Goal: Task Accomplishment & Management: Complete application form

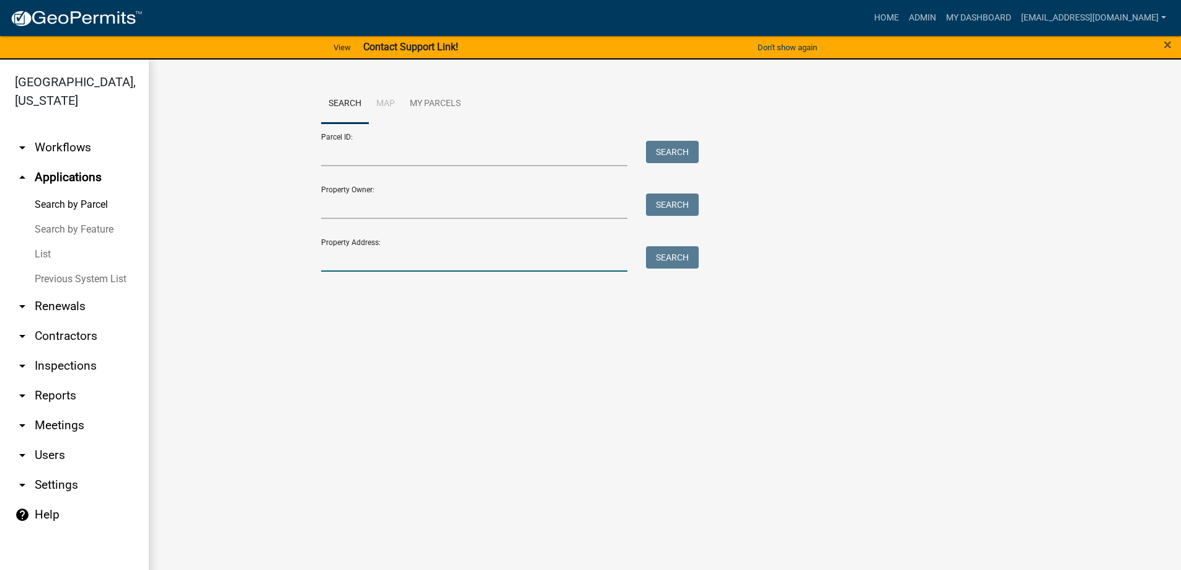
click at [385, 264] on input "Property Address:" at bounding box center [474, 258] width 307 height 25
type input "1364 [PERSON_NAME]"
click at [673, 256] on button "Search" at bounding box center [672, 257] width 53 height 22
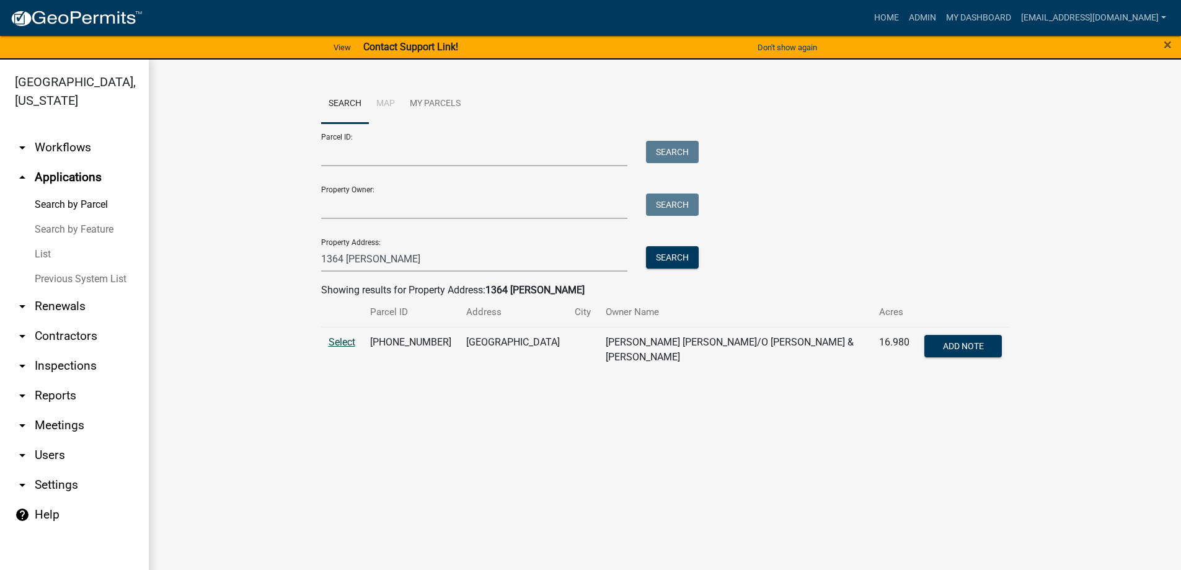
click at [339, 339] on span "Select" at bounding box center [342, 342] width 27 height 12
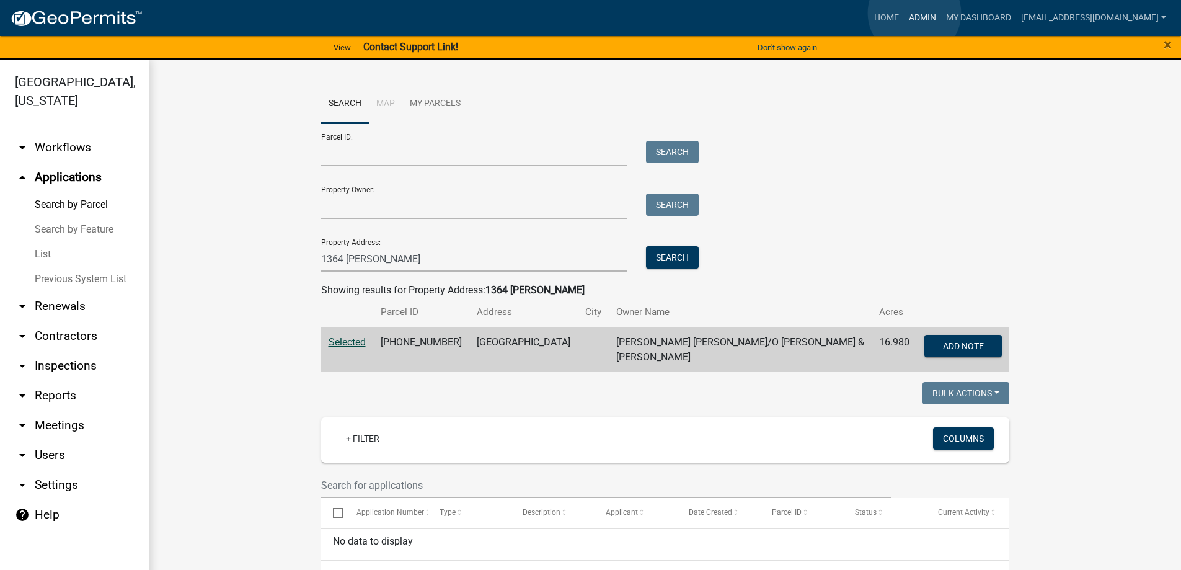
click at [915, 13] on link "Admin" at bounding box center [922, 18] width 37 height 24
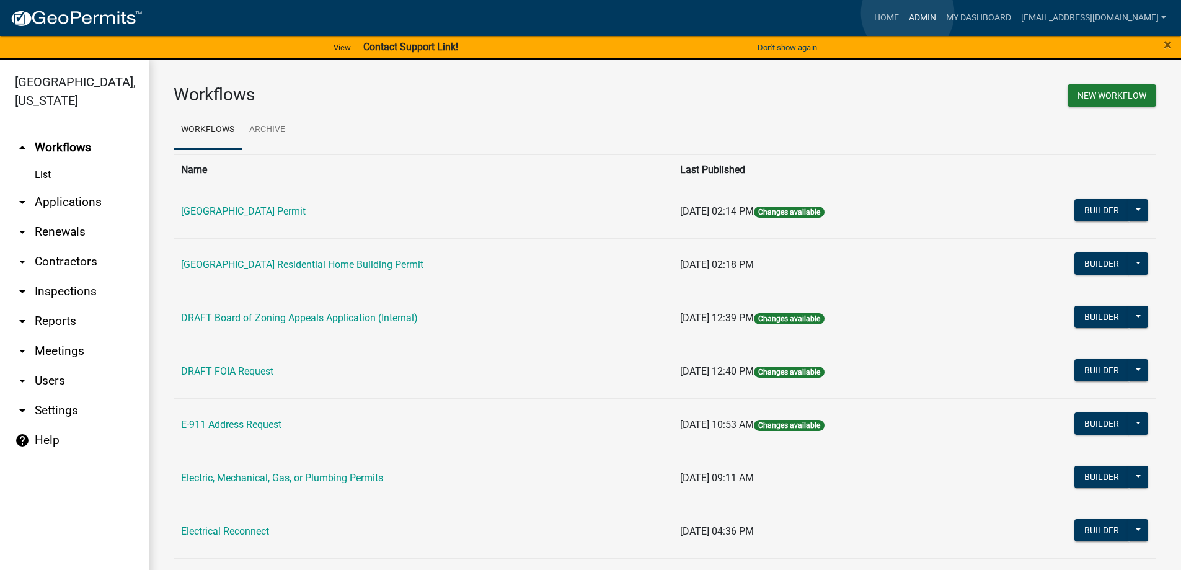
click at [908, 13] on link "Admin" at bounding box center [922, 18] width 37 height 24
click at [61, 203] on link "arrow_drop_down Applications" at bounding box center [74, 202] width 149 height 30
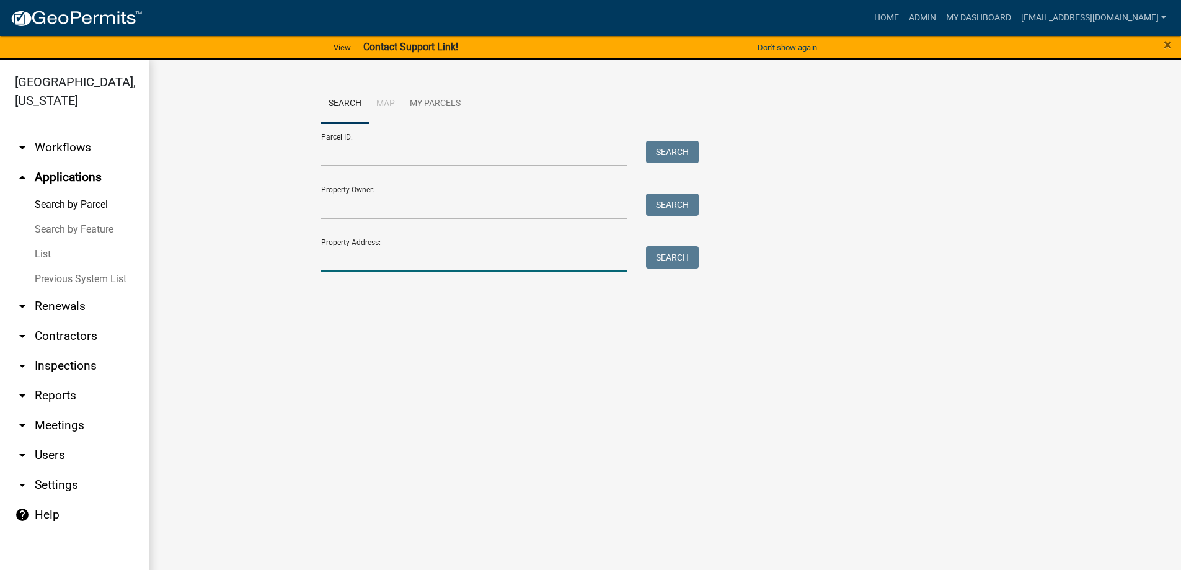
click at [442, 257] on input "Property Address:" at bounding box center [474, 258] width 307 height 25
type input "192 [PERSON_NAME]"
click at [668, 254] on button "Search" at bounding box center [672, 257] width 53 height 22
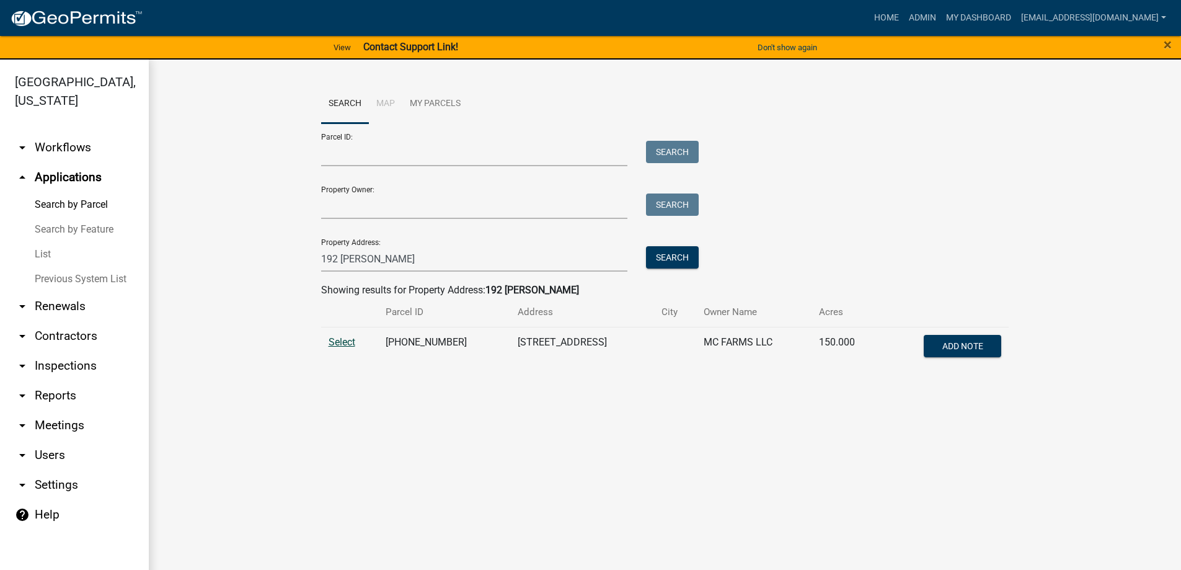
click at [344, 341] on span "Select" at bounding box center [342, 342] width 27 height 12
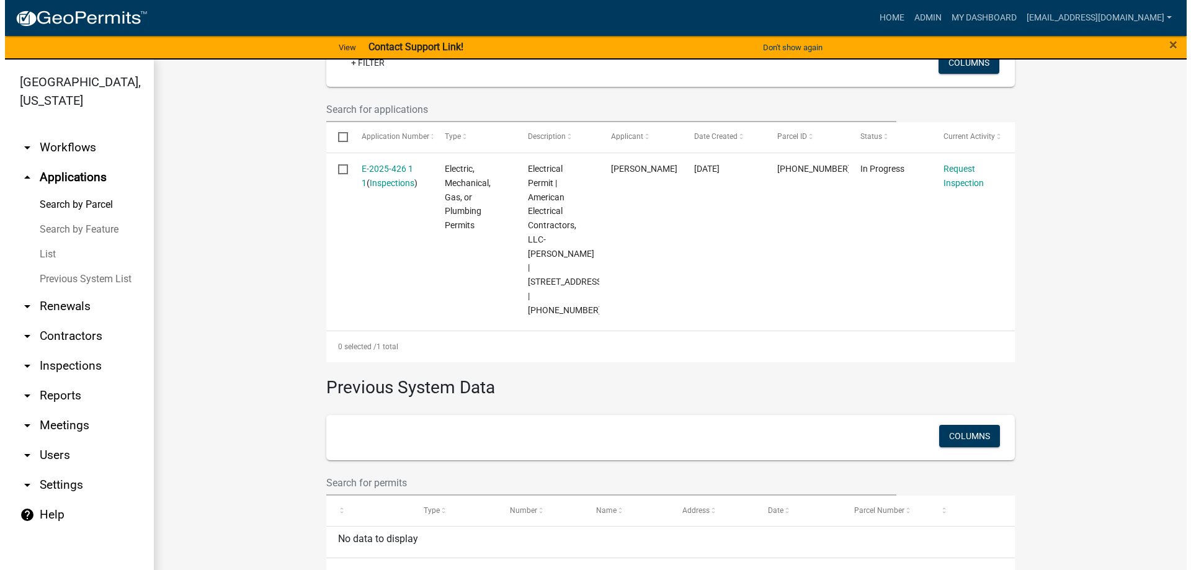
scroll to position [372, 0]
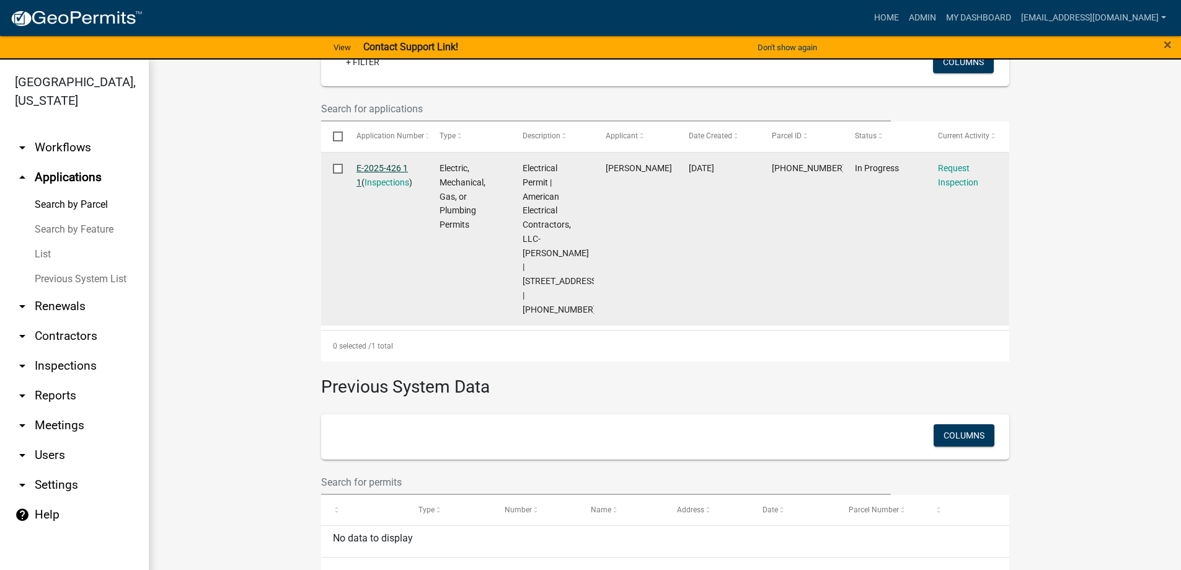
click at [373, 165] on link "E-2025-426 1 1" at bounding box center [382, 175] width 51 height 24
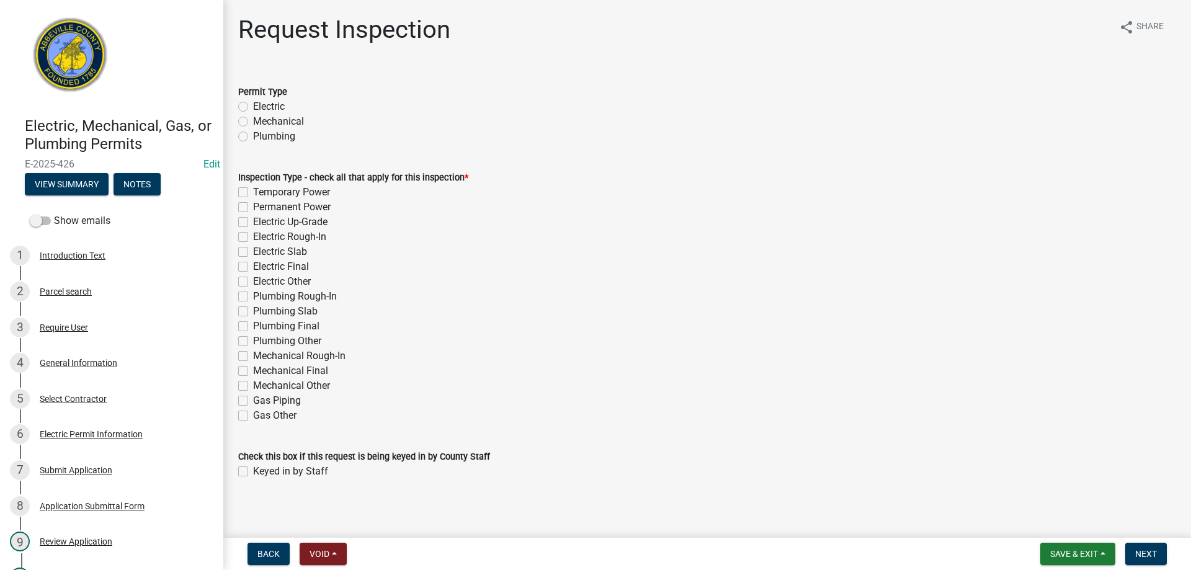
click at [253, 104] on label "Electric" at bounding box center [269, 106] width 32 height 15
click at [253, 104] on input "Electric" at bounding box center [257, 103] width 8 height 8
radio input "true"
drag, startPoint x: 244, startPoint y: 267, endPoint x: 293, endPoint y: 301, distance: 59.7
click at [253, 267] on label "Electric Final" at bounding box center [281, 266] width 56 height 15
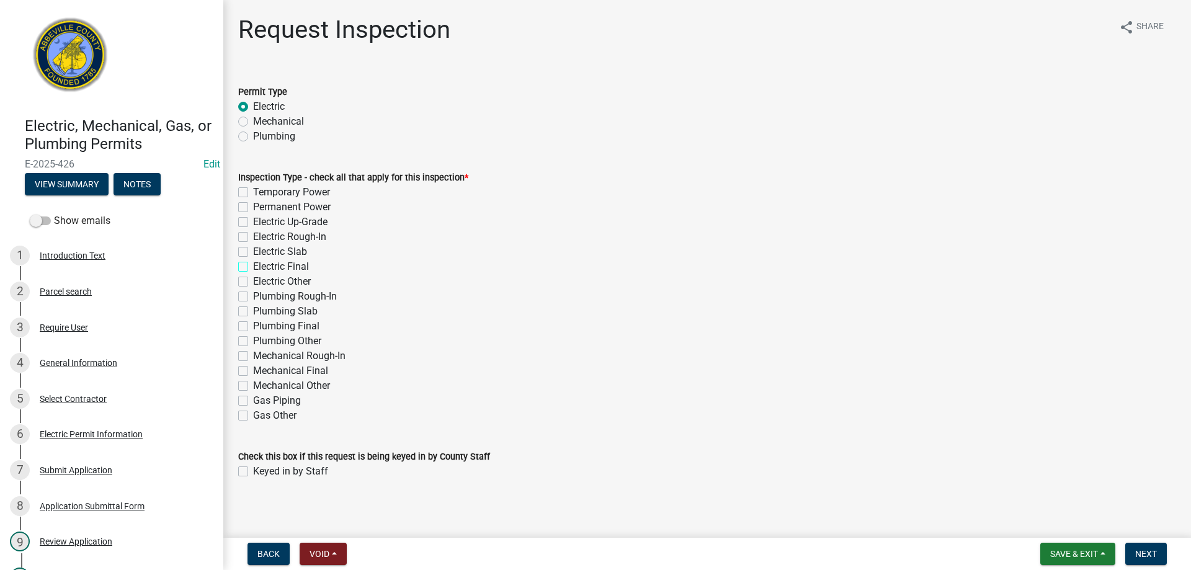
click at [253, 267] on input "Electric Final" at bounding box center [257, 263] width 8 height 8
checkbox input "true"
checkbox input "false"
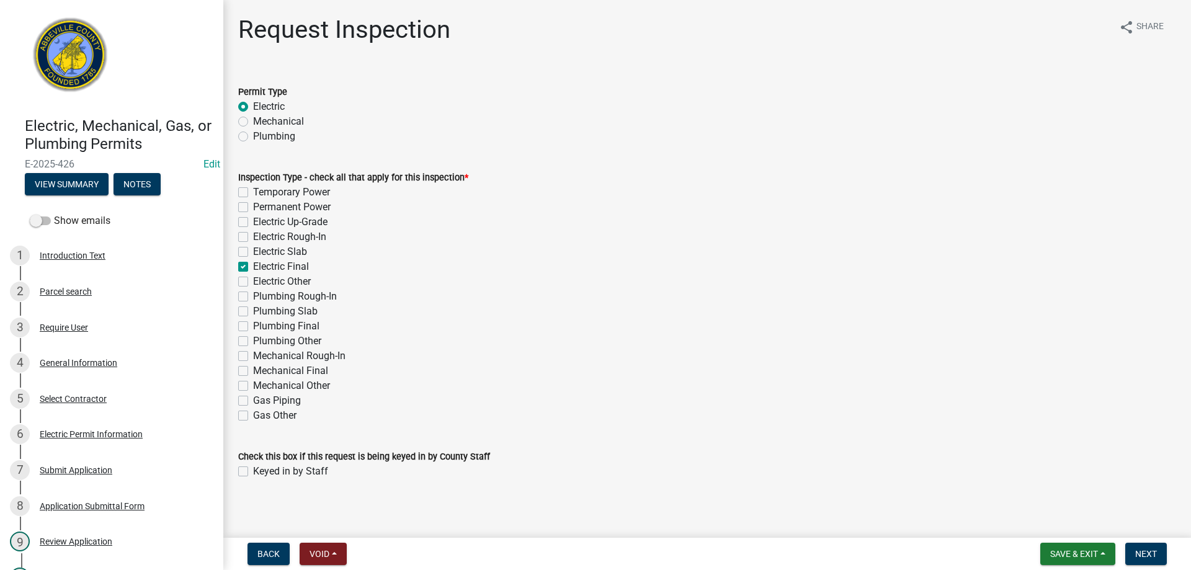
checkbox input "false"
checkbox input "true"
checkbox input "false"
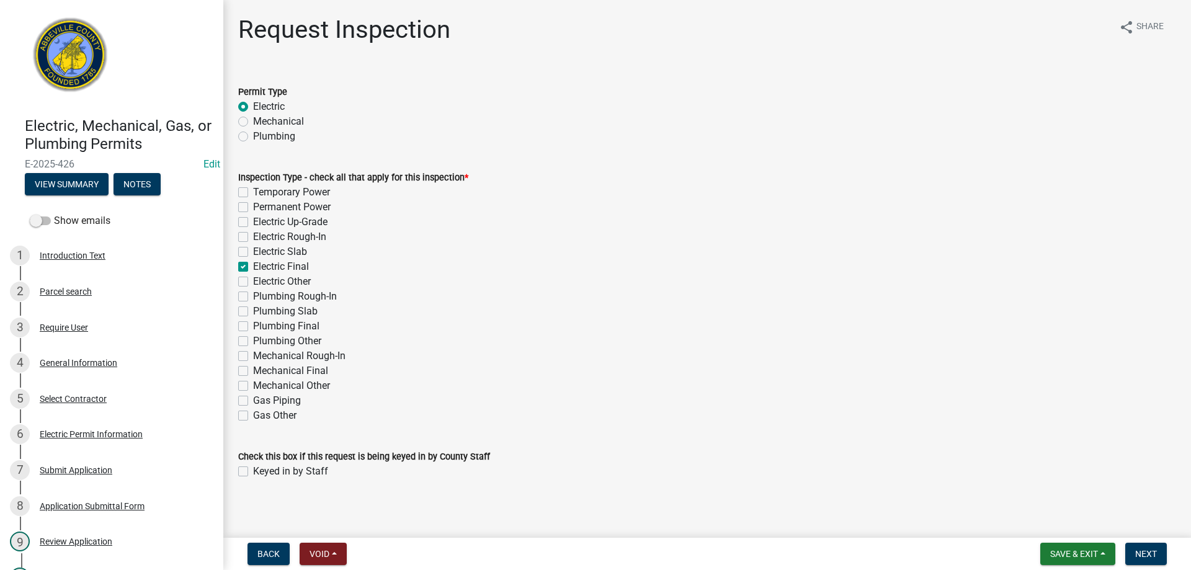
checkbox input "false"
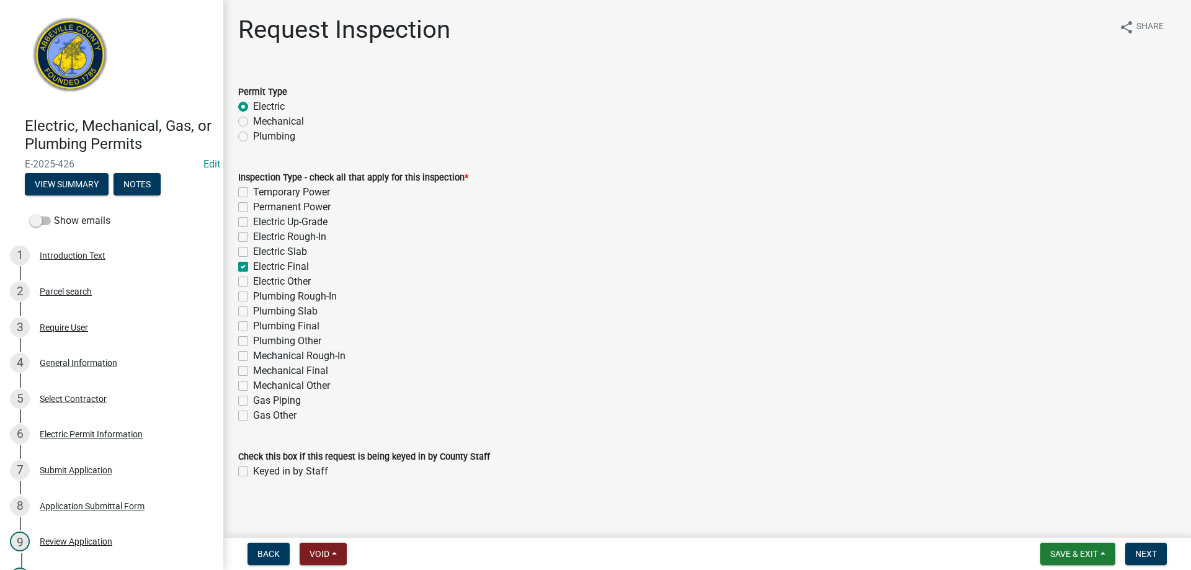
checkbox input "false"
drag, startPoint x: 244, startPoint y: 470, endPoint x: 255, endPoint y: 467, distance: 11.0
click at [253, 470] on label "Keyed in by Staff" at bounding box center [290, 471] width 75 height 15
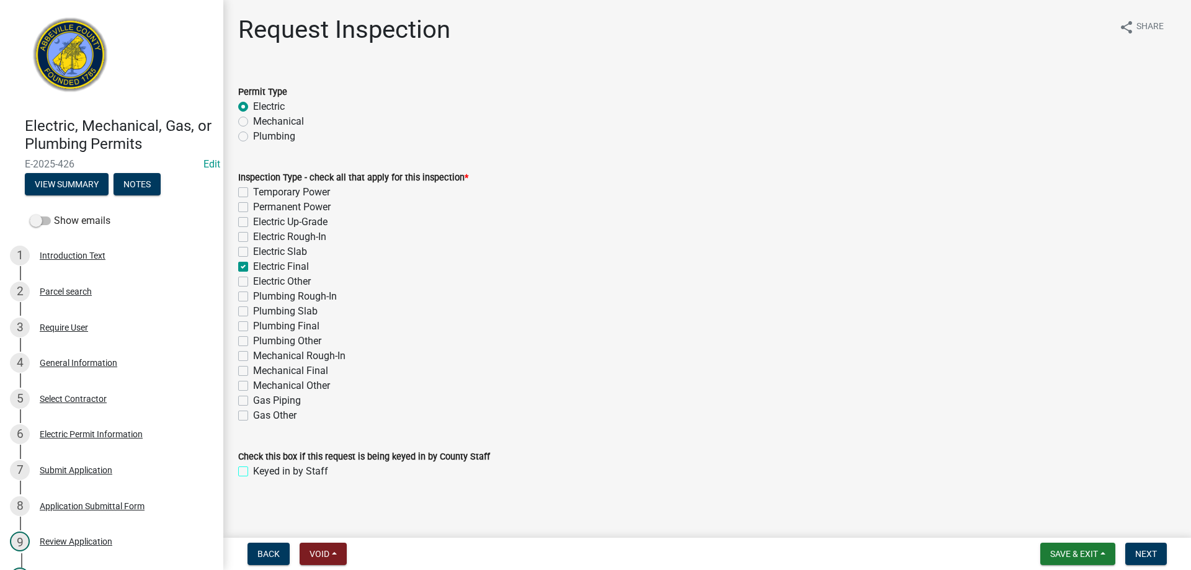
click at [253, 470] on input "Keyed in by Staff" at bounding box center [257, 468] width 8 height 8
checkbox input "true"
click at [1136, 551] on span "Next" at bounding box center [1146, 554] width 22 height 10
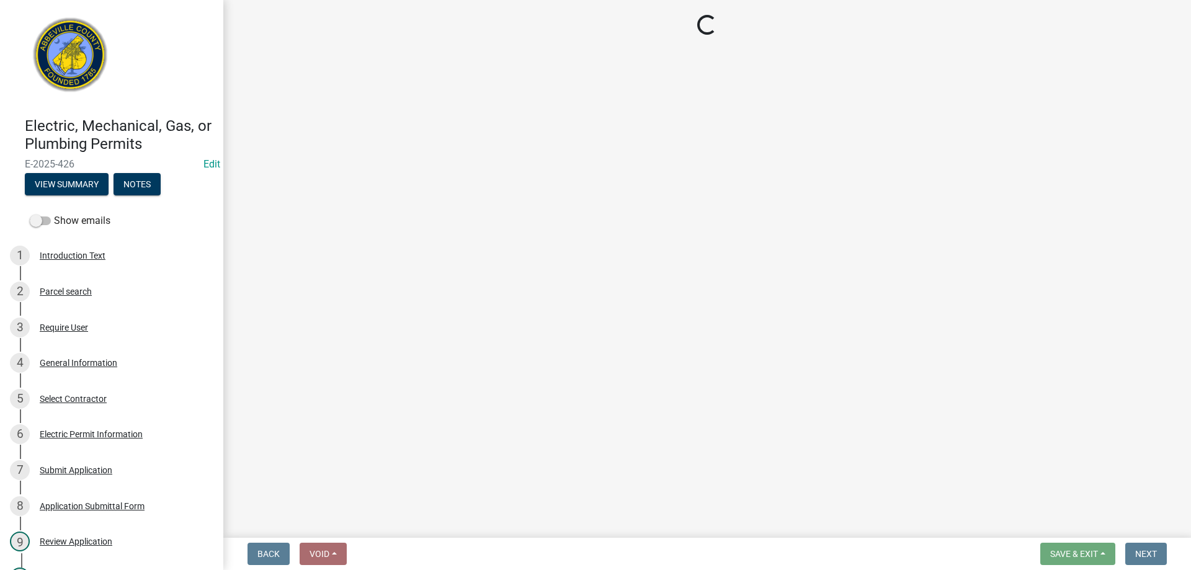
select select "896ec84b-7942-43b9-a78d-4f1554b7930c"
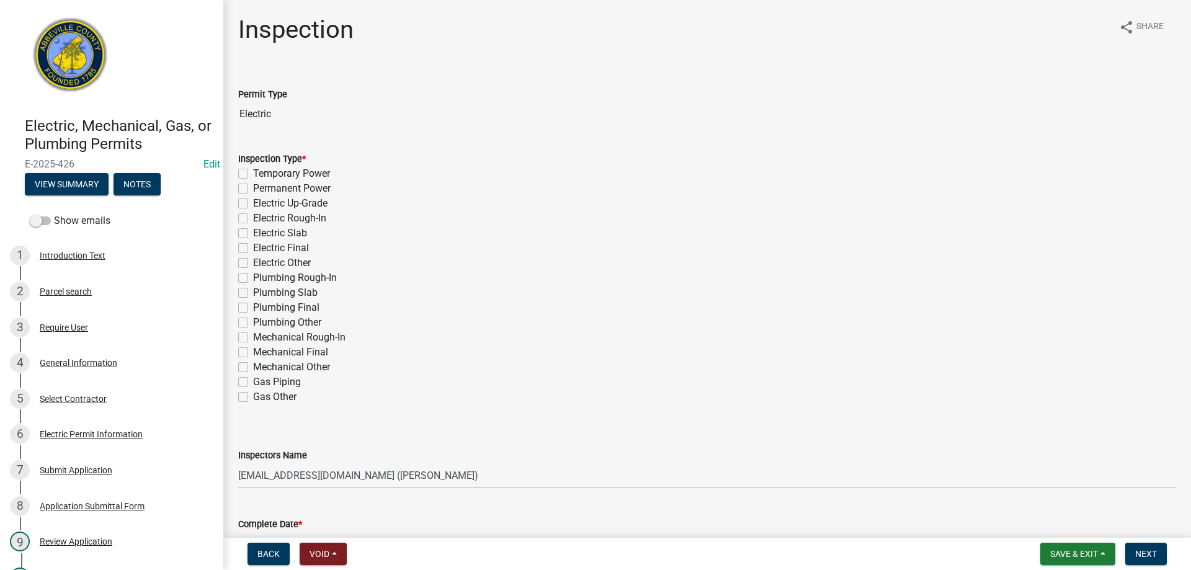
drag, startPoint x: 240, startPoint y: 246, endPoint x: 478, endPoint y: 262, distance: 238.7
click at [253, 247] on label "Electric Final" at bounding box center [281, 248] width 56 height 15
click at [253, 247] on input "Electric Final" at bounding box center [257, 245] width 8 height 8
checkbox input "true"
checkbox input "false"
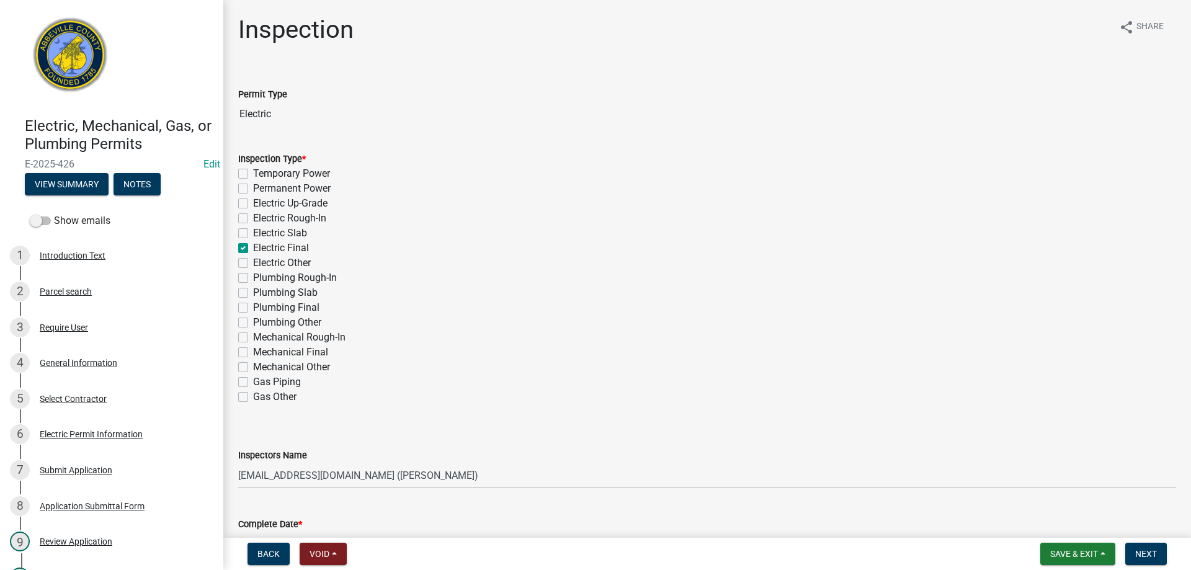
checkbox input "false"
checkbox input "true"
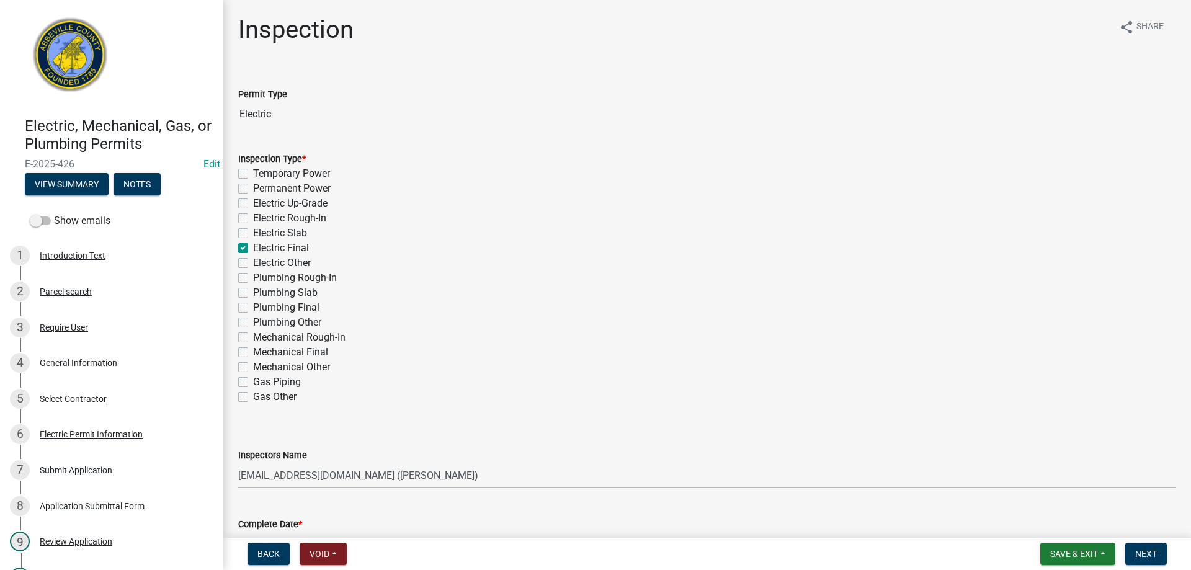
checkbox input "false"
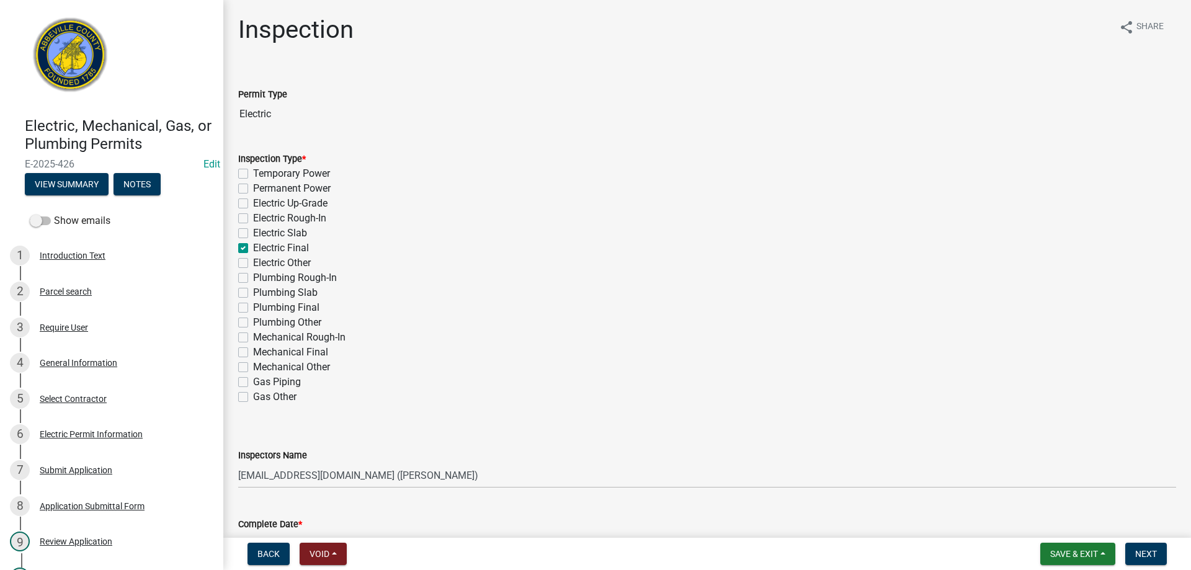
checkbox input "false"
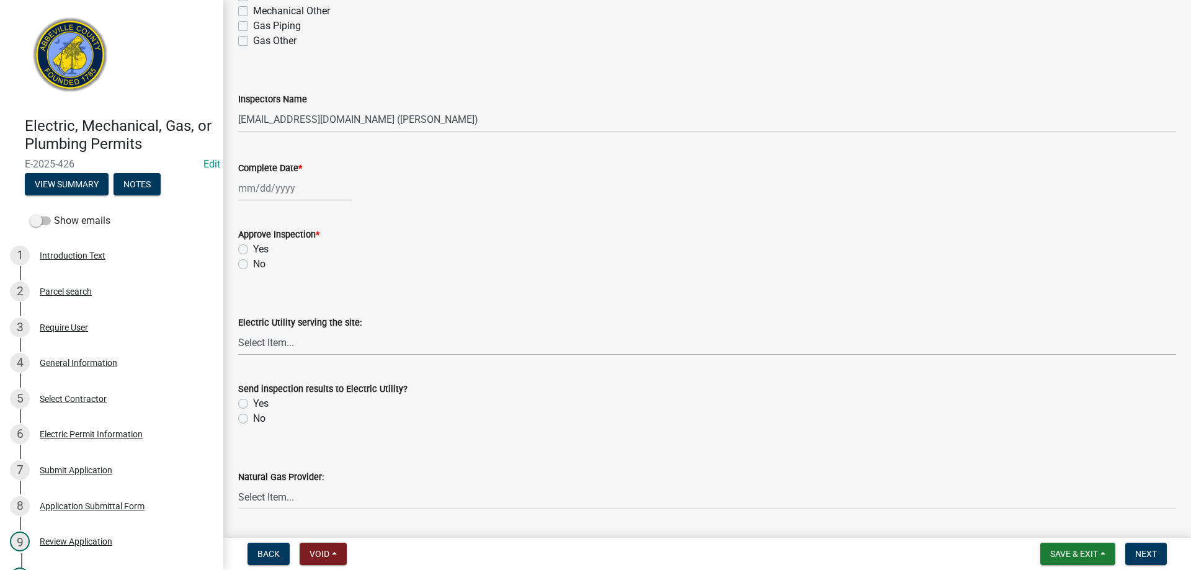
scroll to position [372, 0]
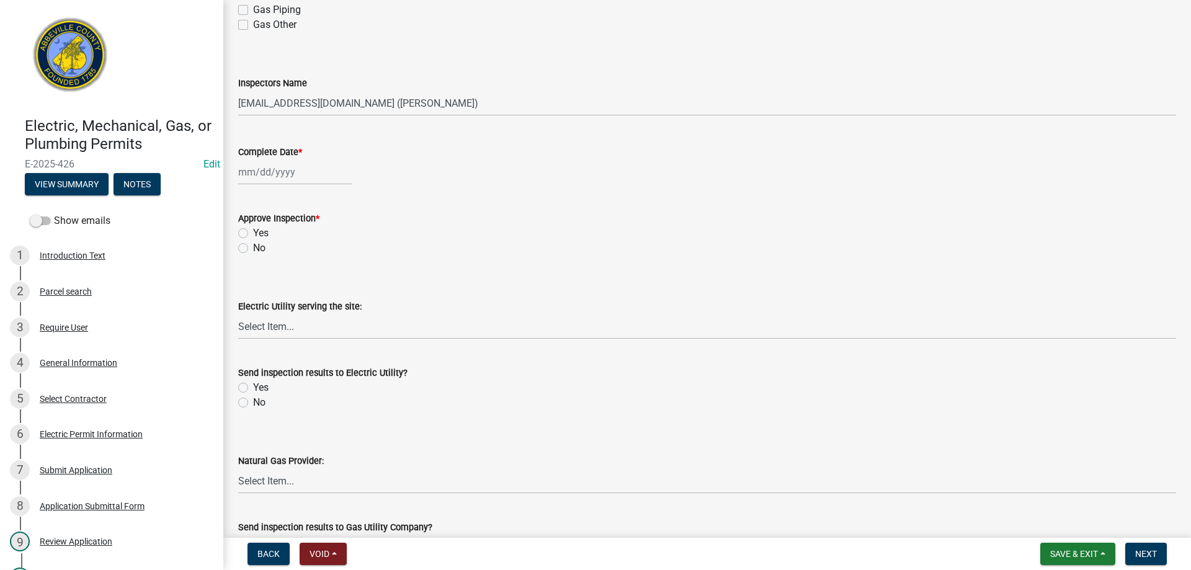
click at [270, 177] on div at bounding box center [294, 171] width 113 height 25
select select "9"
select select "2025"
click at [270, 277] on div "16" at bounding box center [270, 278] width 20 height 20
type input "[DATE]"
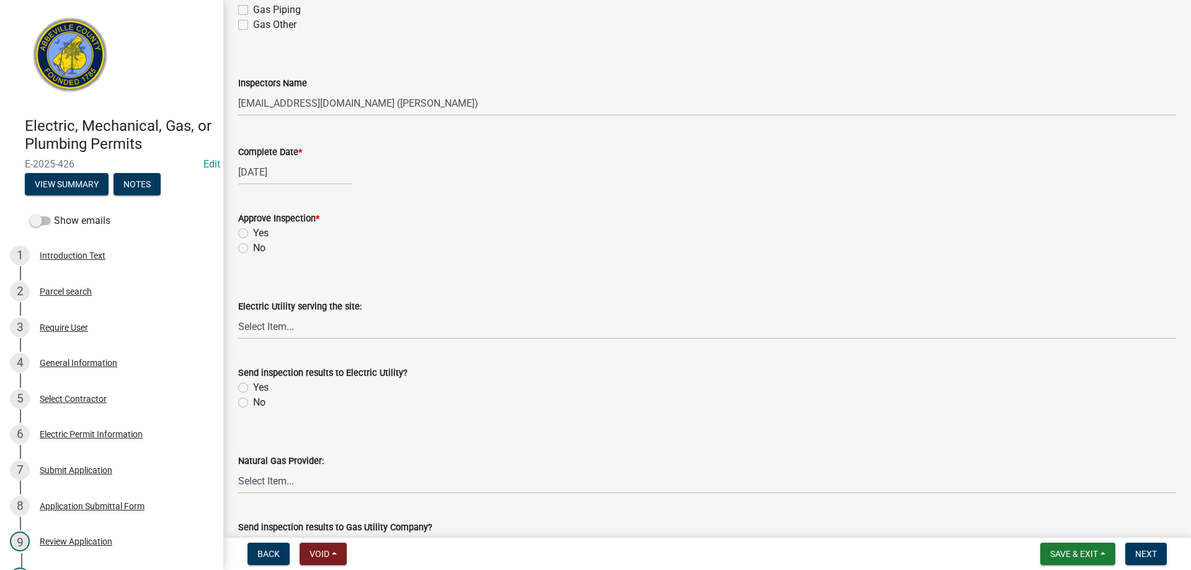
click at [253, 233] on label "Yes" at bounding box center [261, 233] width 16 height 15
click at [253, 233] on input "Yes" at bounding box center [257, 230] width 8 height 8
radio input "true"
click at [281, 327] on select "Select Item... Little River Electric Co-Op Laurens Electric Co-Op Duke Energy D…" at bounding box center [707, 326] width 938 height 25
click at [238, 314] on select "Select Item... Little River Electric Co-Op Laurens Electric Co-Op Duke Energy D…" at bounding box center [707, 326] width 938 height 25
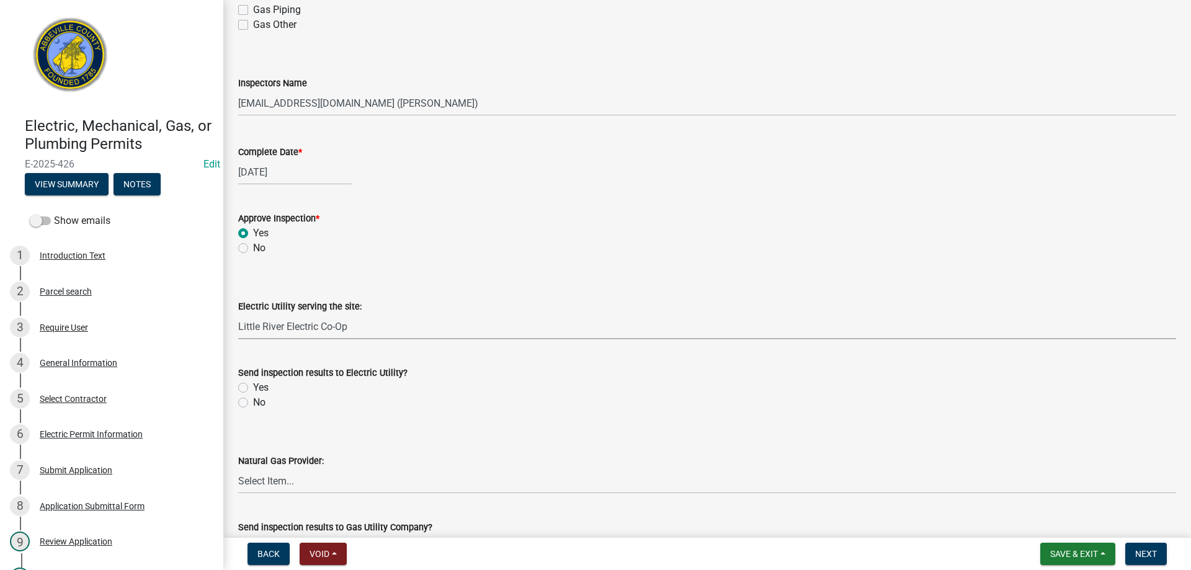
select select "bd80ec07-8d03-48b2-b776-9846ceba1ce7"
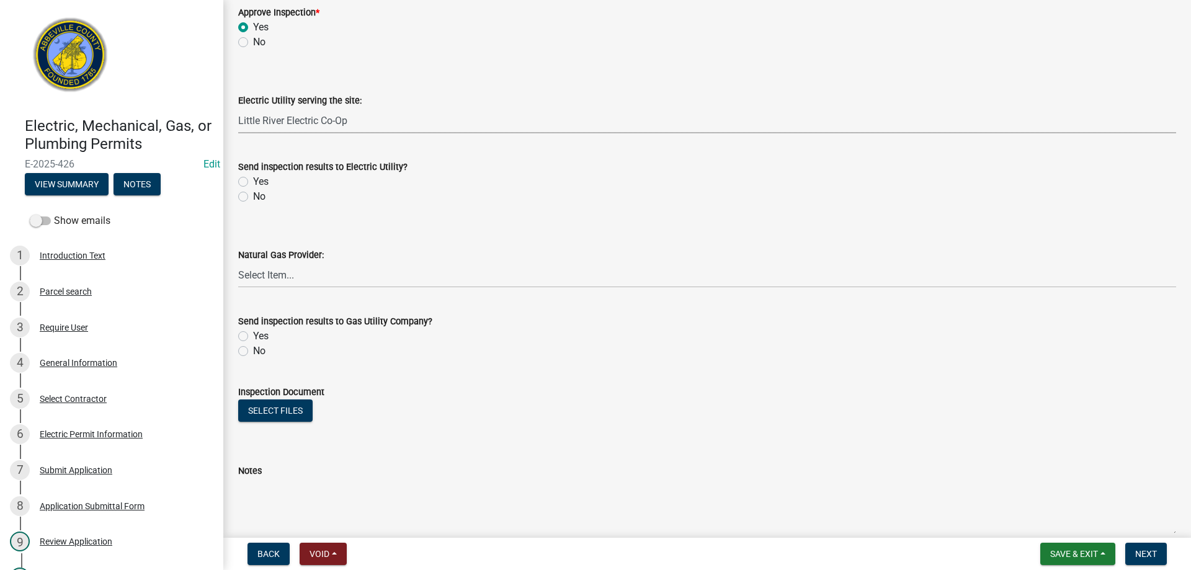
scroll to position [620, 0]
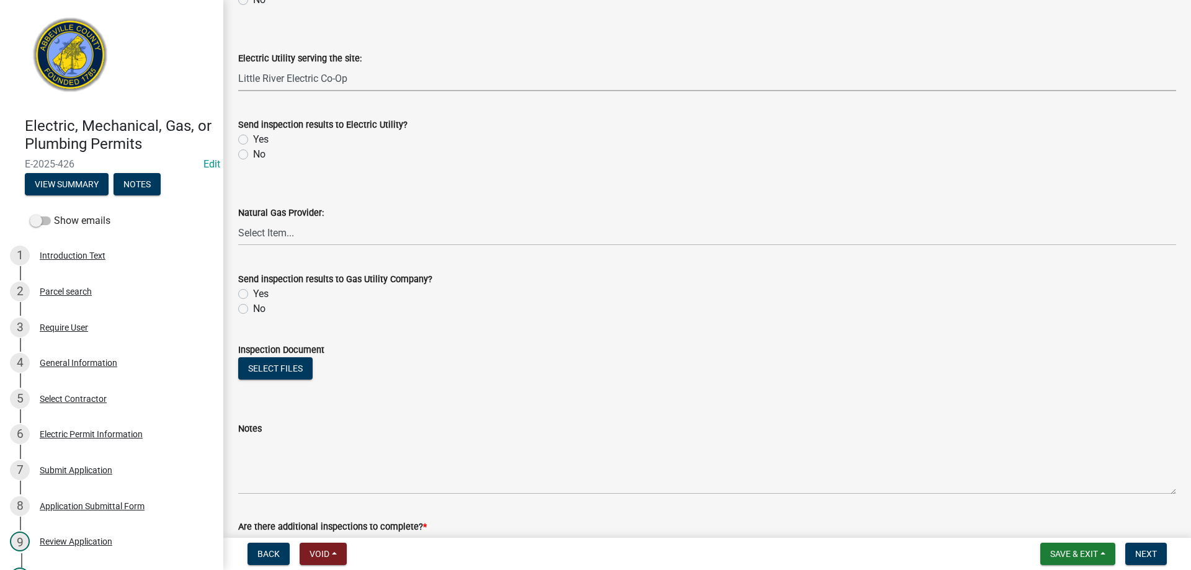
click at [253, 138] on label "Yes" at bounding box center [261, 139] width 16 height 15
click at [253, 138] on input "Yes" at bounding box center [257, 136] width 8 height 8
radio input "true"
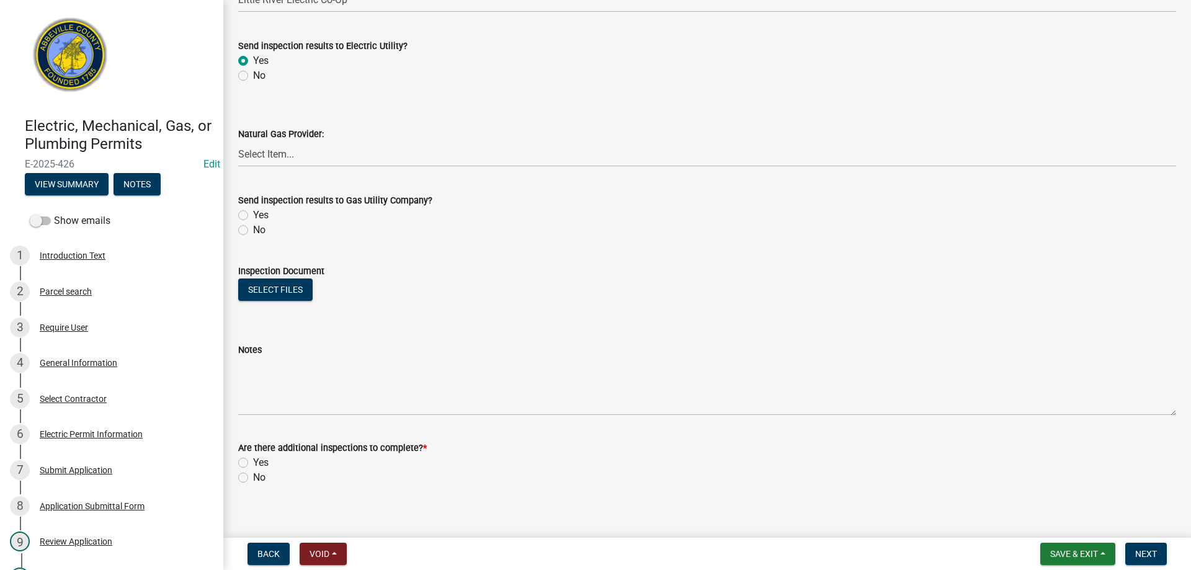
scroll to position [711, 0]
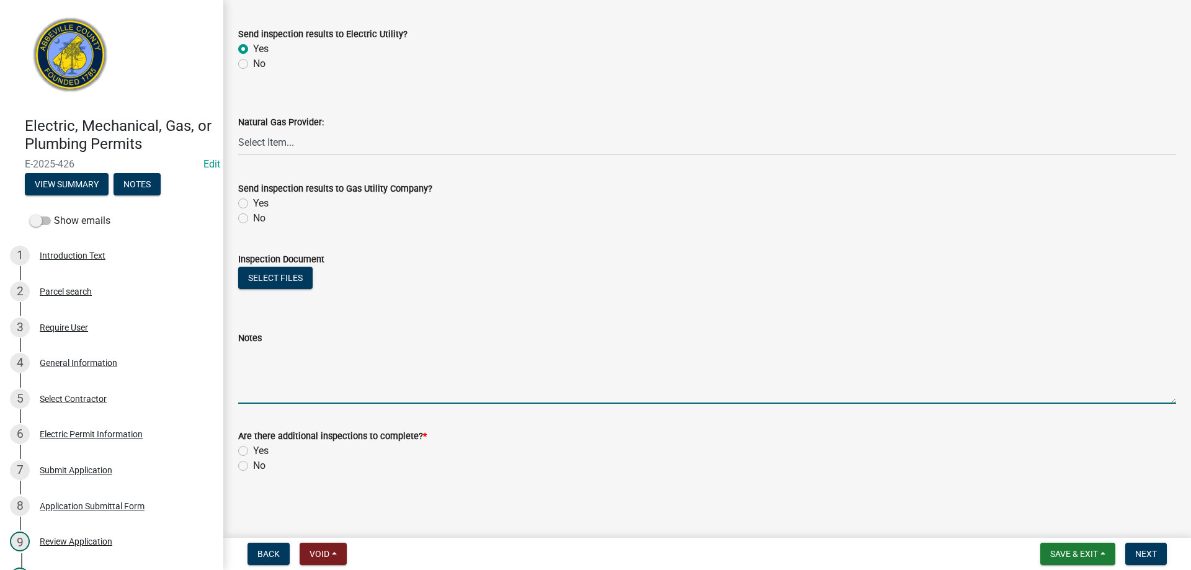
click at [252, 388] on textarea "Notes" at bounding box center [707, 374] width 938 height 58
type textarea "Service replacement due to [PERSON_NAME] damage. Only repair work inspected -- …"
click at [253, 465] on label "No" at bounding box center [259, 465] width 12 height 15
click at [253, 465] on input "No" at bounding box center [257, 462] width 8 height 8
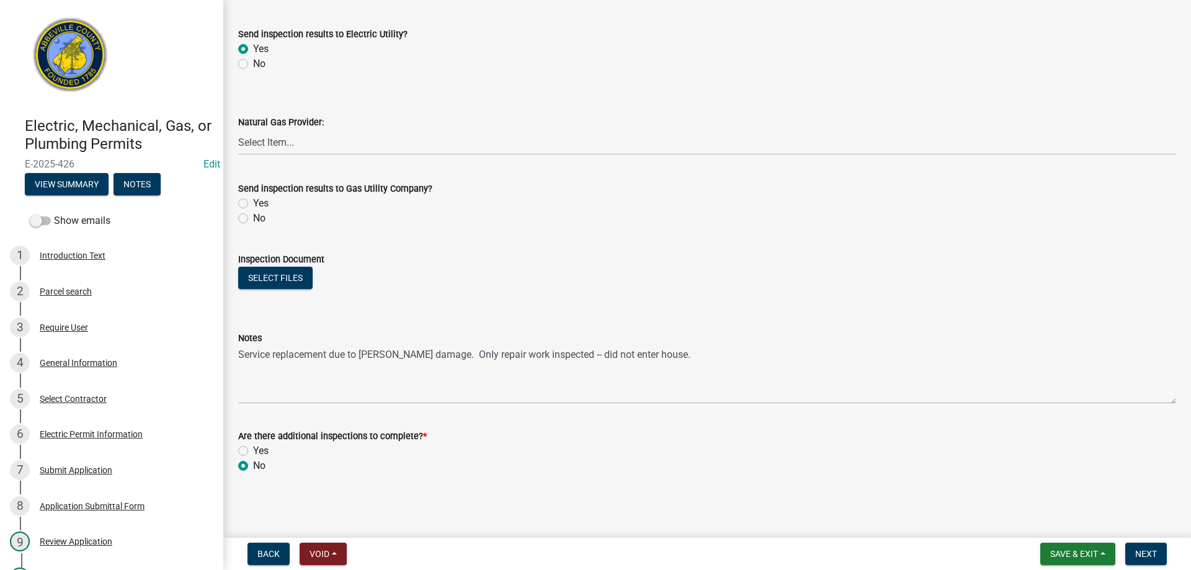
radio input "true"
click at [1142, 553] on span "Next" at bounding box center [1146, 554] width 22 height 10
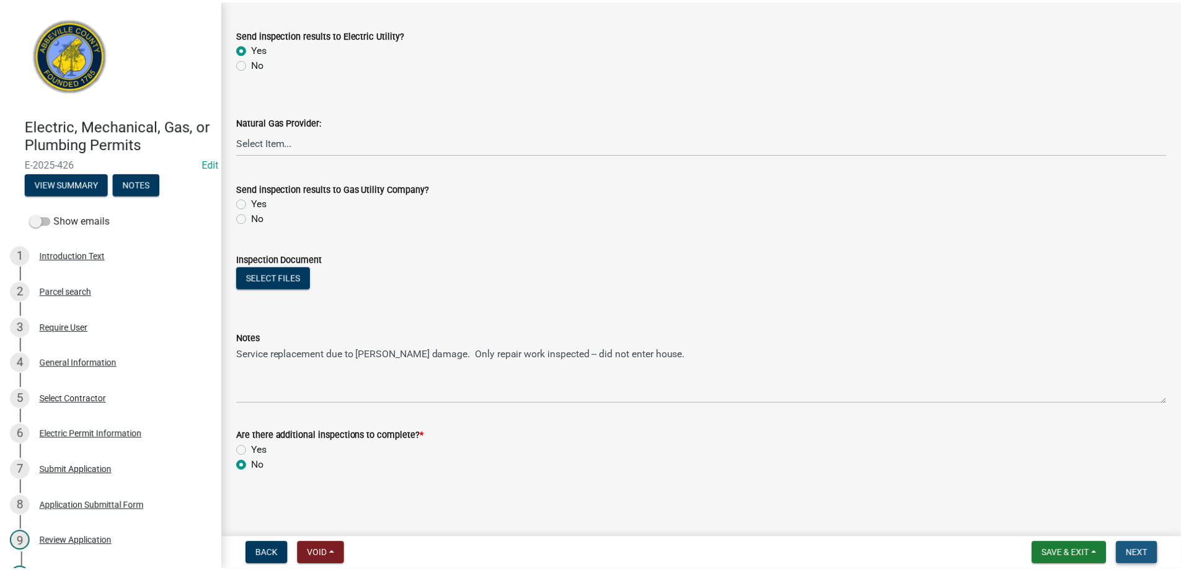
scroll to position [0, 0]
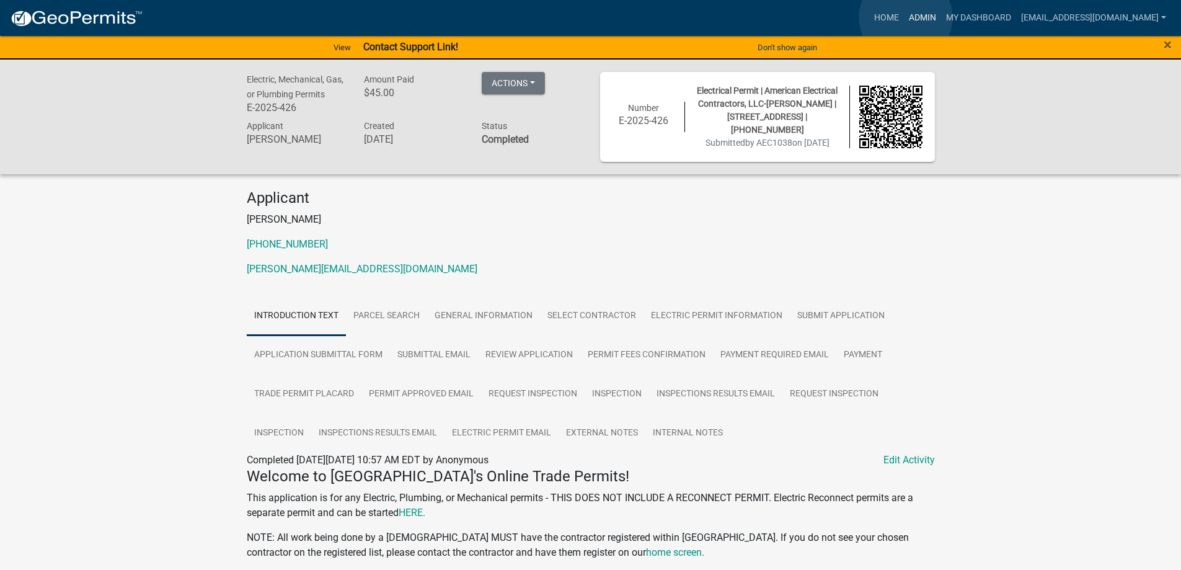
click at [906, 17] on link "Admin" at bounding box center [922, 18] width 37 height 24
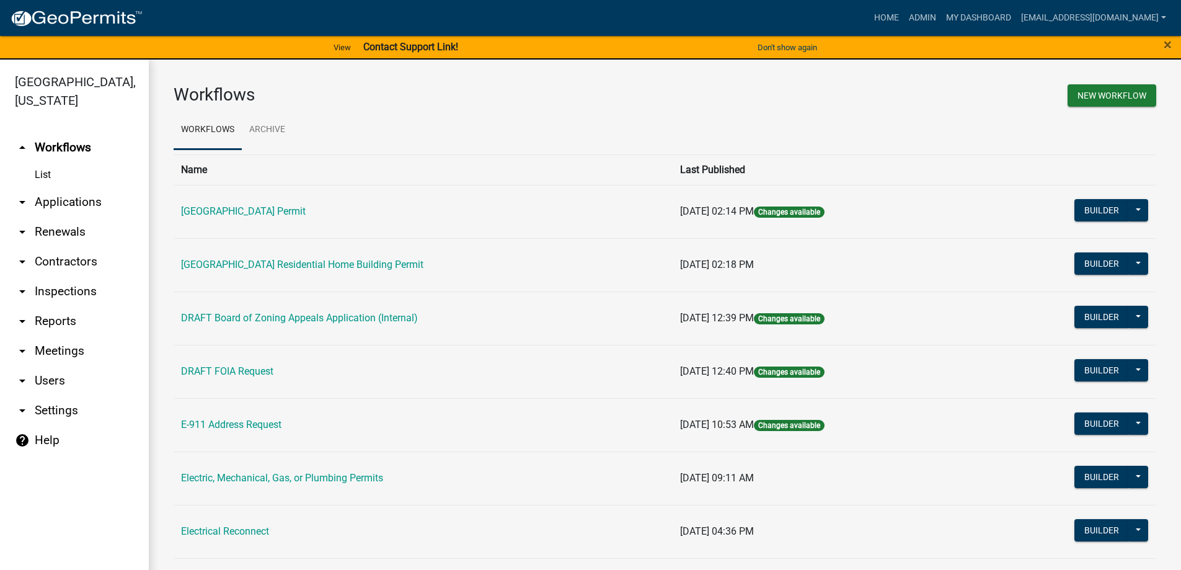
click at [81, 203] on link "arrow_drop_down Applications" at bounding box center [74, 202] width 149 height 30
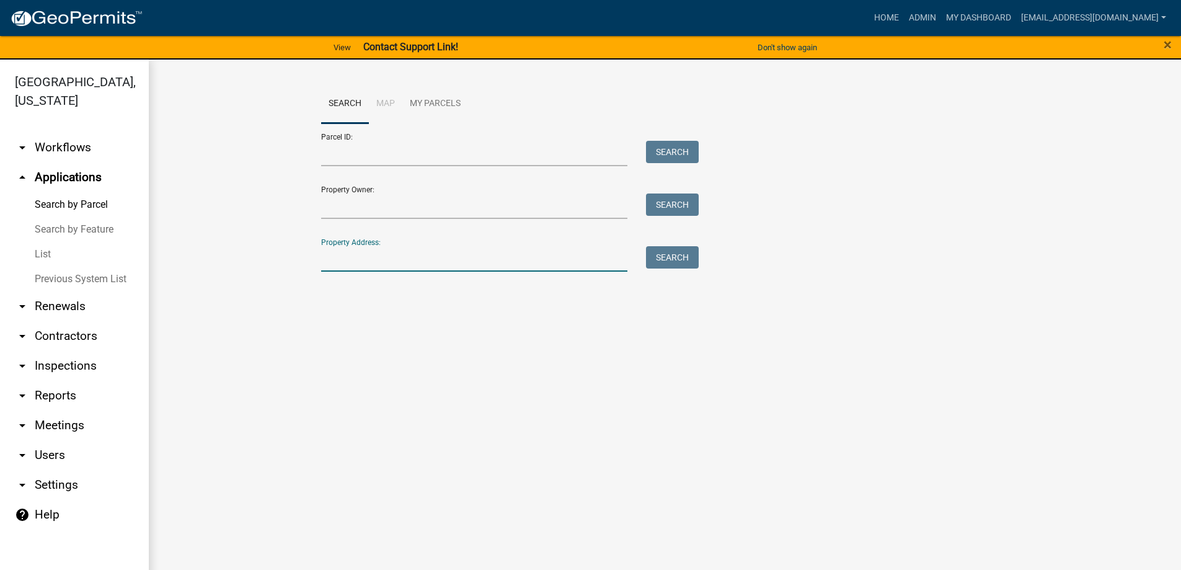
click at [360, 270] on input "Property Address:" at bounding box center [474, 258] width 307 height 25
type input "38 whip o"
click at [664, 255] on button "Search" at bounding box center [672, 257] width 53 height 22
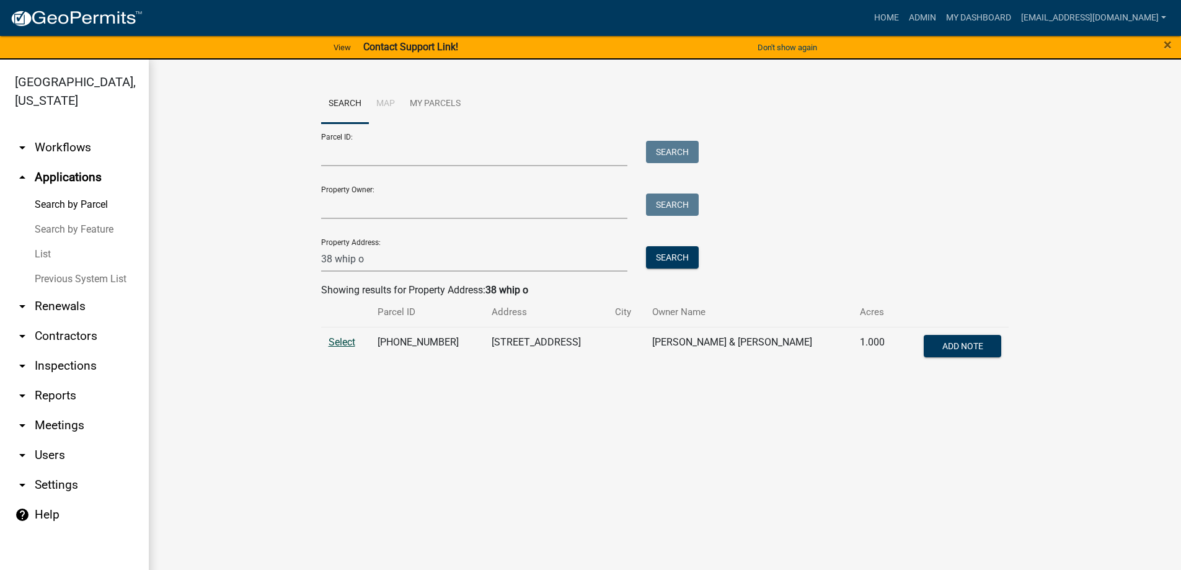
click at [344, 340] on span "Select" at bounding box center [342, 342] width 27 height 12
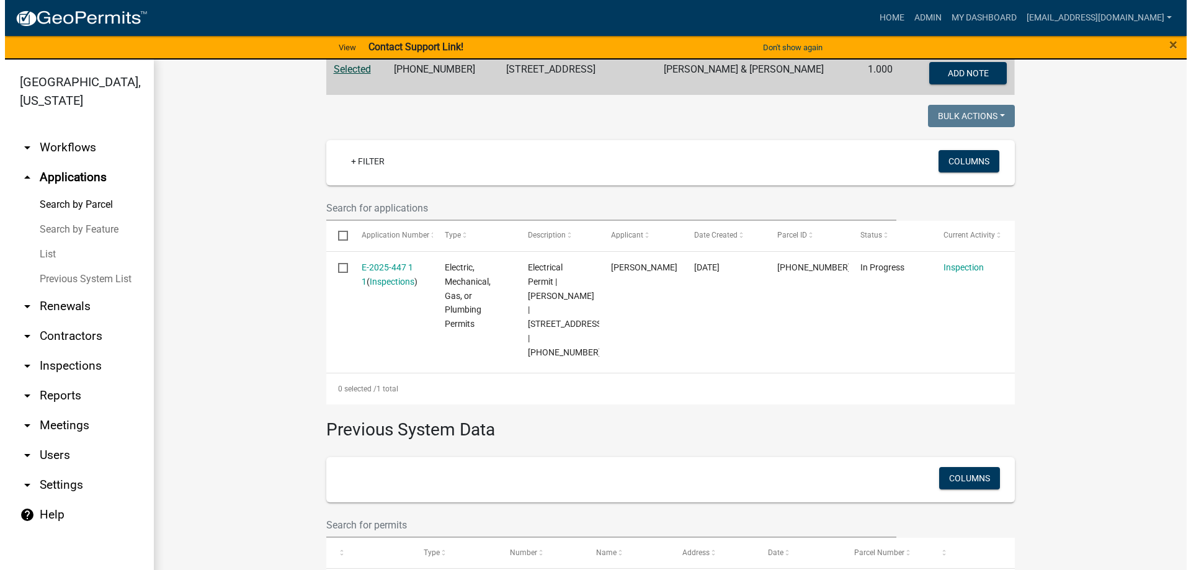
scroll to position [310, 0]
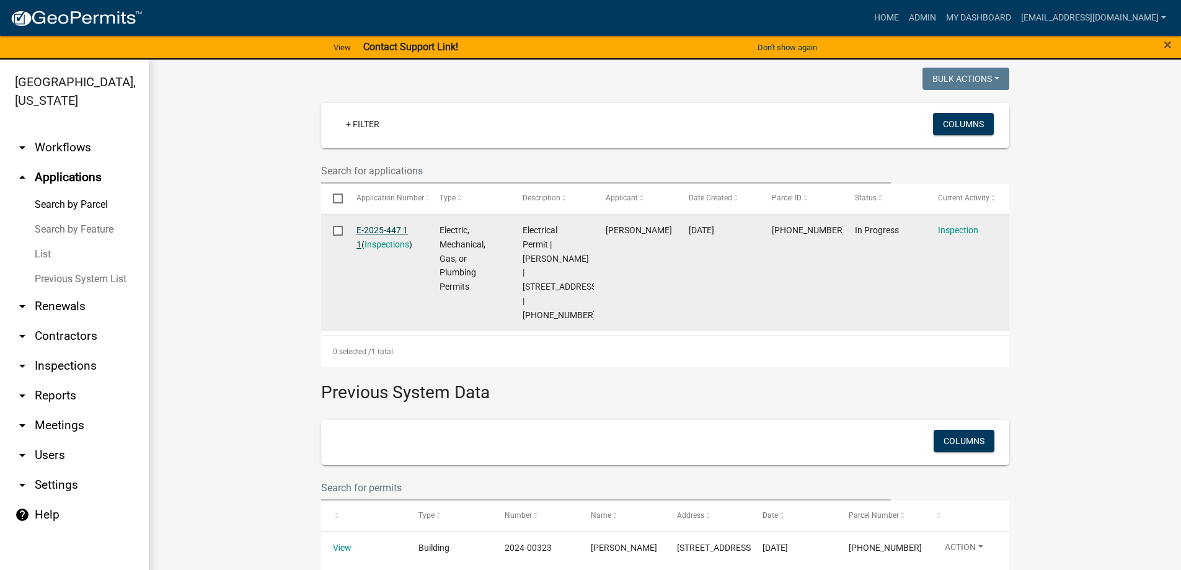
click at [375, 229] on link "E-2025-447 1 1" at bounding box center [382, 237] width 51 height 24
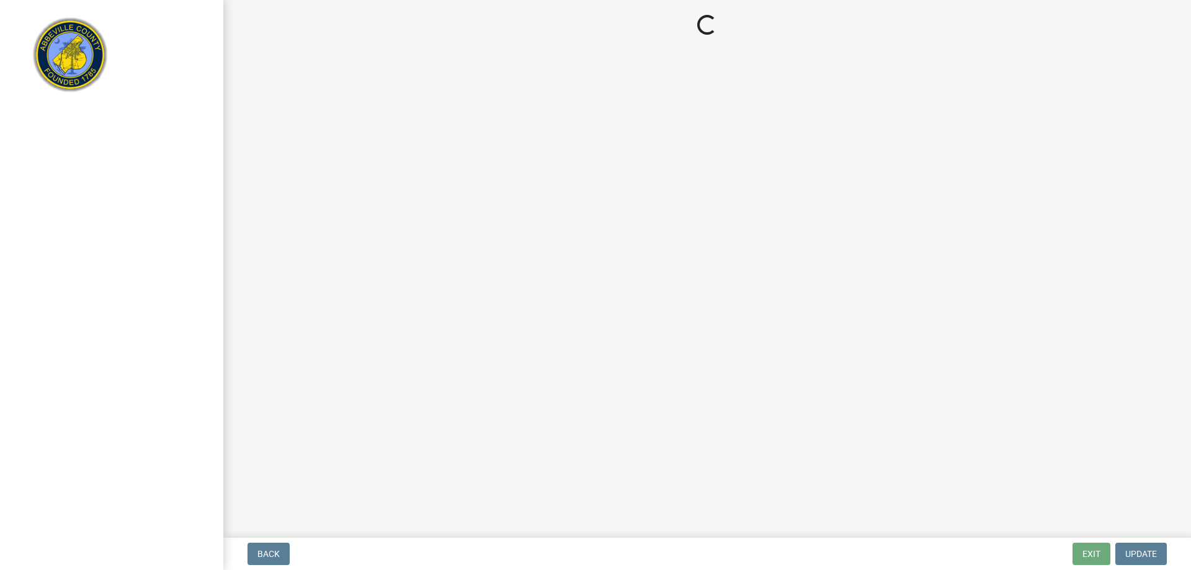
select select "896ec84b-7942-43b9-a78d-4f1554b7930c"
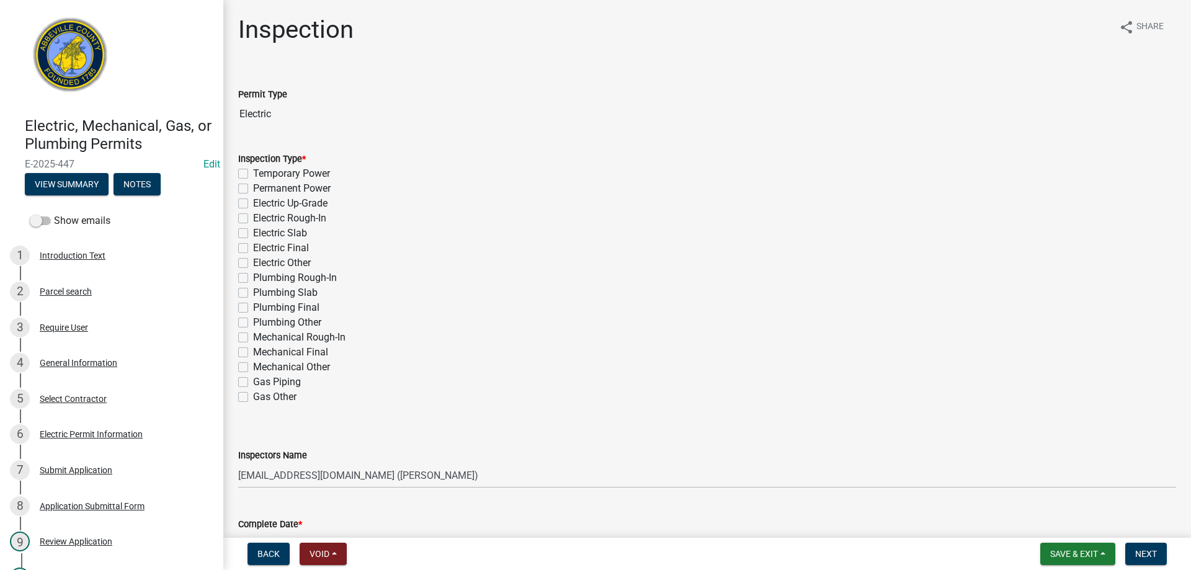
click at [253, 249] on label "Electric Final" at bounding box center [281, 248] width 56 height 15
click at [253, 249] on input "Electric Final" at bounding box center [257, 245] width 8 height 8
checkbox input "true"
checkbox input "false"
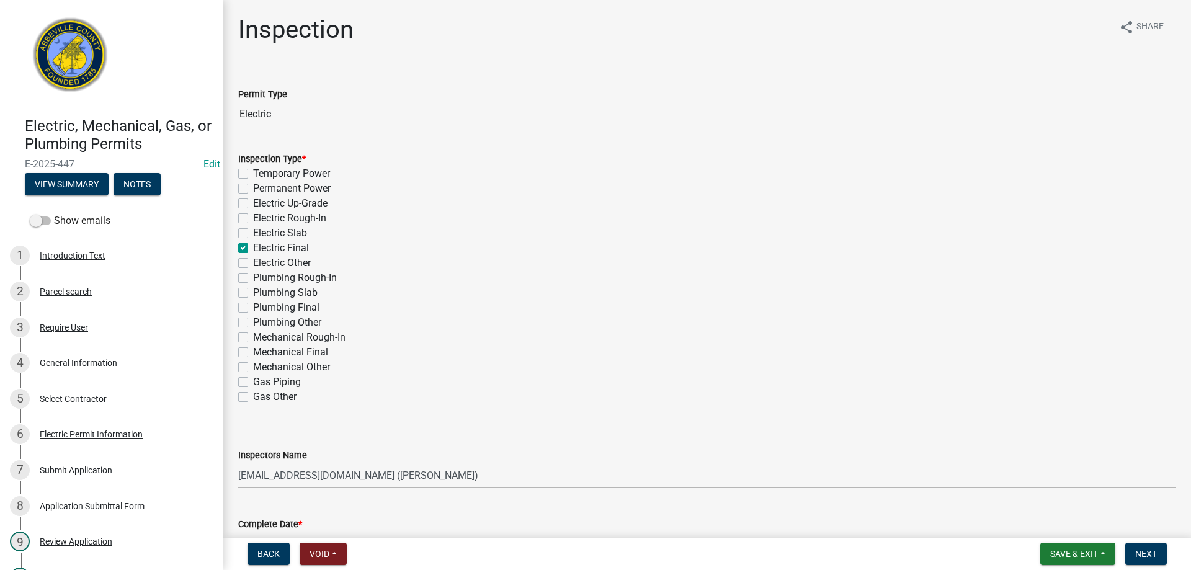
checkbox input "false"
checkbox input "true"
checkbox input "false"
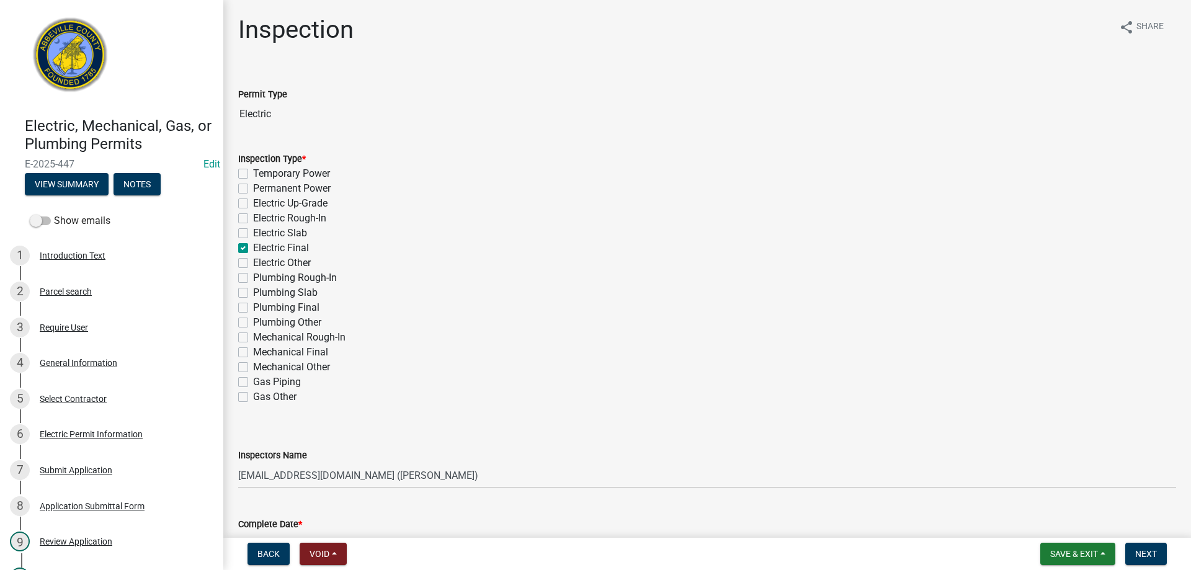
checkbox input "false"
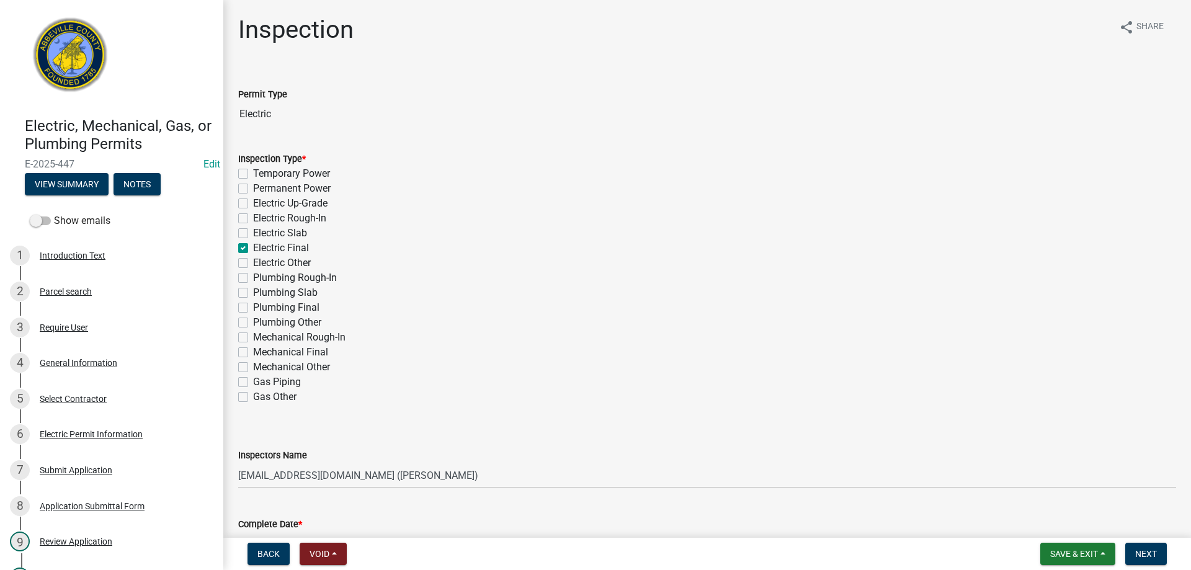
checkbox input "false"
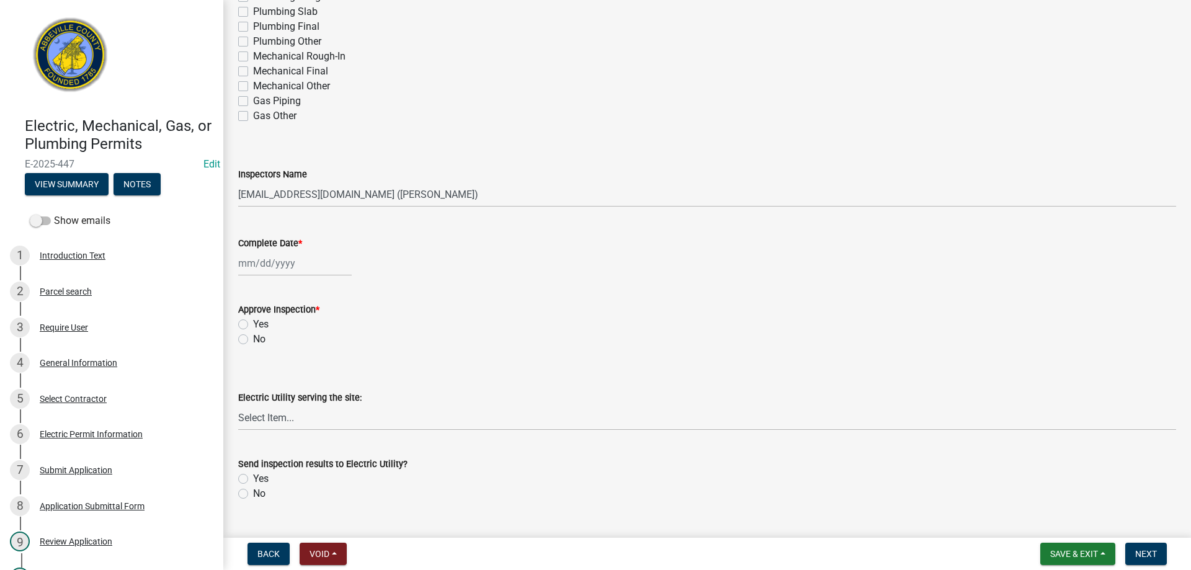
scroll to position [310, 0]
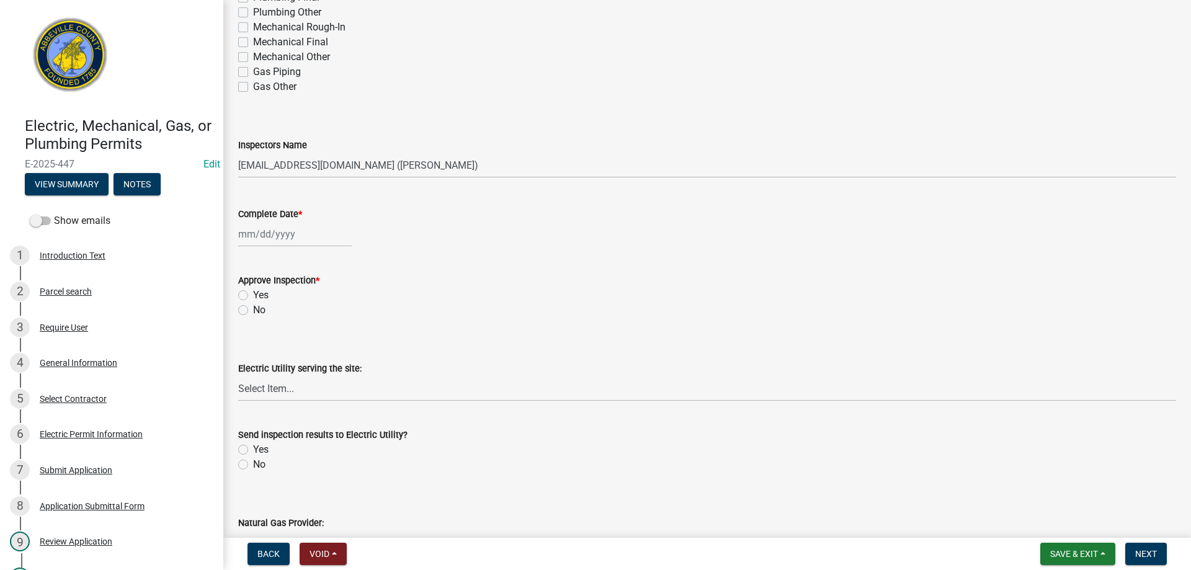
select select "9"
select select "2025"
click at [275, 235] on div "[PERSON_NAME] Feb Mar Apr [PERSON_NAME][DATE] Oct Nov [DATE] 1526 1527 1528 152…" at bounding box center [294, 233] width 113 height 25
click at [270, 339] on div "16" at bounding box center [270, 340] width 20 height 20
type input "[DATE]"
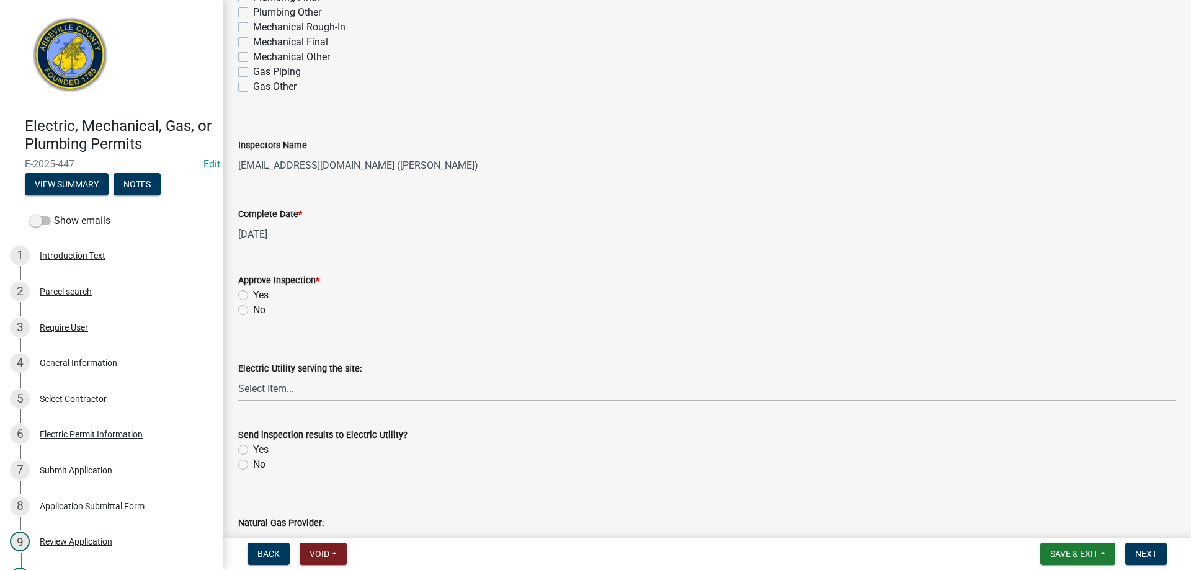
click at [253, 293] on label "Yes" at bounding box center [261, 295] width 16 height 15
click at [253, 293] on input "Yes" at bounding box center [257, 292] width 8 height 8
radio input "true"
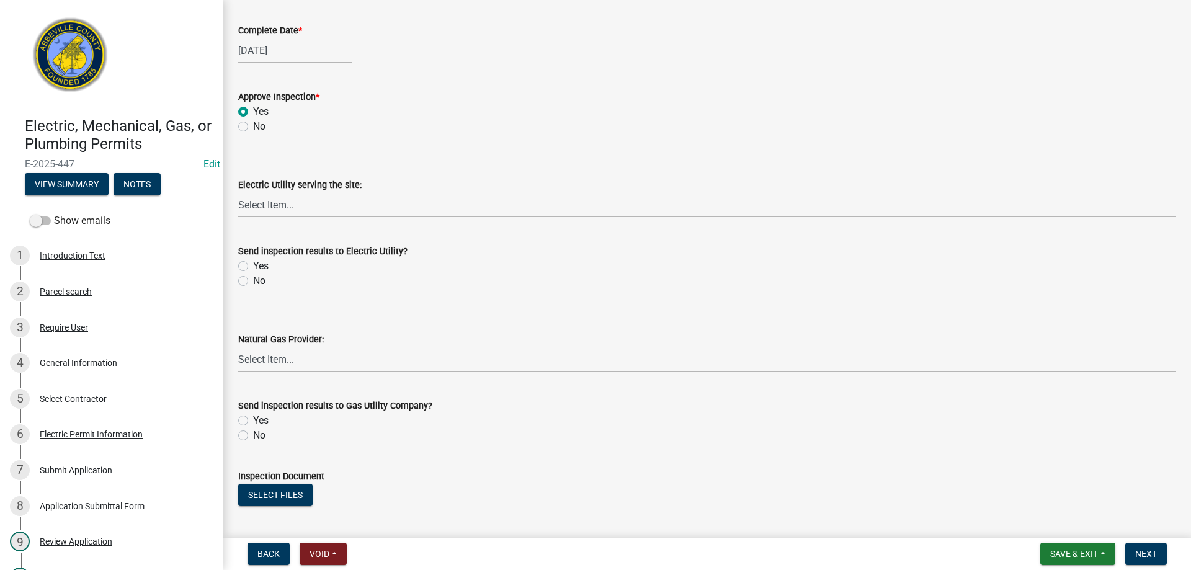
scroll to position [496, 0]
click at [280, 198] on select "Select Item... Little River Electric Co-Op Laurens Electric Co-Op Duke Energy D…" at bounding box center [707, 202] width 938 height 25
click at [238, 190] on select "Select Item... Little River Electric Co-Op Laurens Electric Co-Op Duke Energy D…" at bounding box center [707, 202] width 938 height 25
select select "bd80ec07-8d03-48b2-b776-9846ceba1ce7"
click at [253, 262] on label "Yes" at bounding box center [261, 263] width 16 height 15
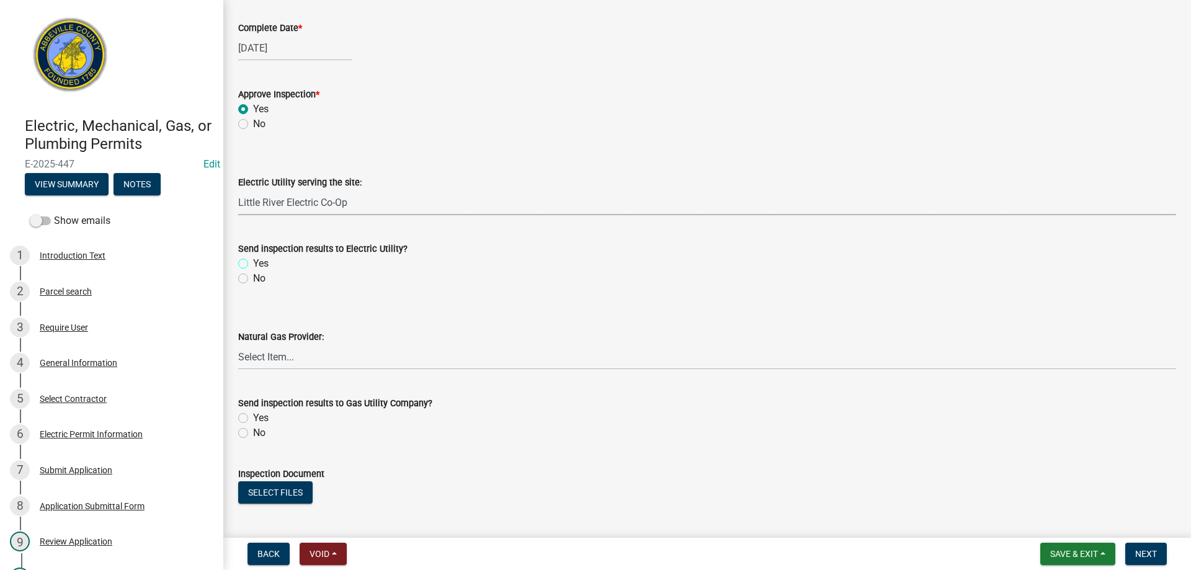
click at [253, 262] on input "Yes" at bounding box center [257, 260] width 8 height 8
radio input "true"
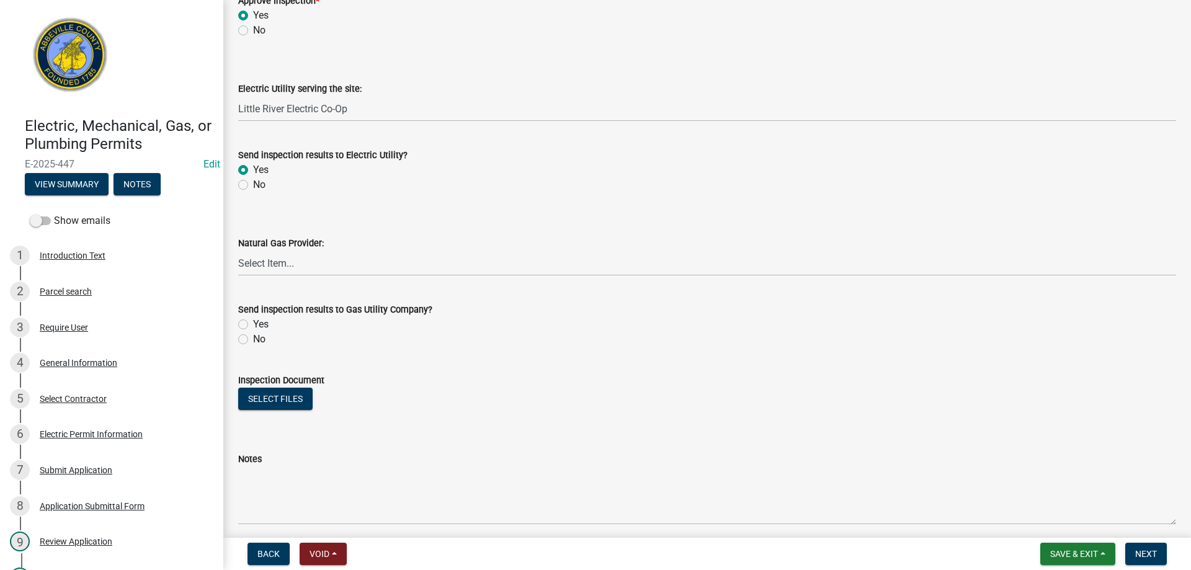
scroll to position [682, 0]
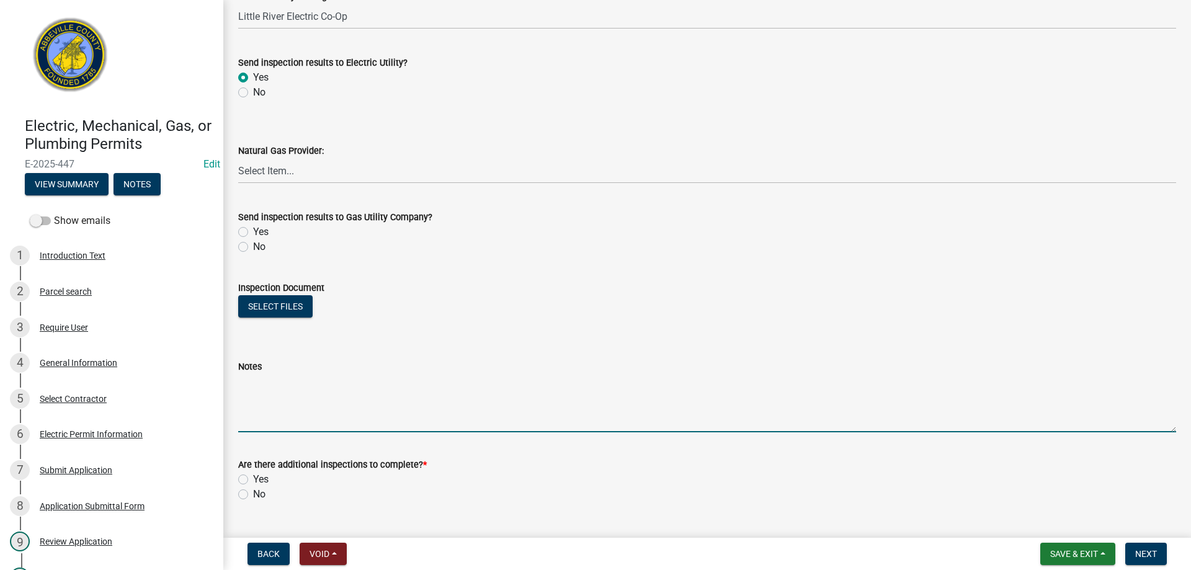
click at [255, 416] on textarea "Notes" at bounding box center [707, 403] width 938 height 58
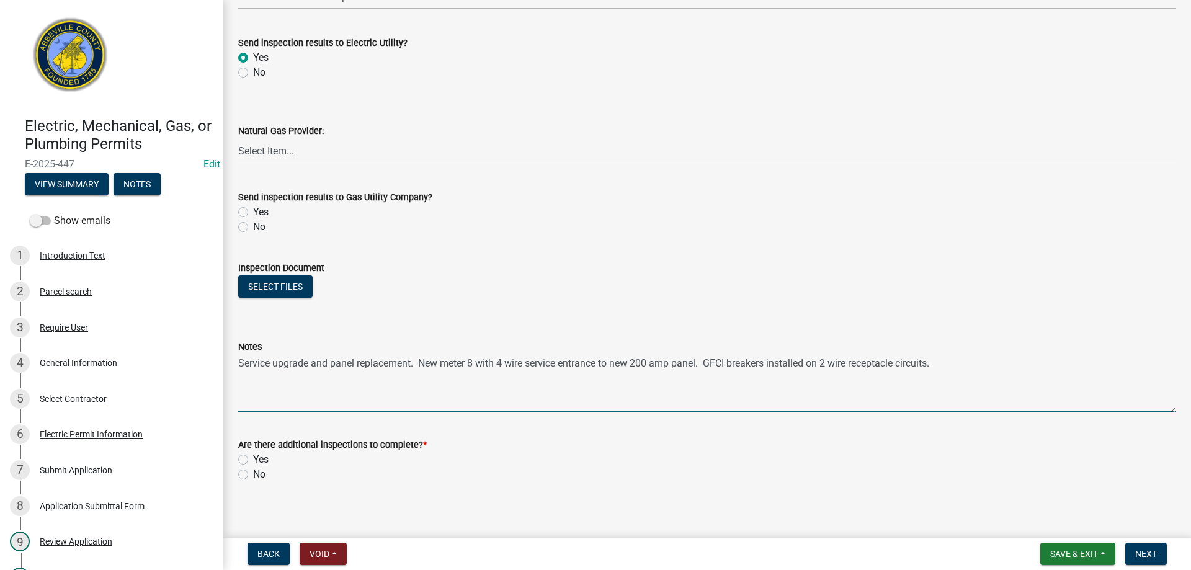
scroll to position [711, 0]
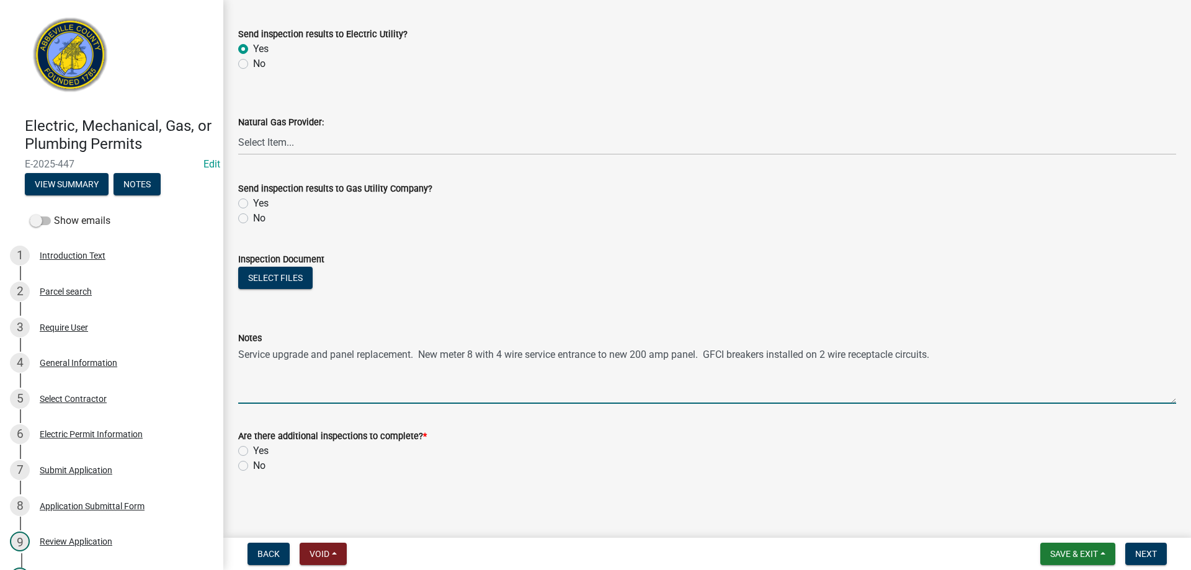
type textarea "Service upgrade and panel replacement. New meter 8 with 4 wire service entrance…"
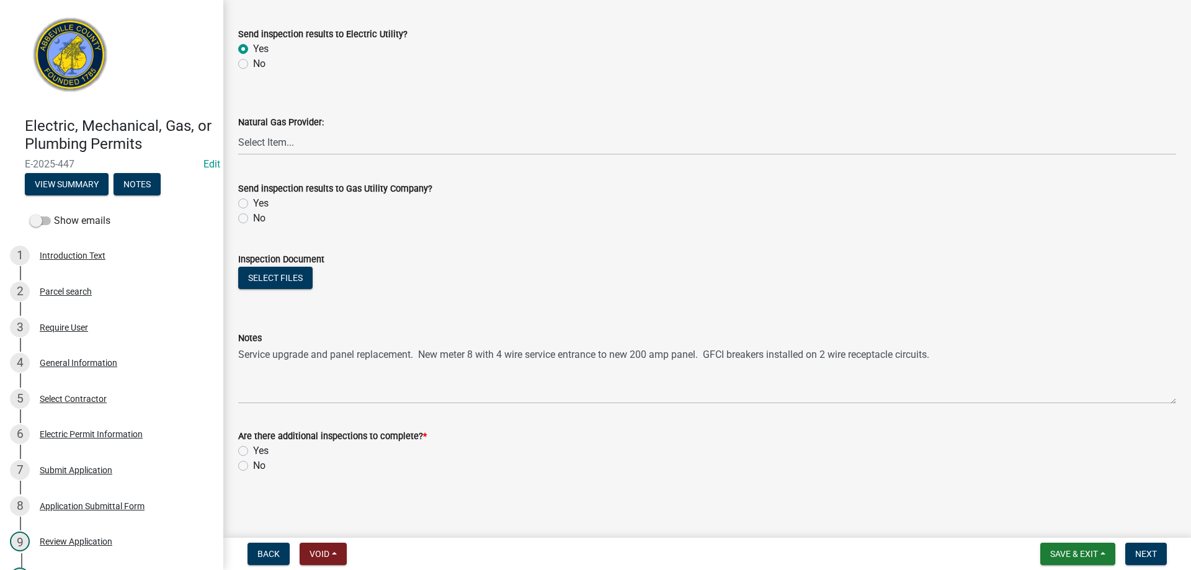
click at [253, 464] on label "No" at bounding box center [259, 465] width 12 height 15
click at [253, 464] on input "No" at bounding box center [257, 462] width 8 height 8
radio input "true"
click at [1143, 550] on span "Next" at bounding box center [1146, 554] width 22 height 10
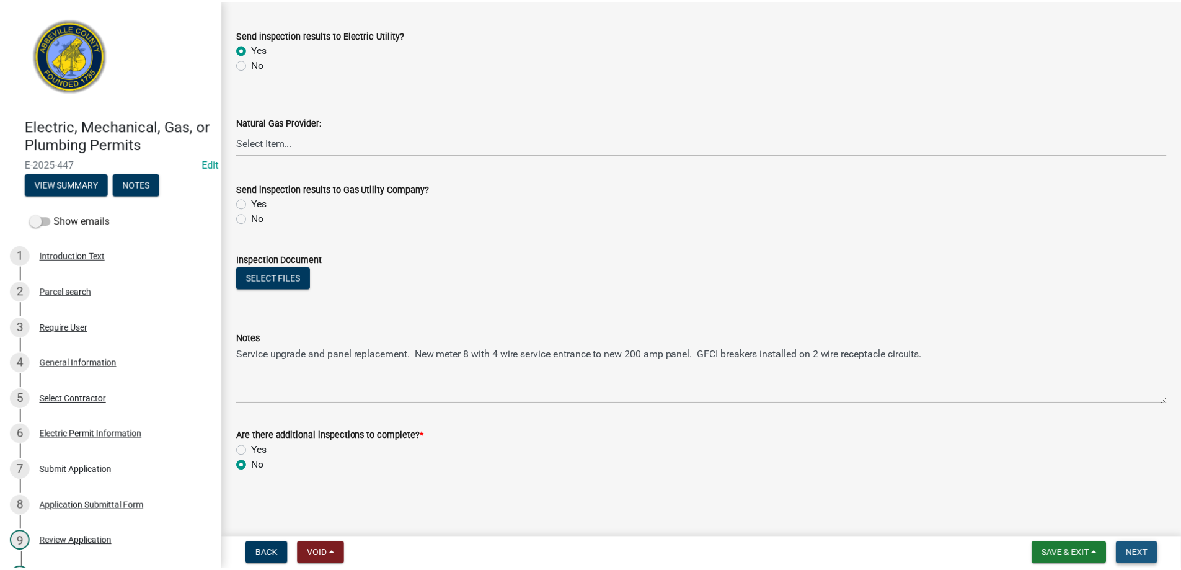
scroll to position [0, 0]
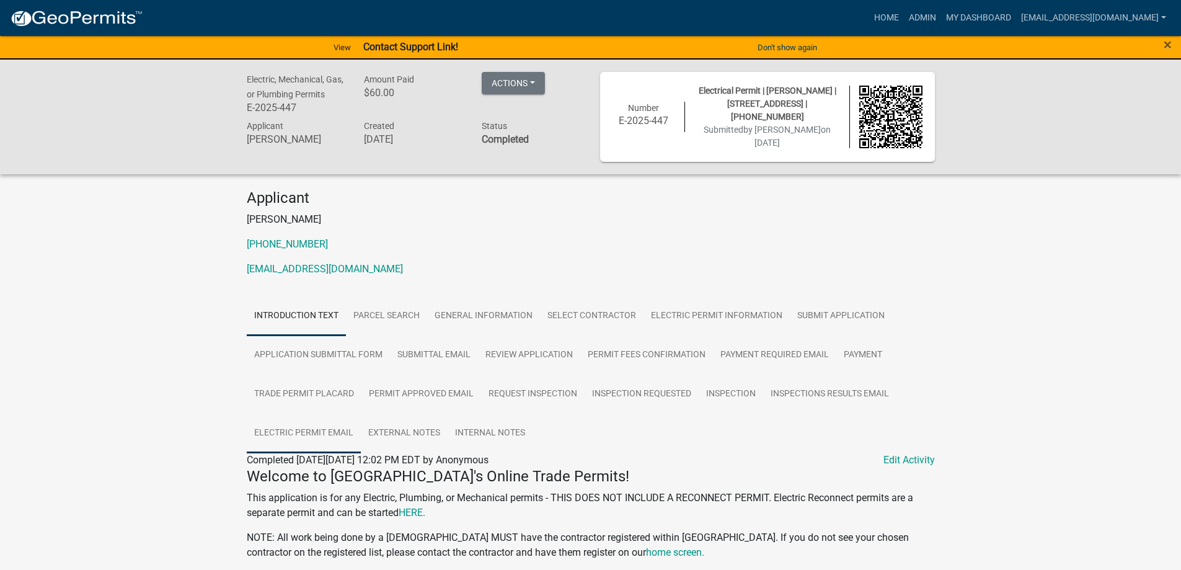
click at [300, 430] on link "Electric Permit Email" at bounding box center [304, 434] width 114 height 40
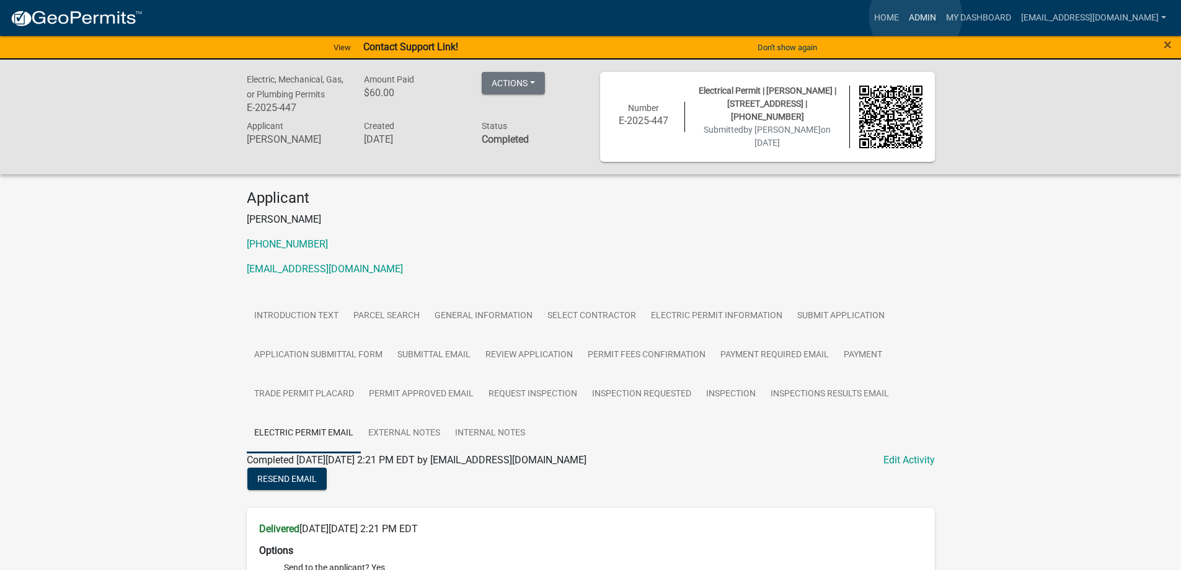
click at [916, 16] on link "Admin" at bounding box center [922, 18] width 37 height 24
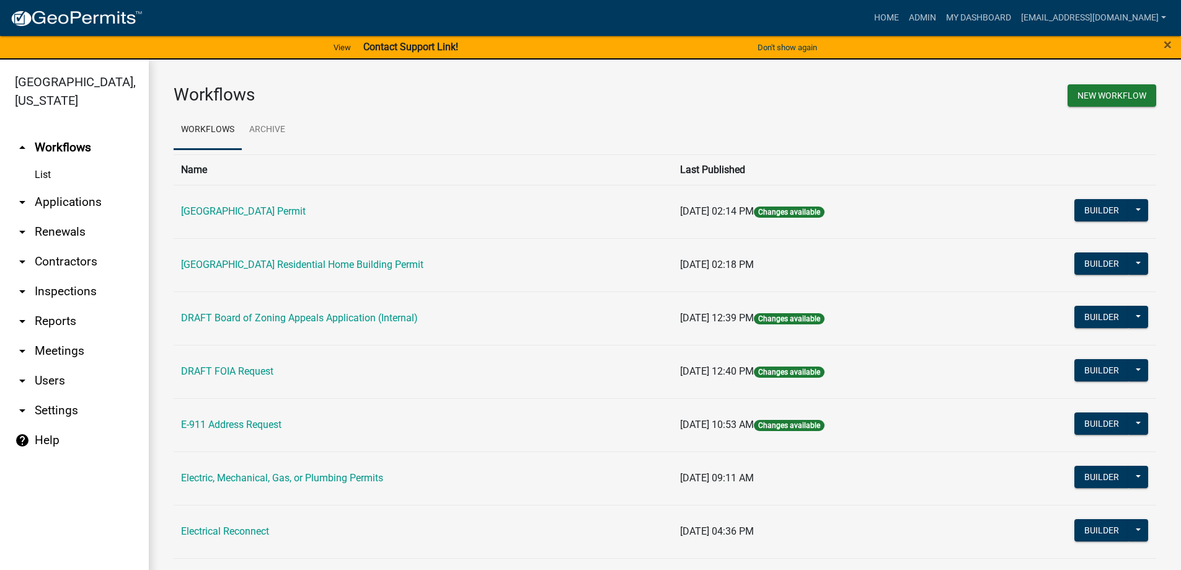
click at [73, 199] on link "arrow_drop_down Applications" at bounding box center [74, 202] width 149 height 30
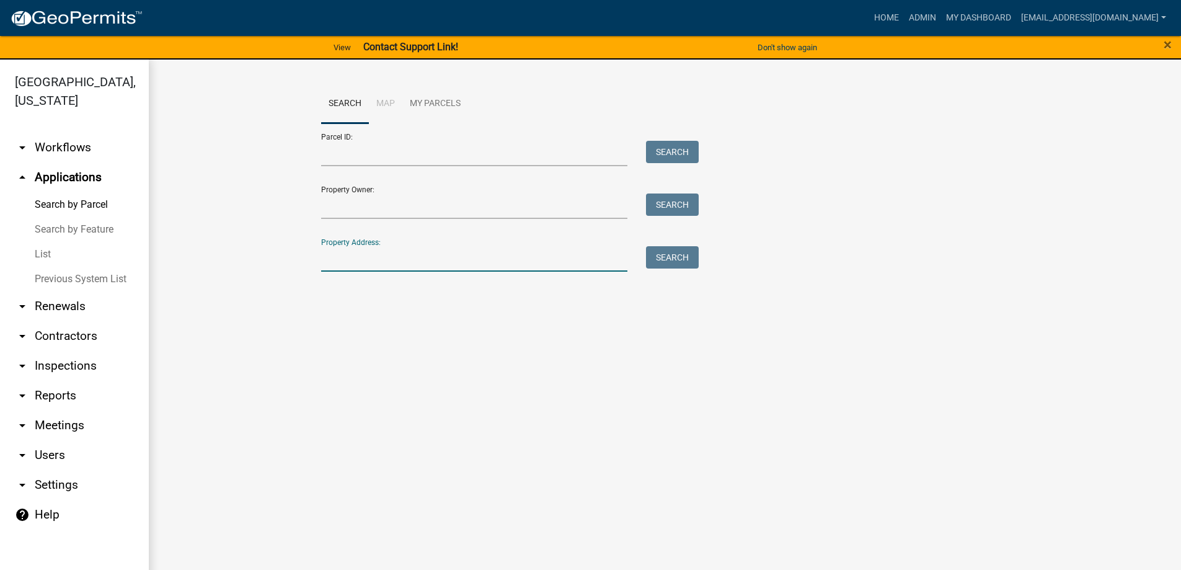
click at [424, 257] on input "Property Address:" at bounding box center [474, 258] width 307 height 25
type input "192 [PERSON_NAME]"
click at [670, 260] on button "Search" at bounding box center [672, 257] width 53 height 22
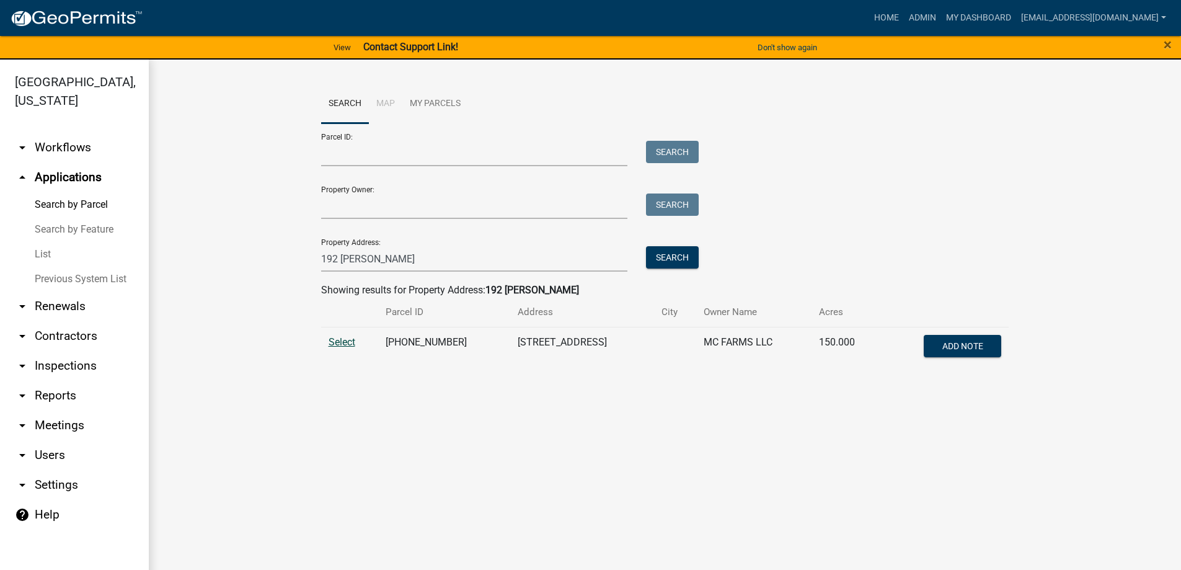
click at [342, 342] on span "Select" at bounding box center [342, 342] width 27 height 12
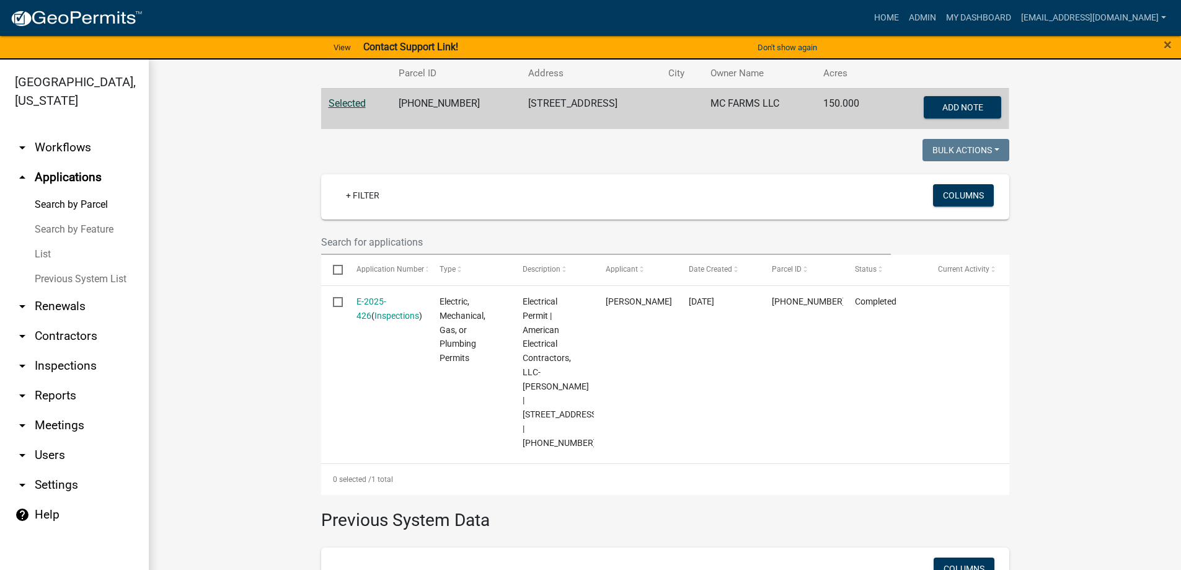
scroll to position [310, 0]
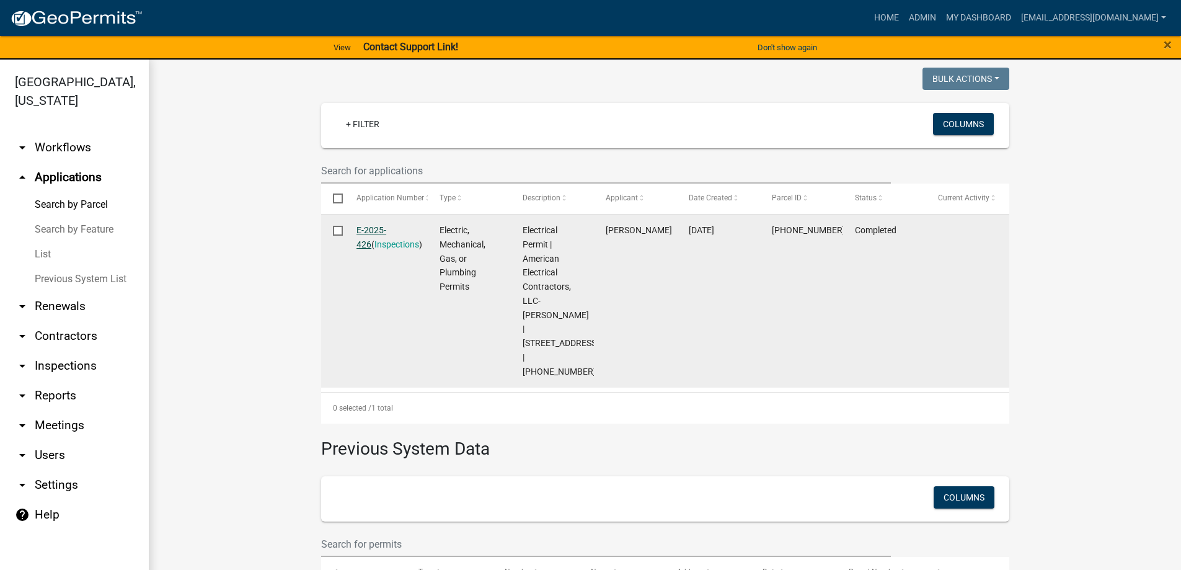
click at [375, 227] on link "E-2025-426" at bounding box center [372, 237] width 30 height 24
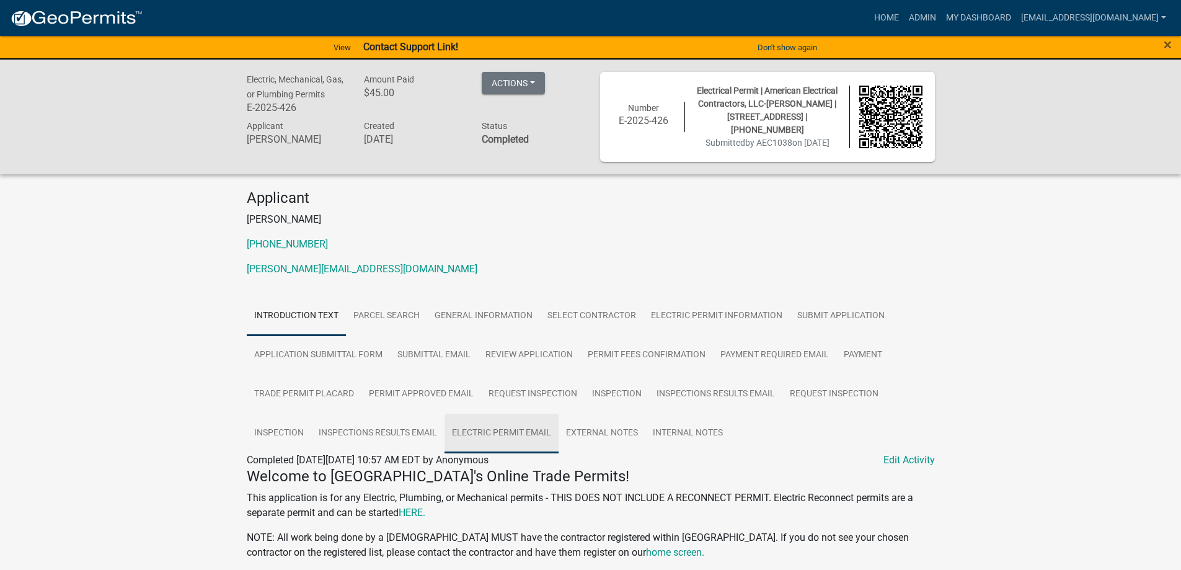
click at [494, 429] on link "Electric Permit Email" at bounding box center [502, 434] width 114 height 40
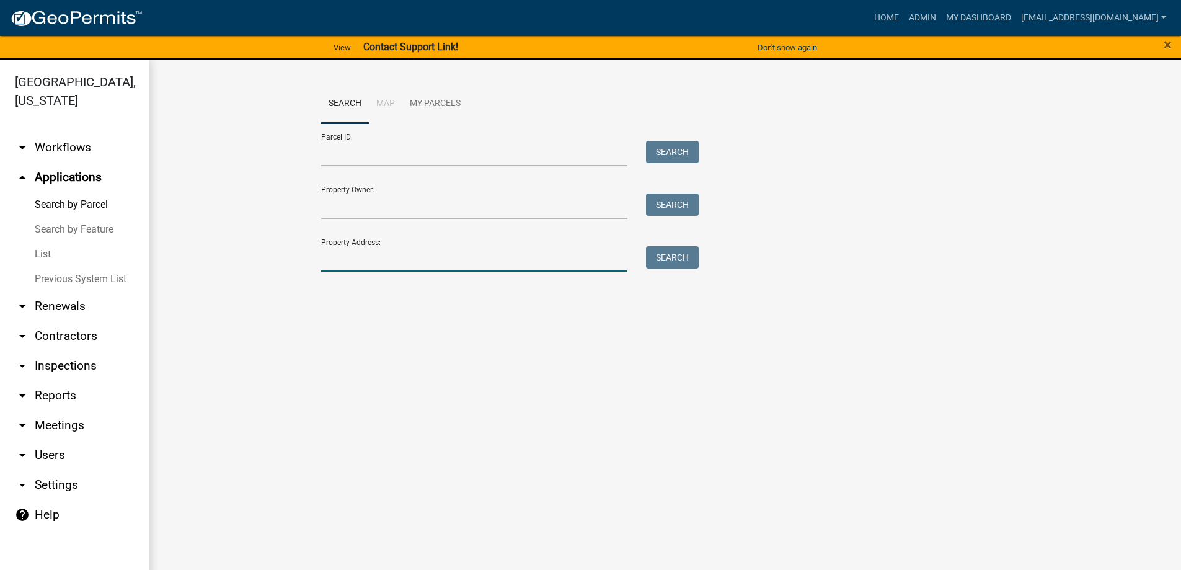
click at [352, 255] on input "Property Address:" at bounding box center [474, 258] width 307 height 25
type input "2175 flat rock"
click at [669, 257] on button "Search" at bounding box center [672, 257] width 53 height 22
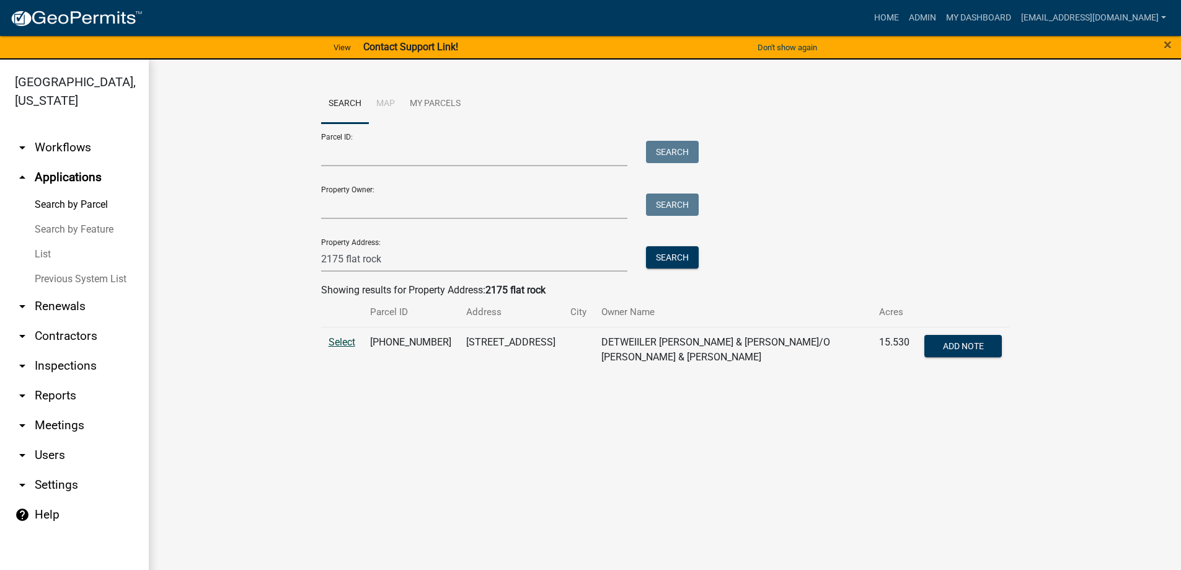
click at [341, 338] on span "Select" at bounding box center [342, 342] width 27 height 12
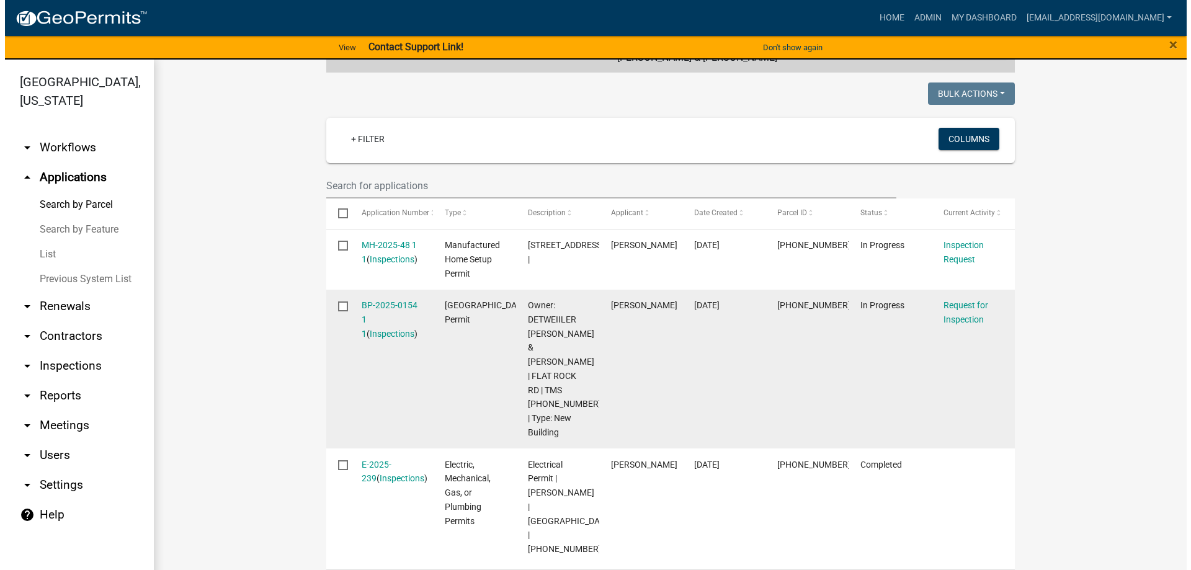
scroll to position [310, 0]
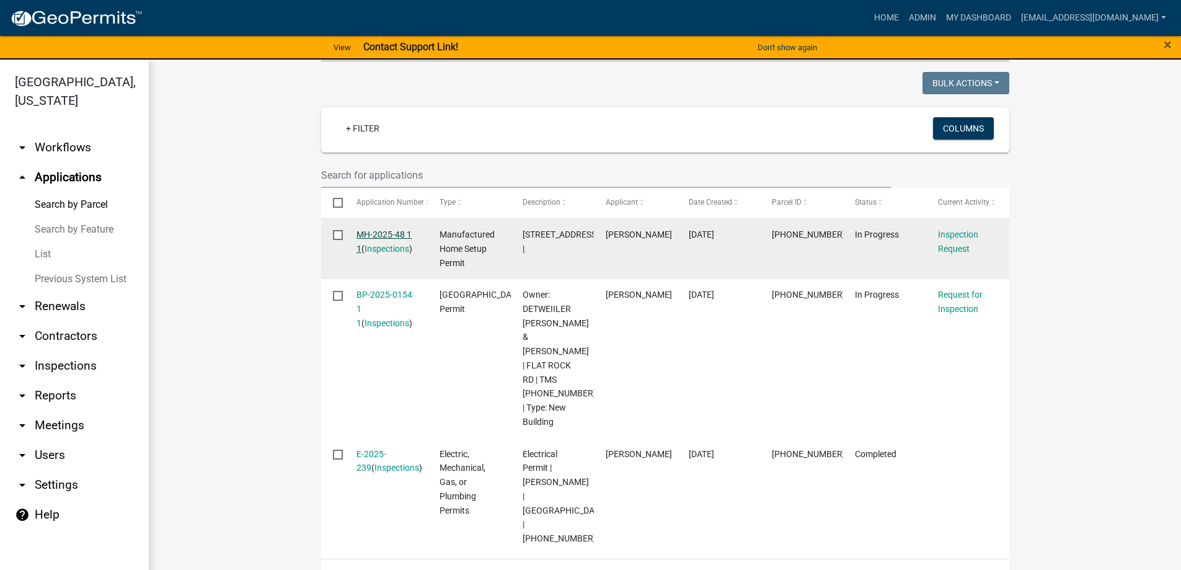
click at [381, 232] on link "MH-2025-48 1 1" at bounding box center [384, 241] width 55 height 24
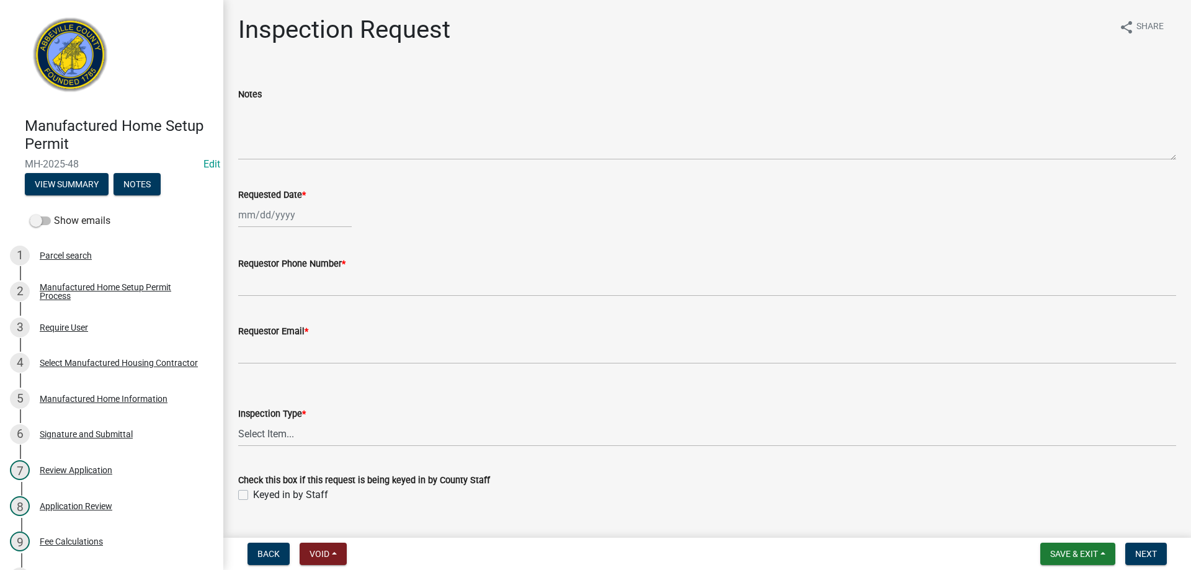
select select "9"
select select "2025"
click at [282, 217] on div "[PERSON_NAME] Feb Mar Apr [PERSON_NAME][DATE] Oct Nov [DATE] 1526 1527 1528 152…" at bounding box center [294, 214] width 113 height 25
click at [267, 318] on div "16" at bounding box center [270, 321] width 20 height 20
type input "[DATE]"
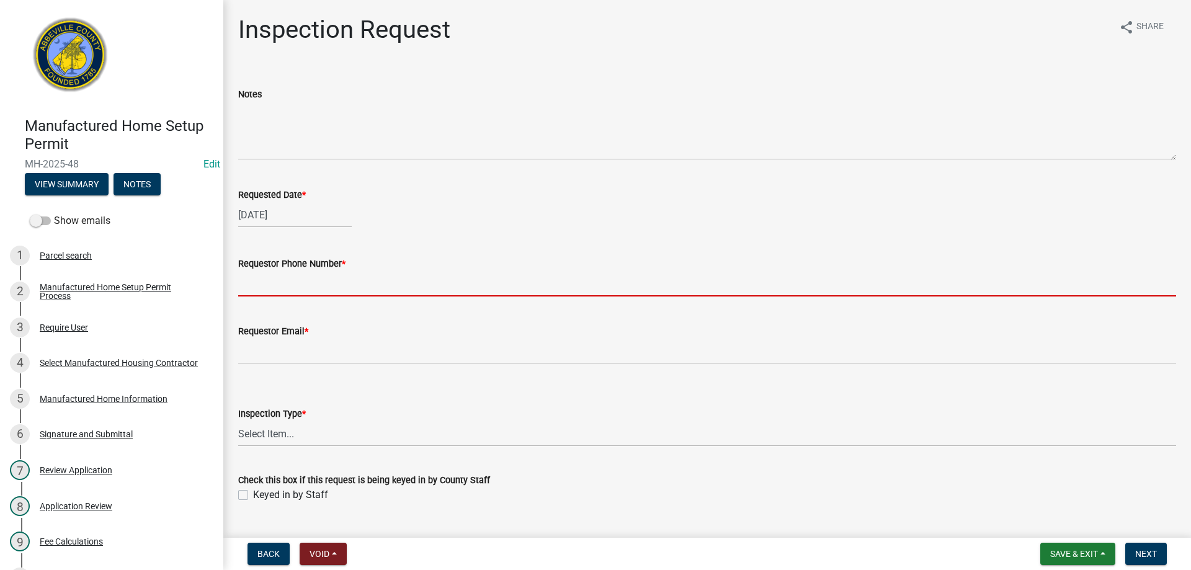
click at [288, 285] on input "Requestor Phone Number *" at bounding box center [707, 283] width 938 height 25
type input "8643789750"
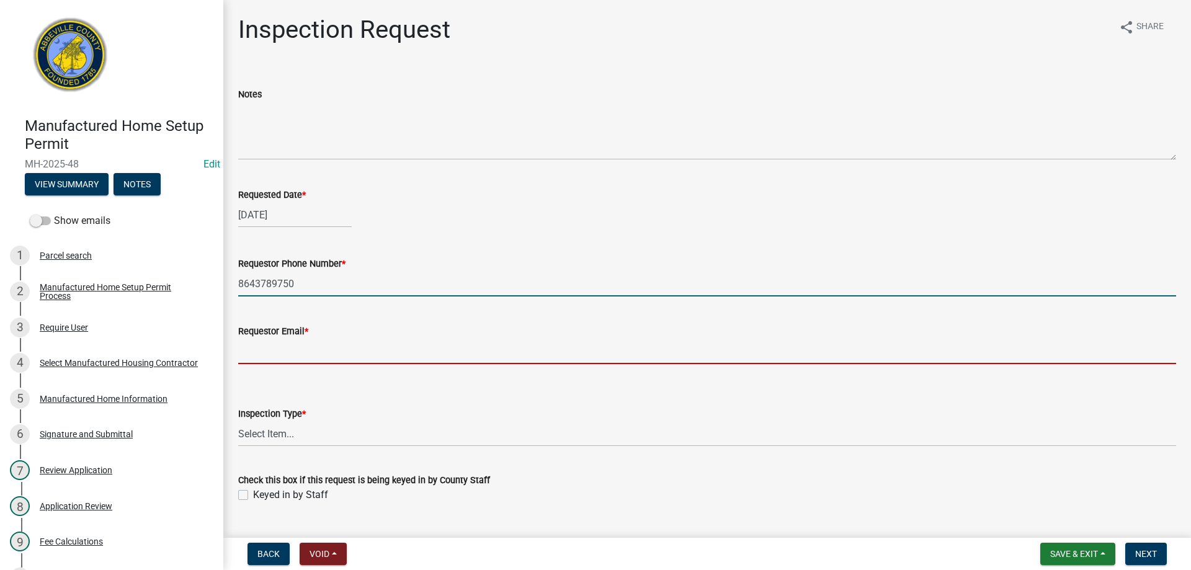
type input "[EMAIL_ADDRESS][DOMAIN_NAME]"
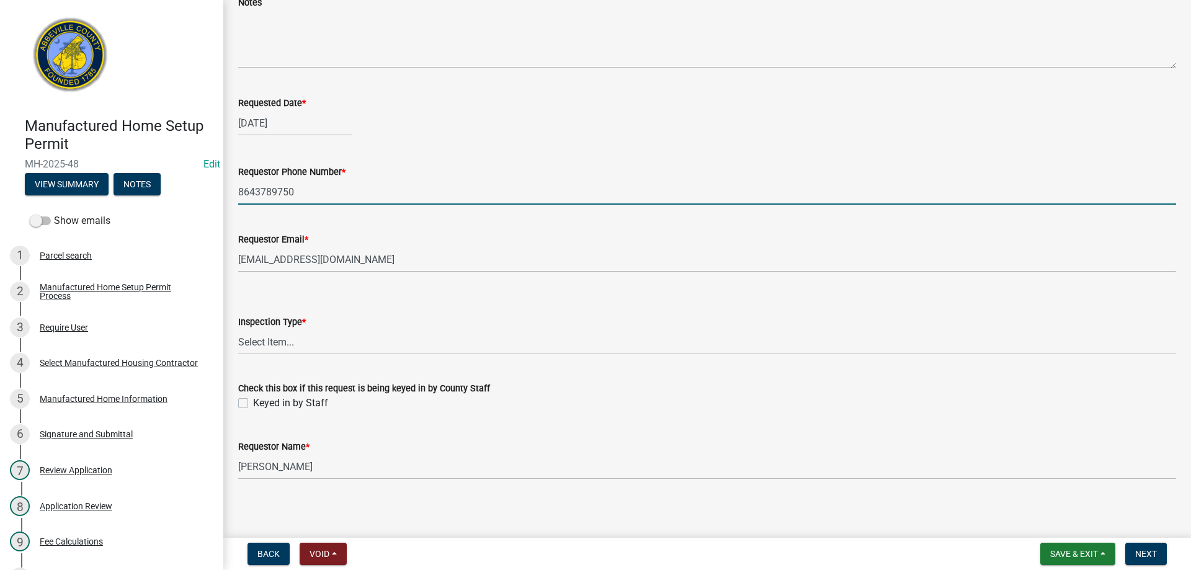
scroll to position [97, 0]
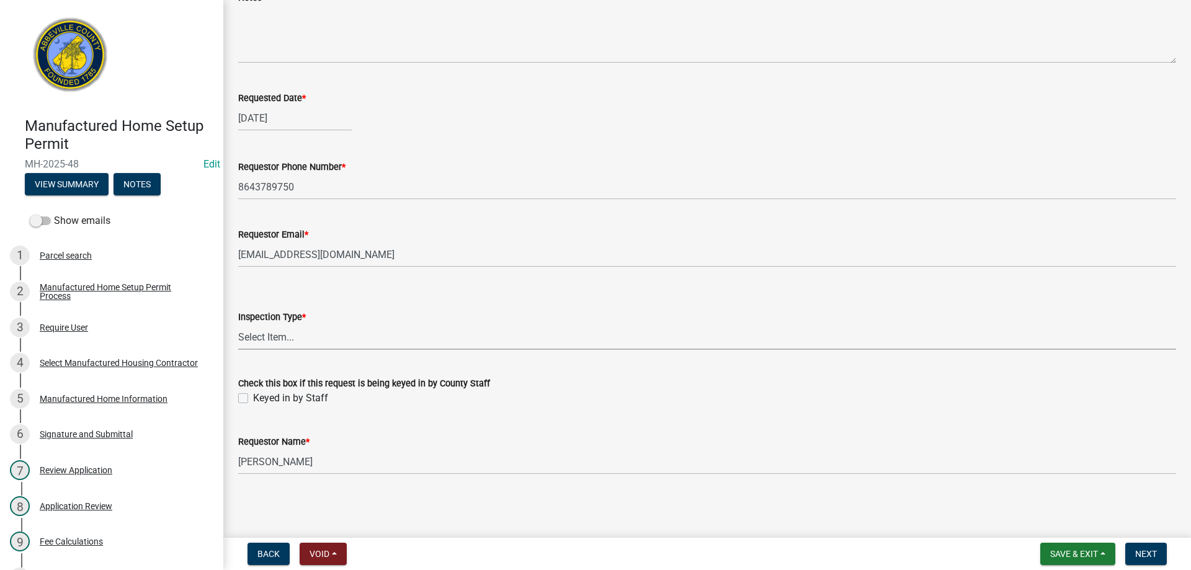
click at [285, 340] on select "Select Item... Inspection 1: Piers, tie-downs, electric, and plumbing Inspectio…" at bounding box center [707, 336] width 938 height 25
click at [238, 324] on select "Select Item... Inspection 1: Piers, tie-downs, electric, and plumbing Inspectio…" at bounding box center [707, 336] width 938 height 25
select select "3cbf7a18-e44b-4eec-a547-04bd26fc95cb"
click at [253, 396] on label "Keyed in by Staff" at bounding box center [290, 398] width 75 height 15
click at [253, 396] on input "Keyed in by Staff" at bounding box center [257, 395] width 8 height 8
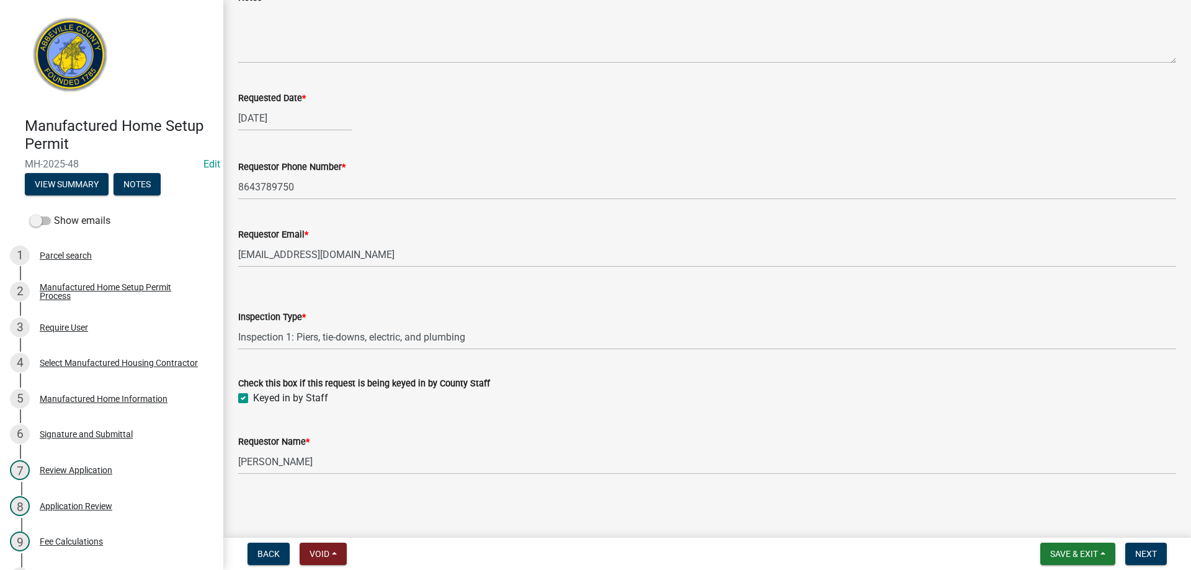
checkbox input "true"
click at [1136, 549] on span "Next" at bounding box center [1146, 554] width 22 height 10
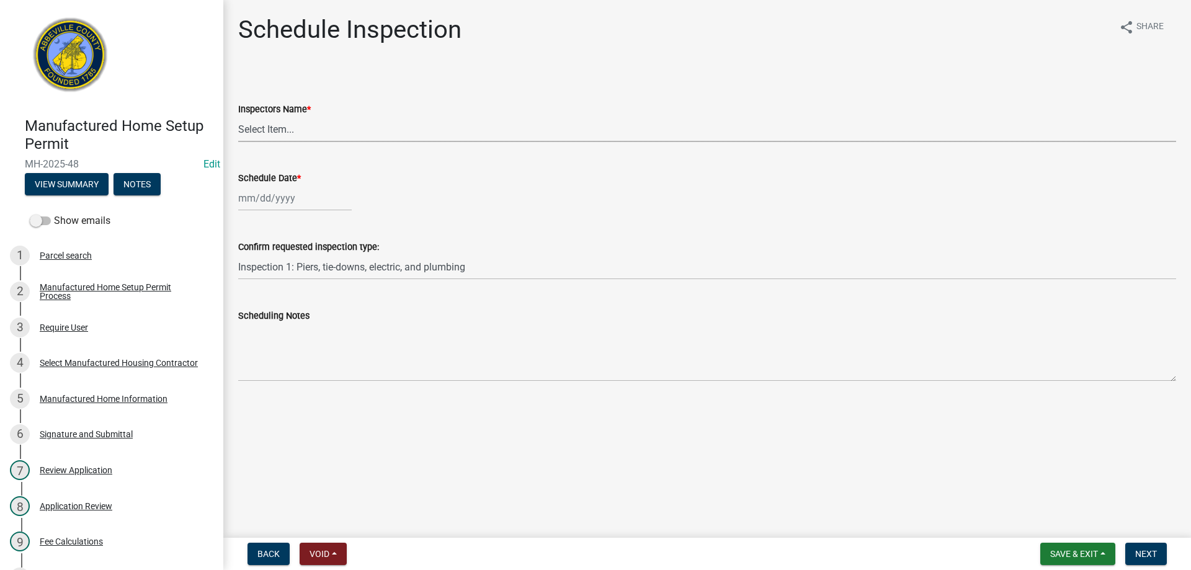
click at [270, 129] on select "Select Item... [EMAIL_ADDRESS][DOMAIN_NAME] ([PERSON_NAME]) [EMAIL_ADDRESS][DOM…" at bounding box center [707, 129] width 938 height 25
select select "896ec84b-7942-43b9-a78d-4f1554b7930c"
click at [238, 117] on select "Select Item... [EMAIL_ADDRESS][DOMAIN_NAME] ([PERSON_NAME]) [EMAIL_ADDRESS][DOM…" at bounding box center [707, 129] width 938 height 25
select select "9"
select select "2025"
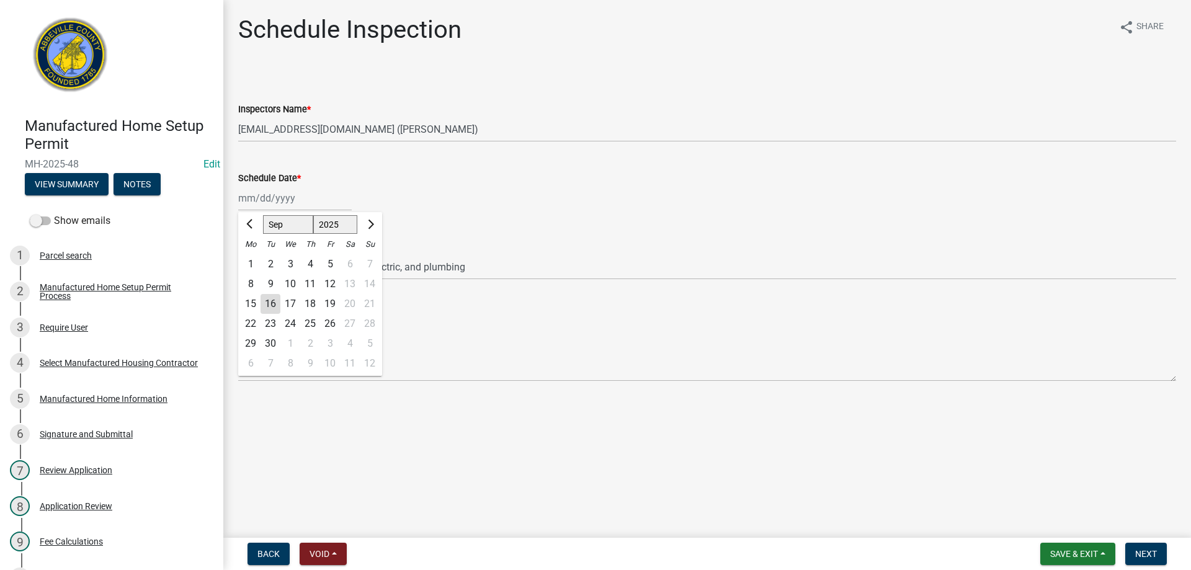
click at [282, 199] on div "[PERSON_NAME] Feb Mar Apr [PERSON_NAME][DATE] Oct Nov [DATE] 1526 1527 1528 152…" at bounding box center [294, 197] width 113 height 25
click at [265, 302] on div "16" at bounding box center [270, 304] width 20 height 20
type input "[DATE]"
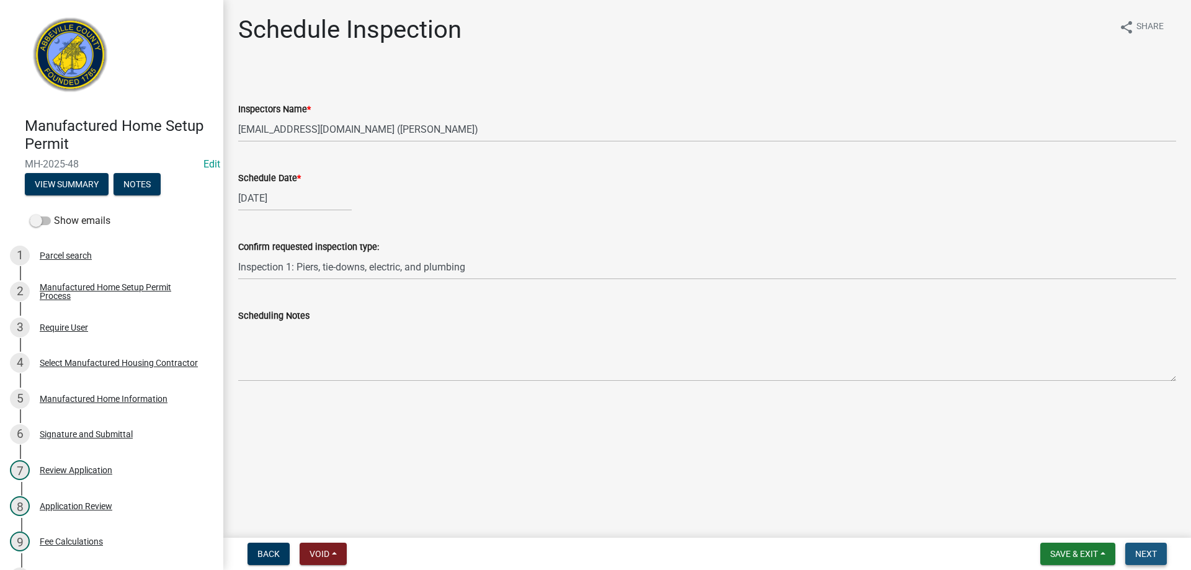
click at [1144, 553] on span "Next" at bounding box center [1146, 554] width 22 height 10
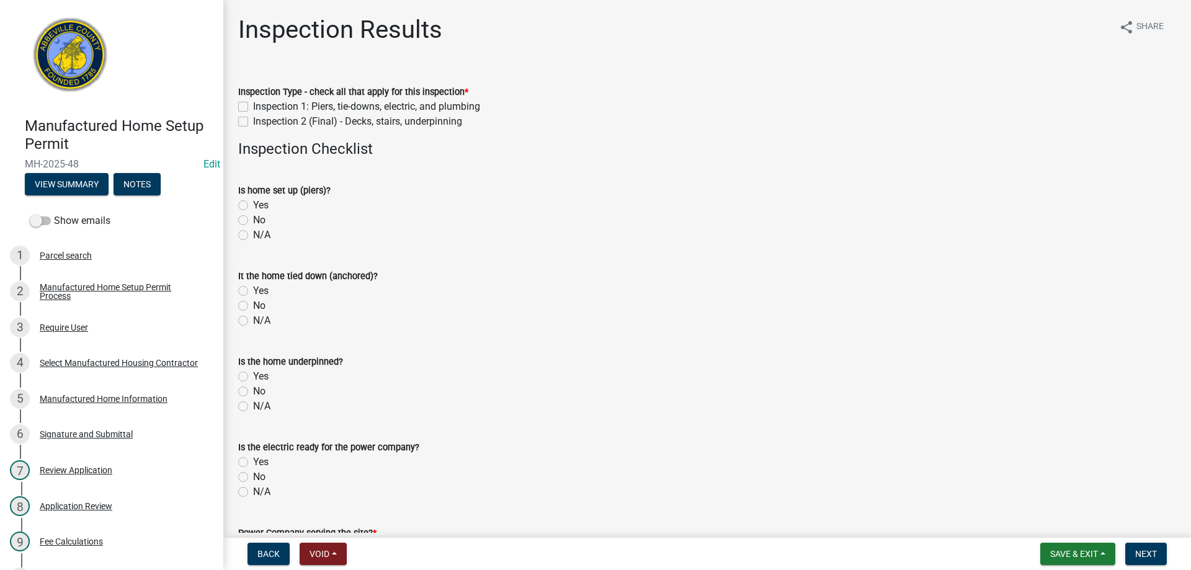
click at [253, 106] on label "Inspection 1: Piers, tie-downs, electric, and plumbing" at bounding box center [366, 106] width 227 height 15
click at [253, 106] on input "Inspection 1: Piers, tie-downs, electric, and plumbing" at bounding box center [257, 103] width 8 height 8
checkbox input "true"
checkbox input "false"
click at [253, 205] on label "Yes" at bounding box center [261, 205] width 16 height 15
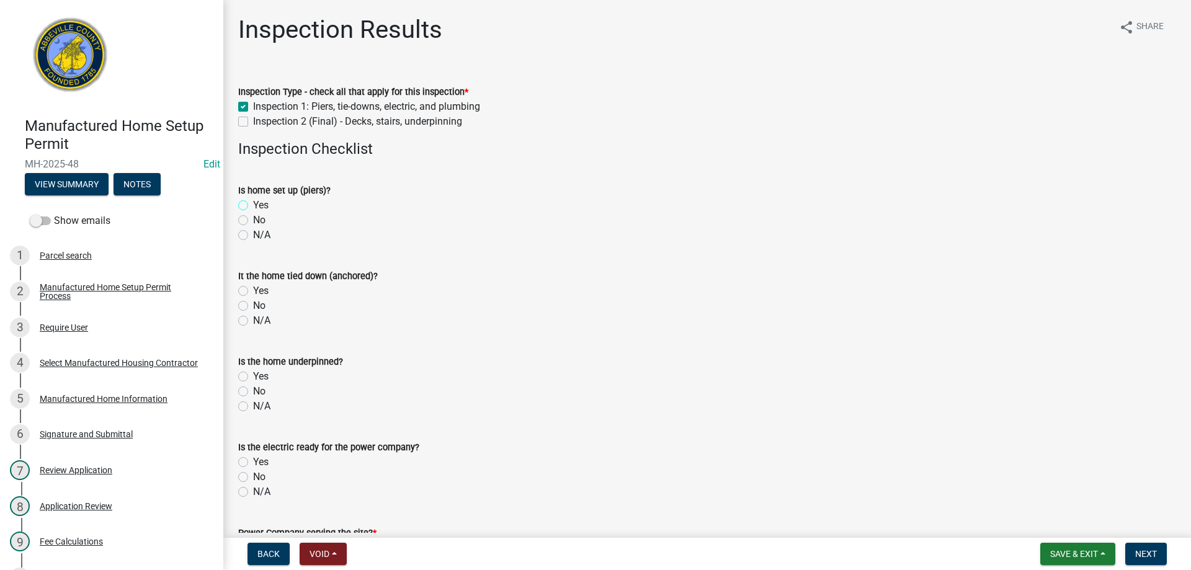
click at [253, 205] on input "Yes" at bounding box center [257, 202] width 8 height 8
radio input "true"
click at [253, 290] on label "Yes" at bounding box center [261, 290] width 16 height 15
click at [253, 290] on input "Yes" at bounding box center [257, 287] width 8 height 8
radio input "true"
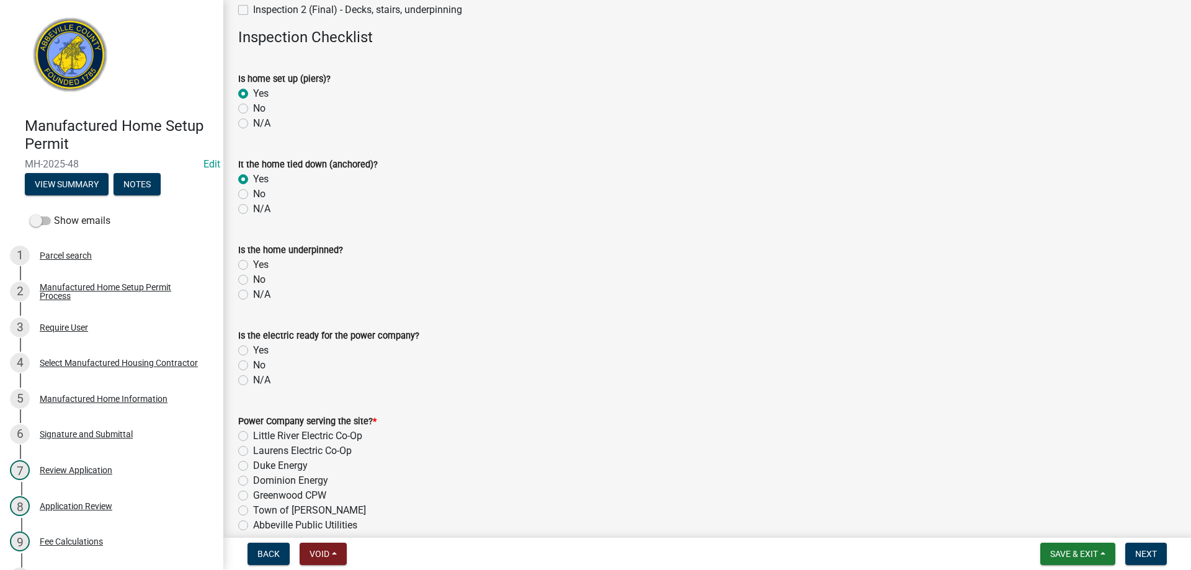
scroll to position [186, 0]
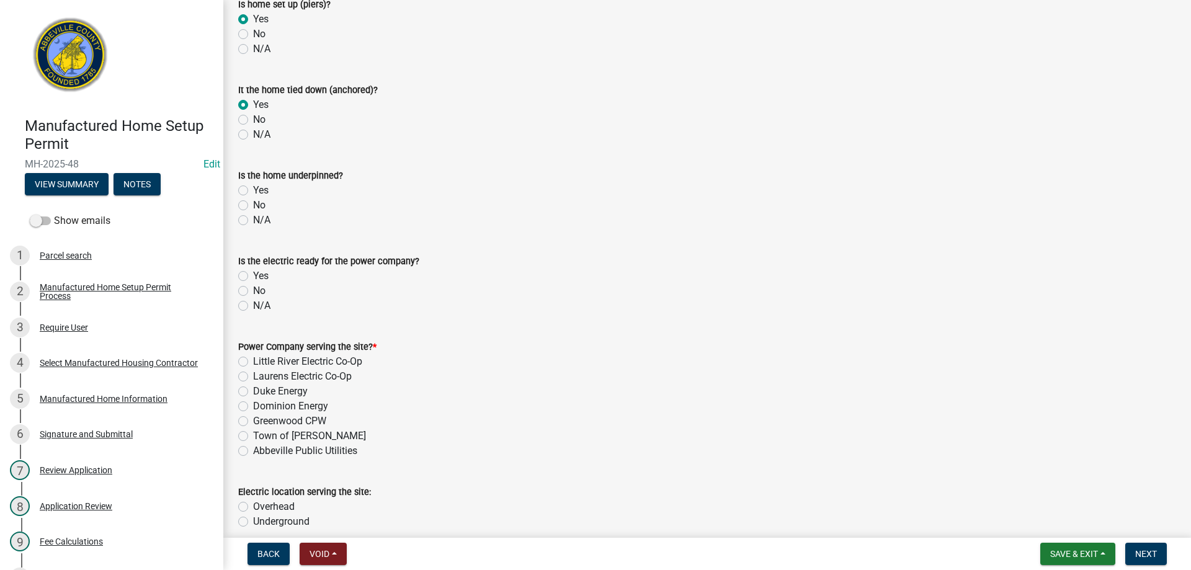
click at [253, 207] on label "No" at bounding box center [259, 205] width 12 height 15
click at [253, 206] on input "No" at bounding box center [257, 202] width 8 height 8
radio input "true"
drag, startPoint x: 246, startPoint y: 273, endPoint x: 285, endPoint y: 274, distance: 39.1
click at [253, 273] on label "Yes" at bounding box center [261, 276] width 16 height 15
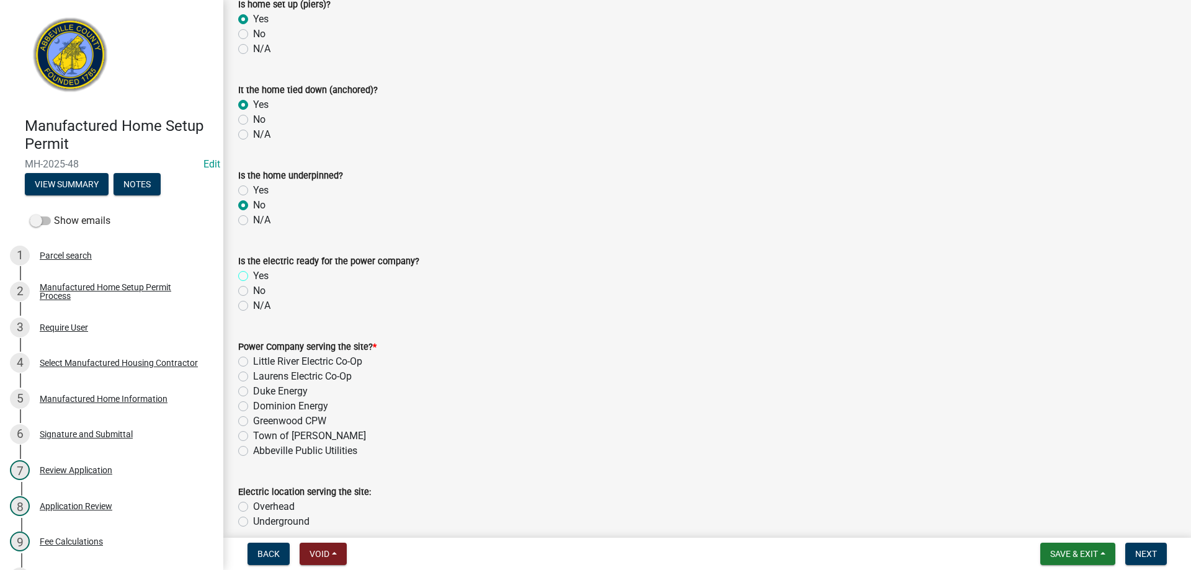
click at [253, 273] on input "Yes" at bounding box center [257, 273] width 8 height 8
radio input "true"
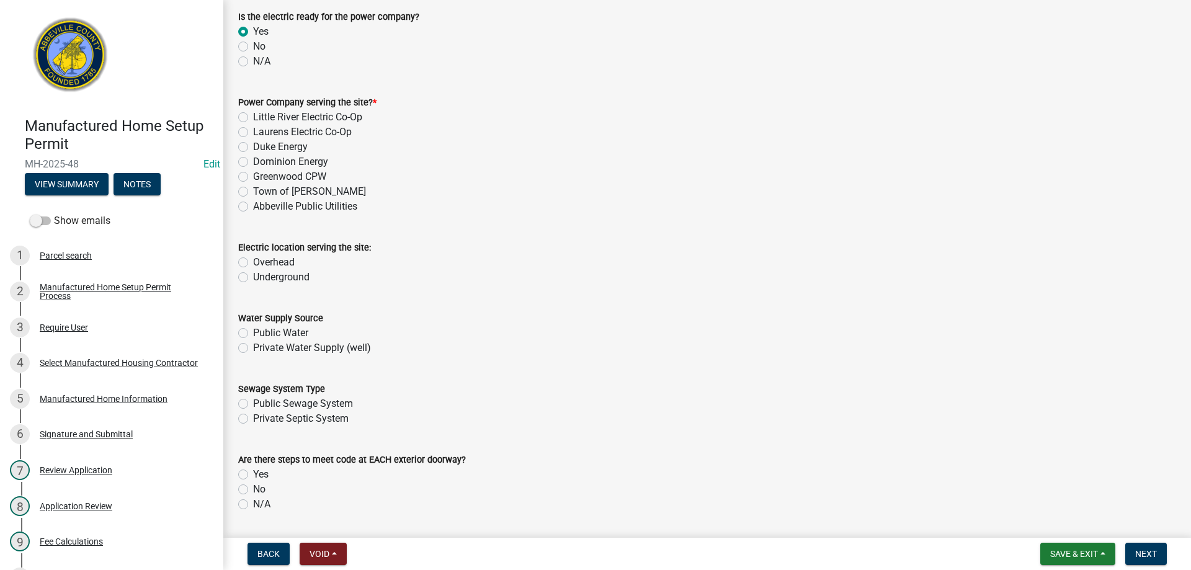
scroll to position [434, 0]
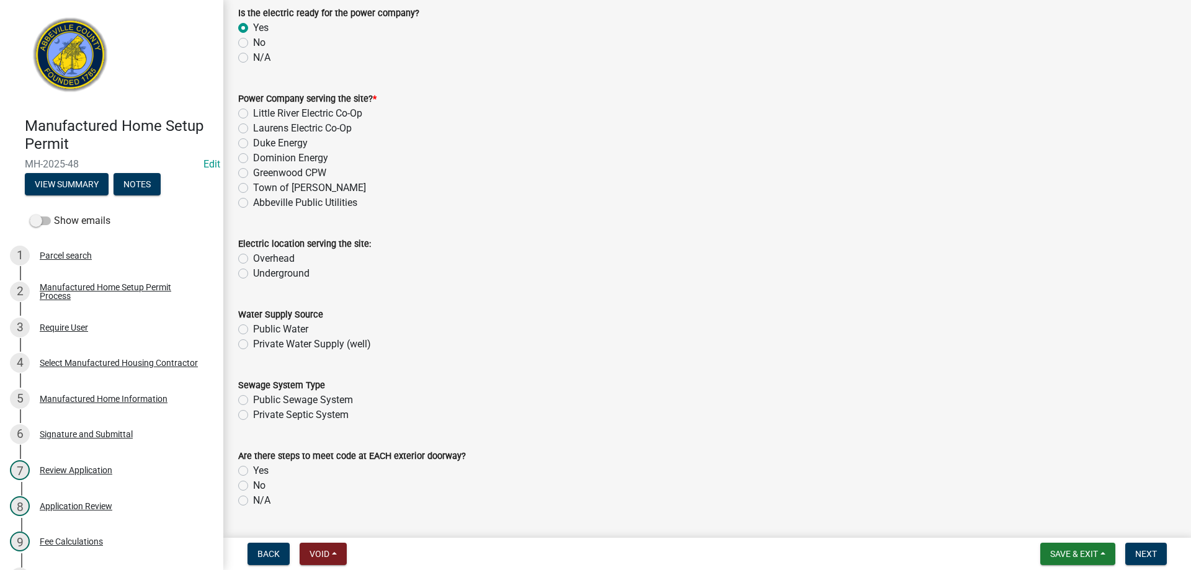
click at [253, 113] on label "Little River Electric Co-Op" at bounding box center [307, 113] width 109 height 15
click at [253, 113] on input "Little River Electric Co-Op" at bounding box center [257, 110] width 8 height 8
radio input "true"
click at [253, 273] on label "Underground" at bounding box center [281, 273] width 56 height 15
click at [253, 273] on input "Underground" at bounding box center [257, 270] width 8 height 8
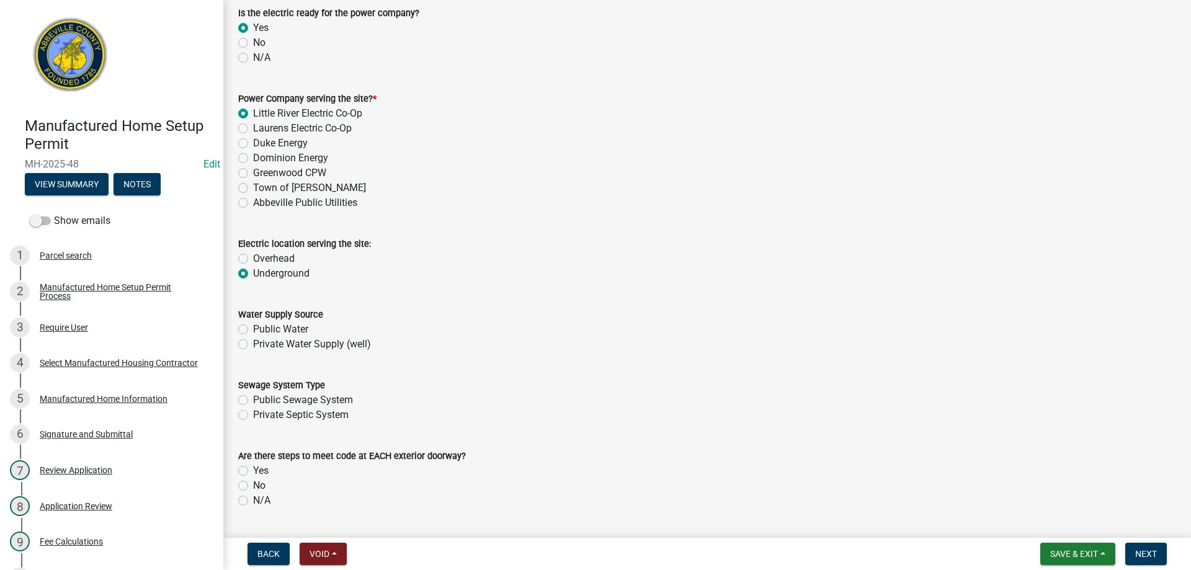
radio input "true"
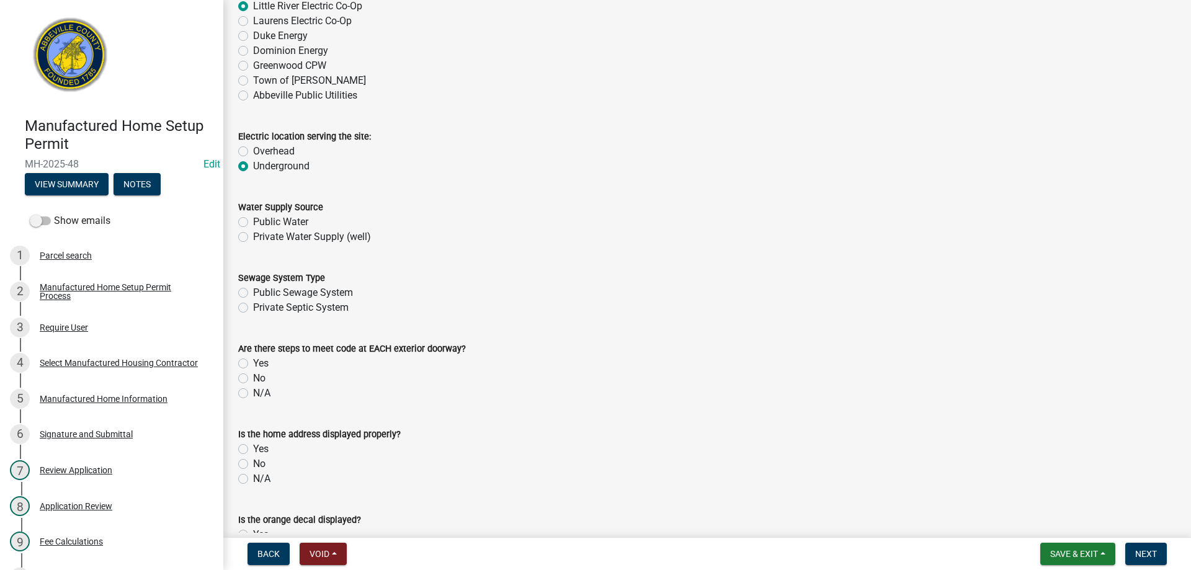
scroll to position [558, 0]
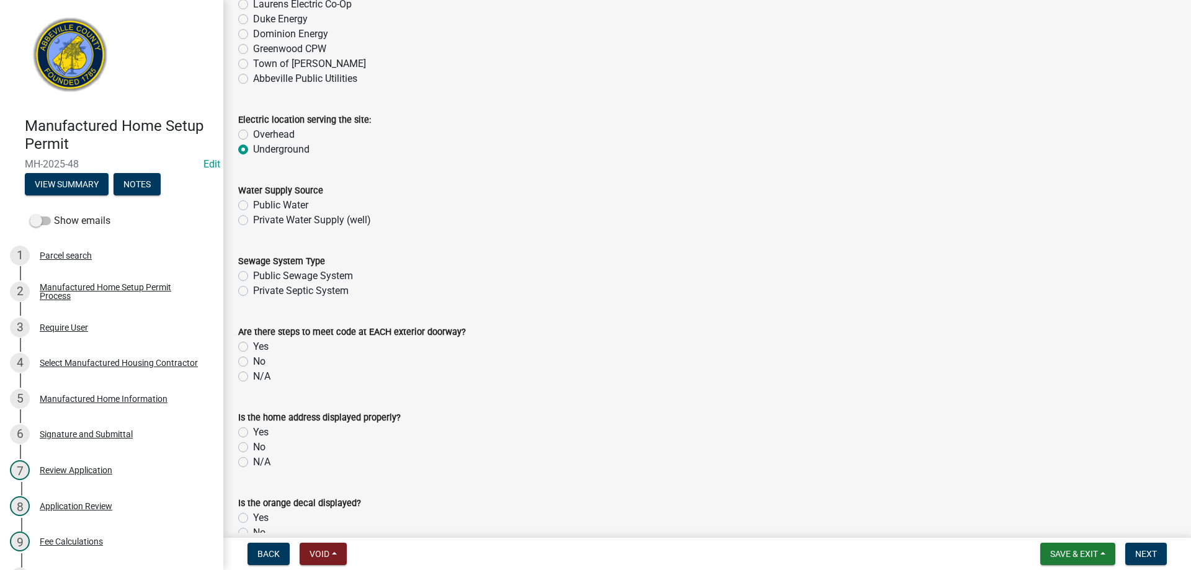
click at [253, 221] on label "Private Water Supply (well)" at bounding box center [312, 220] width 118 height 15
click at [253, 221] on input "Private Water Supply (well)" at bounding box center [257, 217] width 8 height 8
radio input "true"
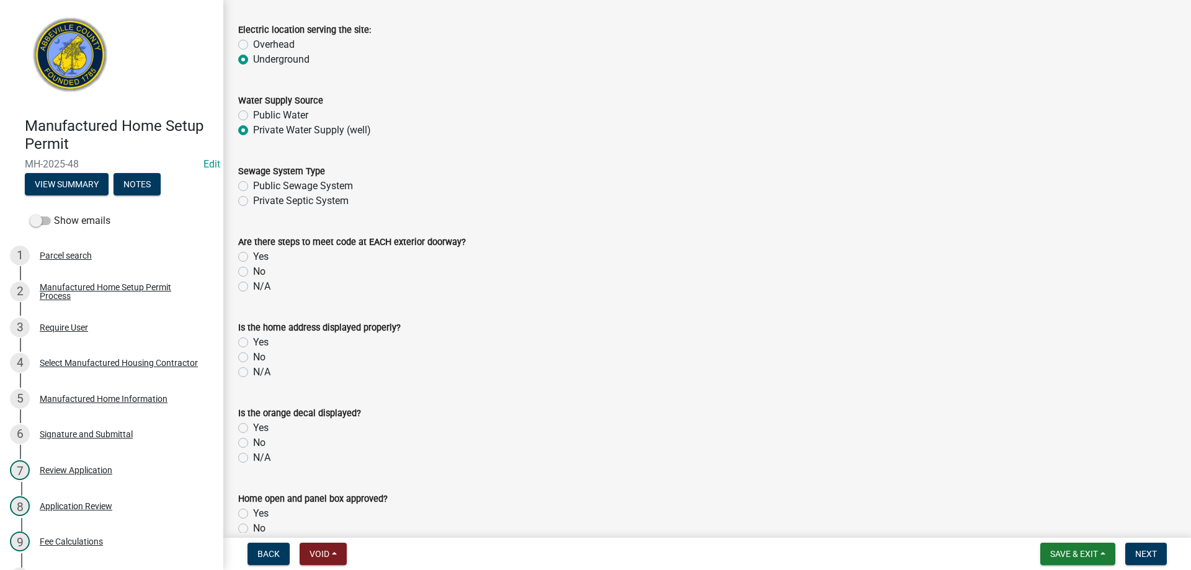
scroll to position [682, 0]
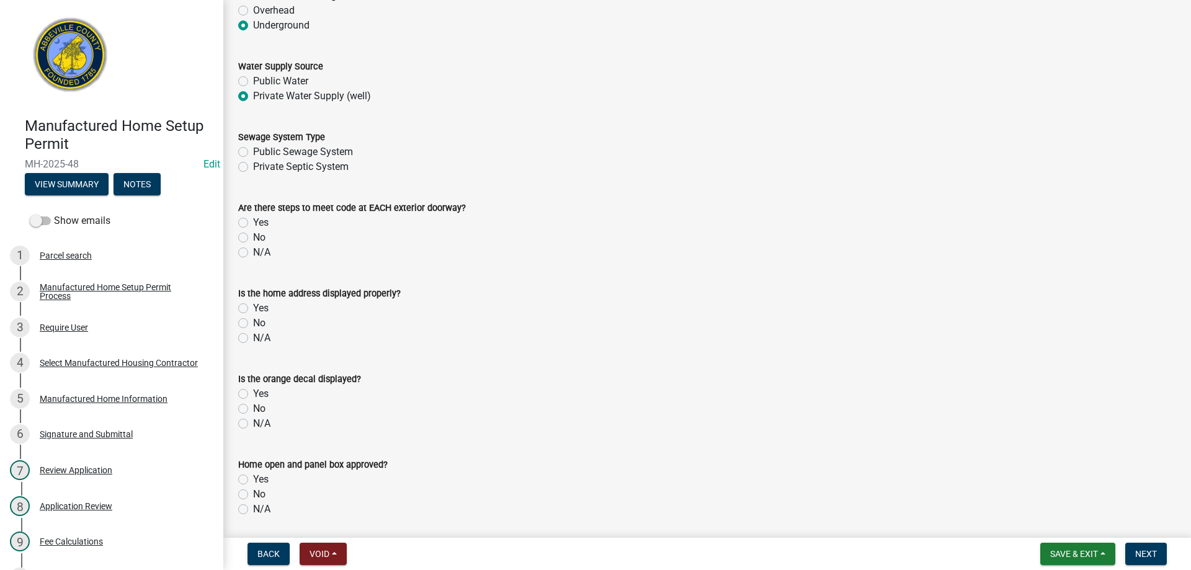
click at [253, 168] on label "Private Septic System" at bounding box center [301, 166] width 96 height 15
click at [253, 167] on input "Private Septic System" at bounding box center [257, 163] width 8 height 8
radio input "true"
click at [253, 237] on label "No" at bounding box center [259, 237] width 12 height 15
click at [253, 237] on input "No" at bounding box center [257, 234] width 8 height 8
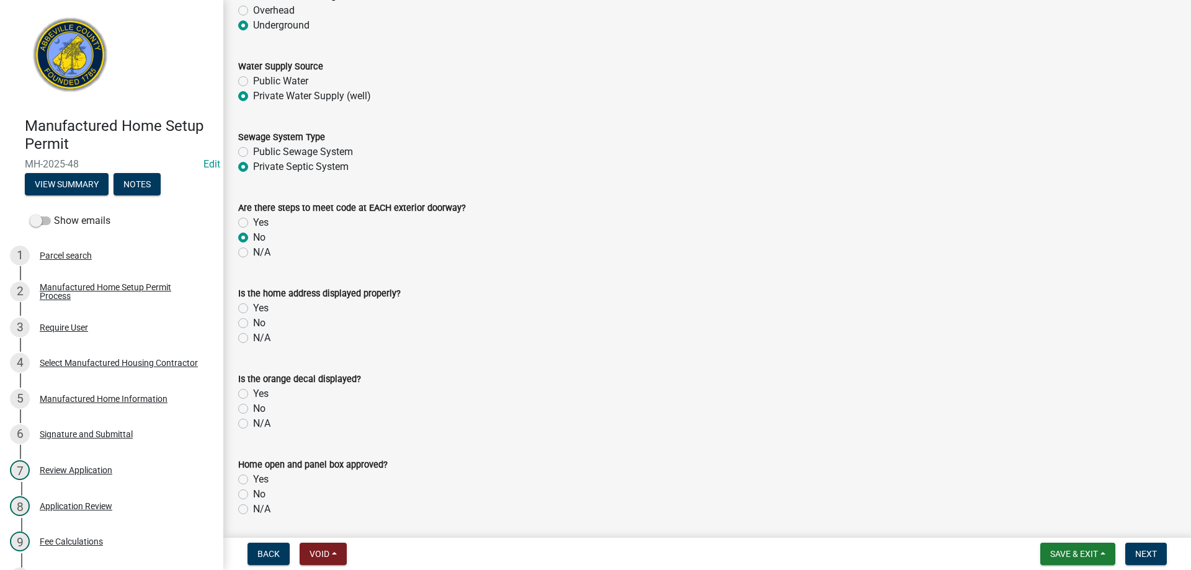
radio input "true"
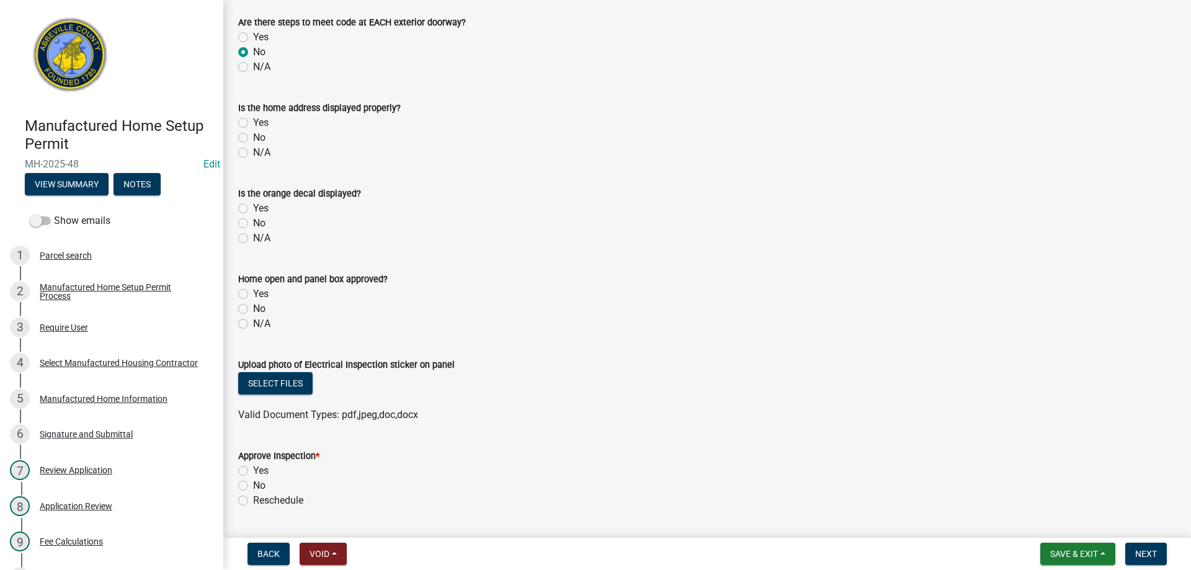
scroll to position [868, 0]
click at [253, 137] on label "No" at bounding box center [259, 137] width 12 height 15
click at [253, 137] on input "No" at bounding box center [257, 134] width 8 height 8
radio input "true"
click at [253, 221] on label "No" at bounding box center [259, 222] width 12 height 15
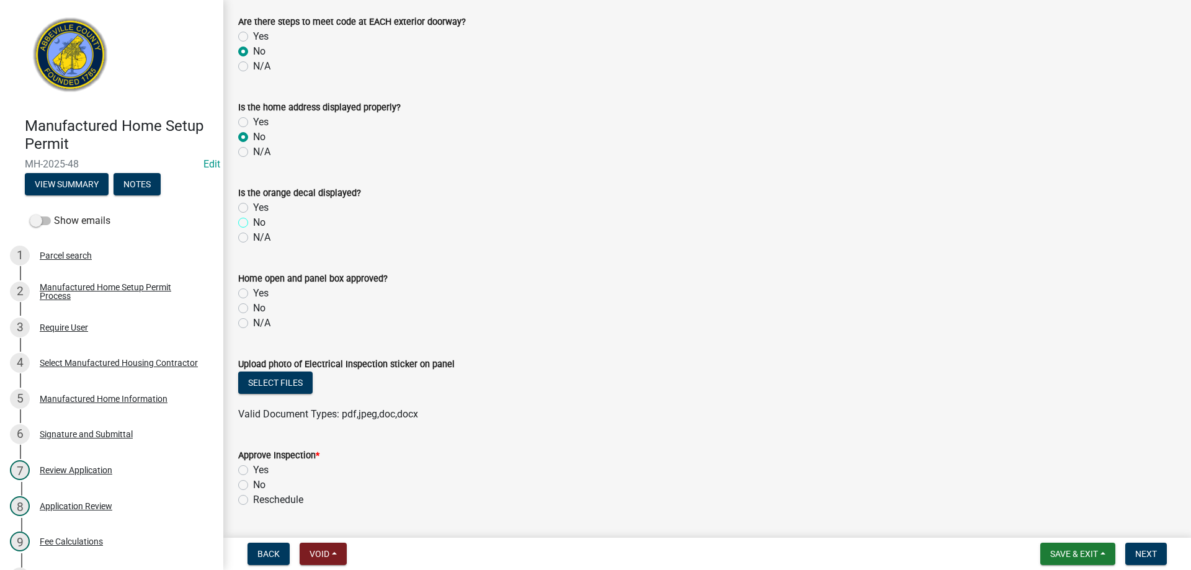
click at [253, 221] on input "No" at bounding box center [257, 219] width 8 height 8
radio input "true"
click at [253, 290] on label "Yes" at bounding box center [261, 293] width 16 height 15
click at [253, 290] on input "Yes" at bounding box center [257, 290] width 8 height 8
radio input "true"
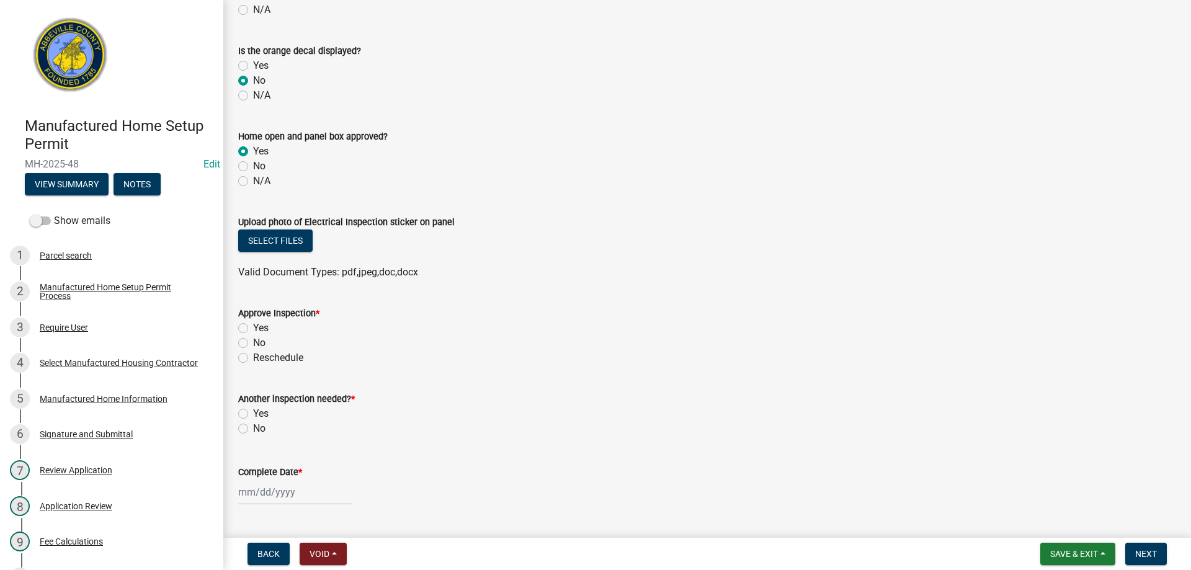
scroll to position [1116, 0]
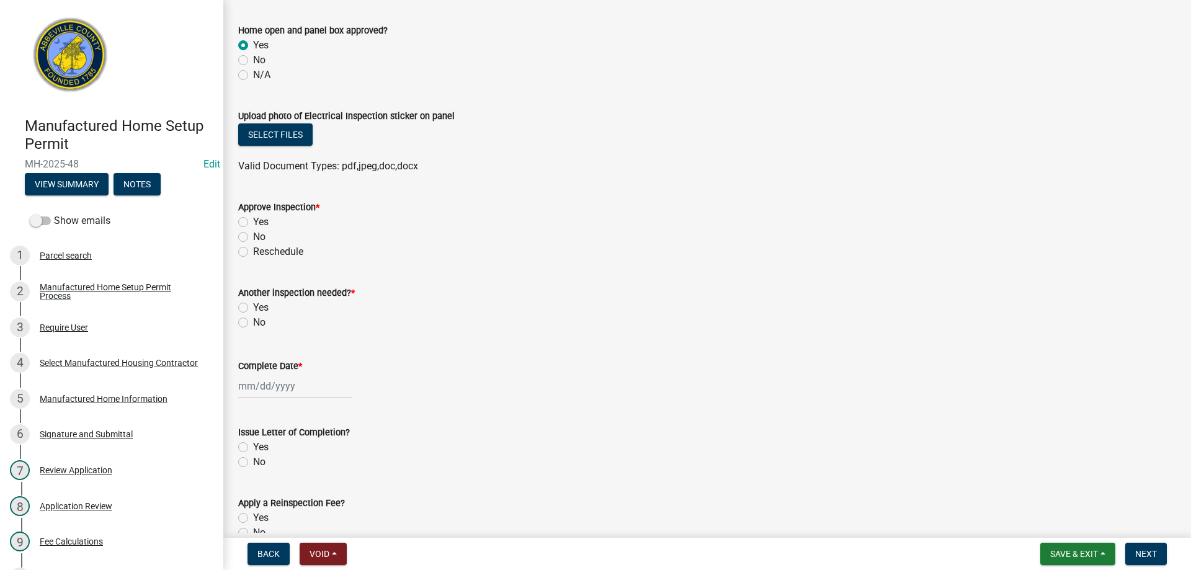
click at [253, 221] on label "Yes" at bounding box center [261, 222] width 16 height 15
click at [253, 221] on input "Yes" at bounding box center [257, 219] width 8 height 8
radio input "true"
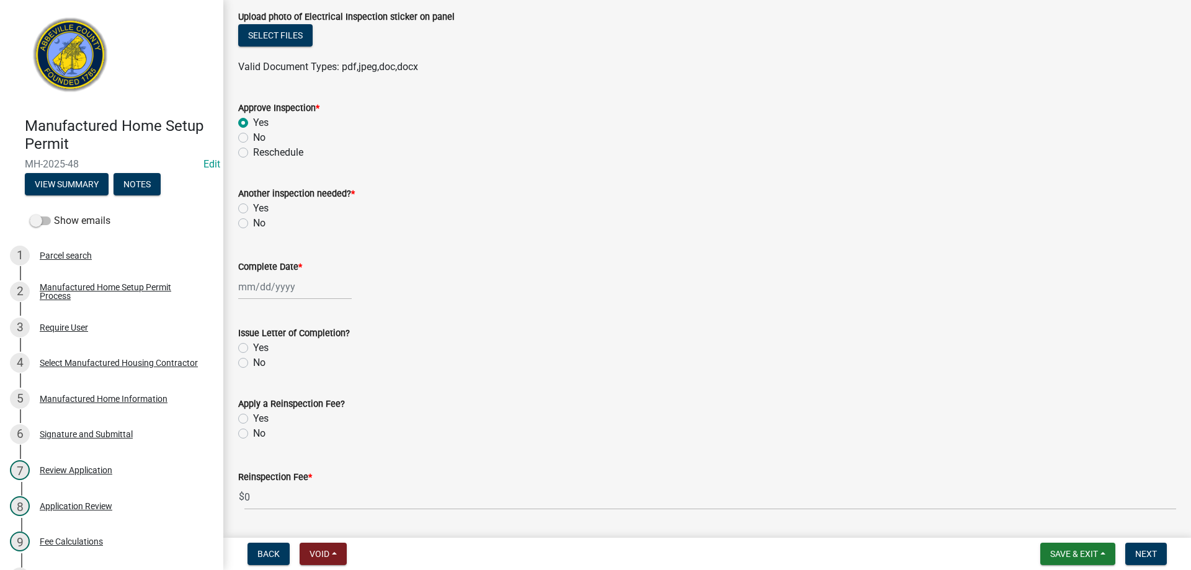
scroll to position [1302, 0]
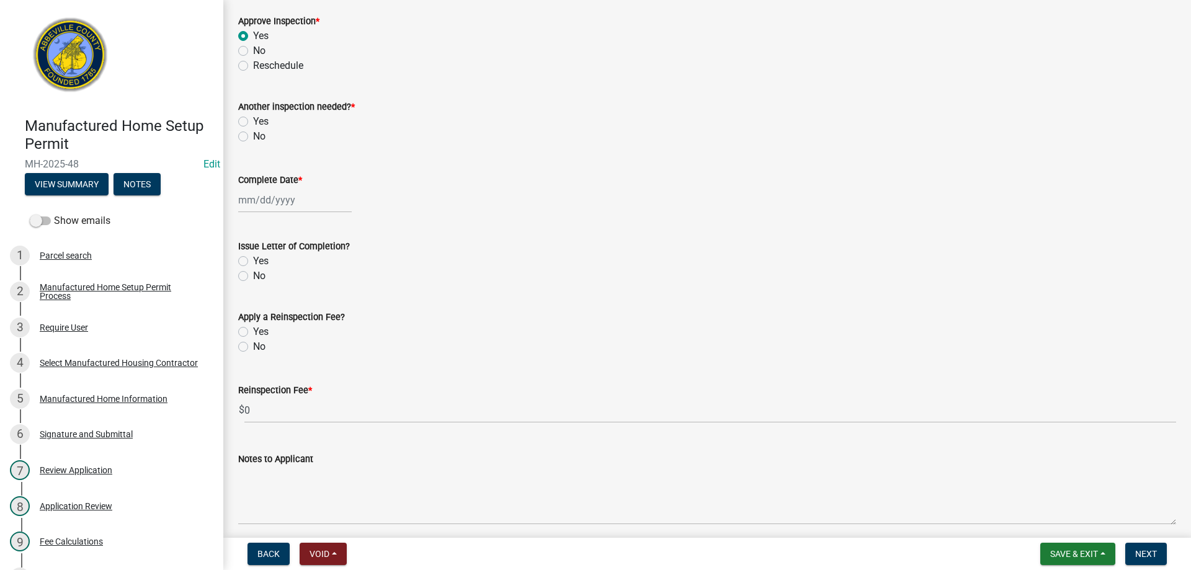
click at [253, 120] on label "Yes" at bounding box center [261, 121] width 16 height 15
click at [253, 120] on input "Yes" at bounding box center [257, 118] width 8 height 8
radio input "true"
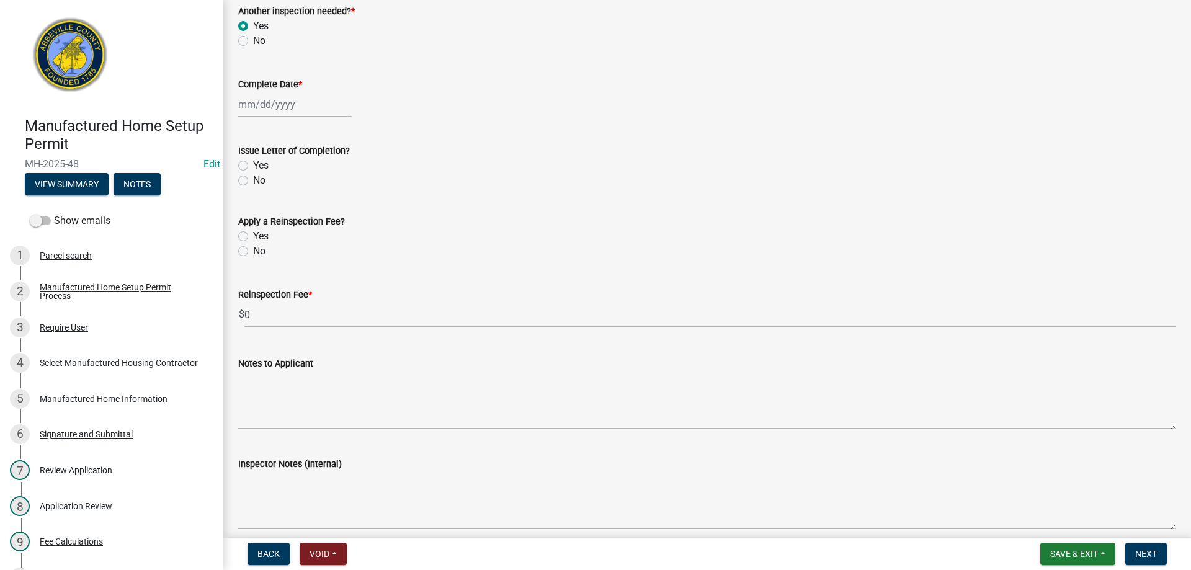
scroll to position [1426, 0]
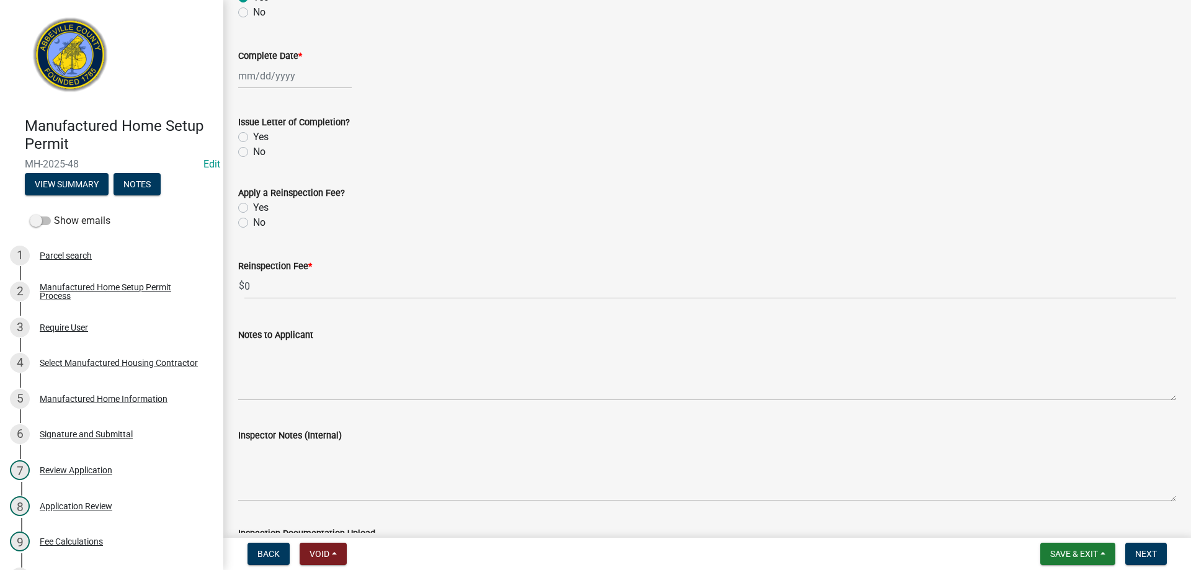
select select "9"
select select "2025"
click at [259, 78] on div "[PERSON_NAME] Feb Mar Apr [PERSON_NAME][DATE] Oct Nov [DATE] 1526 1527 1528 152…" at bounding box center [294, 75] width 113 height 25
click at [272, 179] on div "16" at bounding box center [270, 182] width 20 height 20
type input "[DATE]"
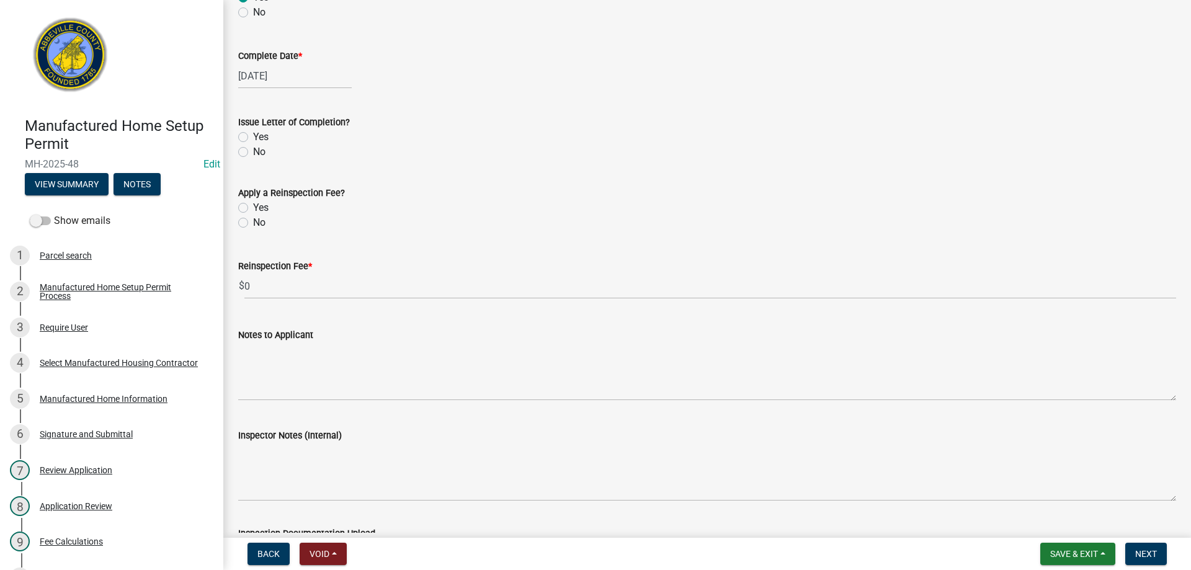
click at [253, 151] on label "No" at bounding box center [259, 151] width 12 height 15
click at [253, 151] on input "No" at bounding box center [257, 148] width 8 height 8
radio input "true"
click at [253, 222] on label "No" at bounding box center [259, 222] width 12 height 15
click at [253, 222] on input "No" at bounding box center [257, 219] width 8 height 8
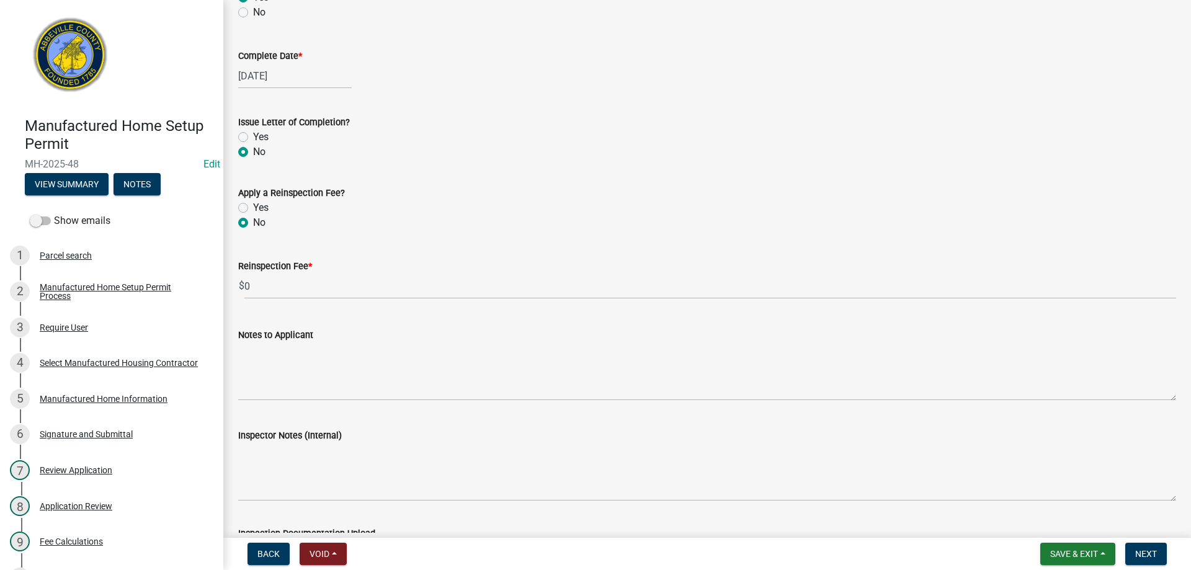
radio input "true"
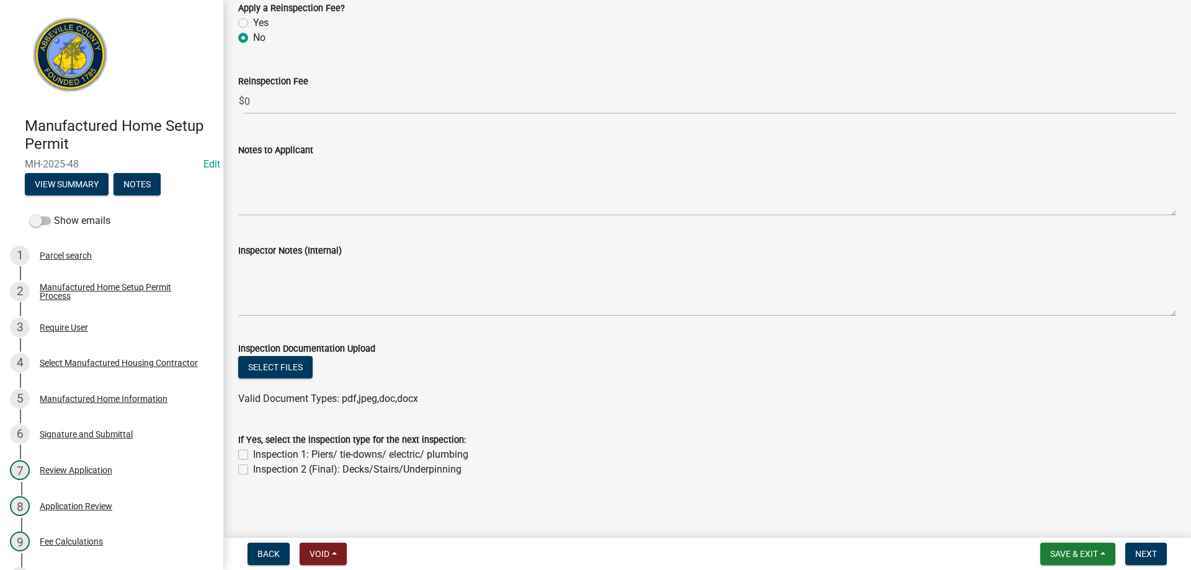
scroll to position [1615, 0]
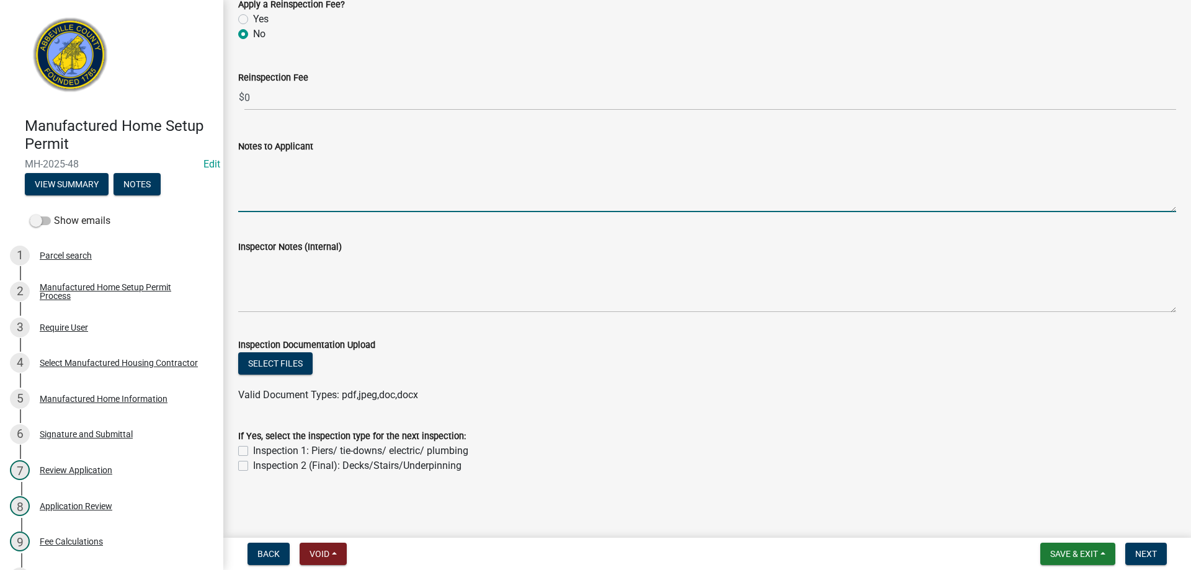
click at [293, 198] on textarea "Notes to Applicant" at bounding box center [707, 183] width 938 height 58
type textarea "Piers, tie downs, plumbing and electrical approved. Inspection 1 approved"
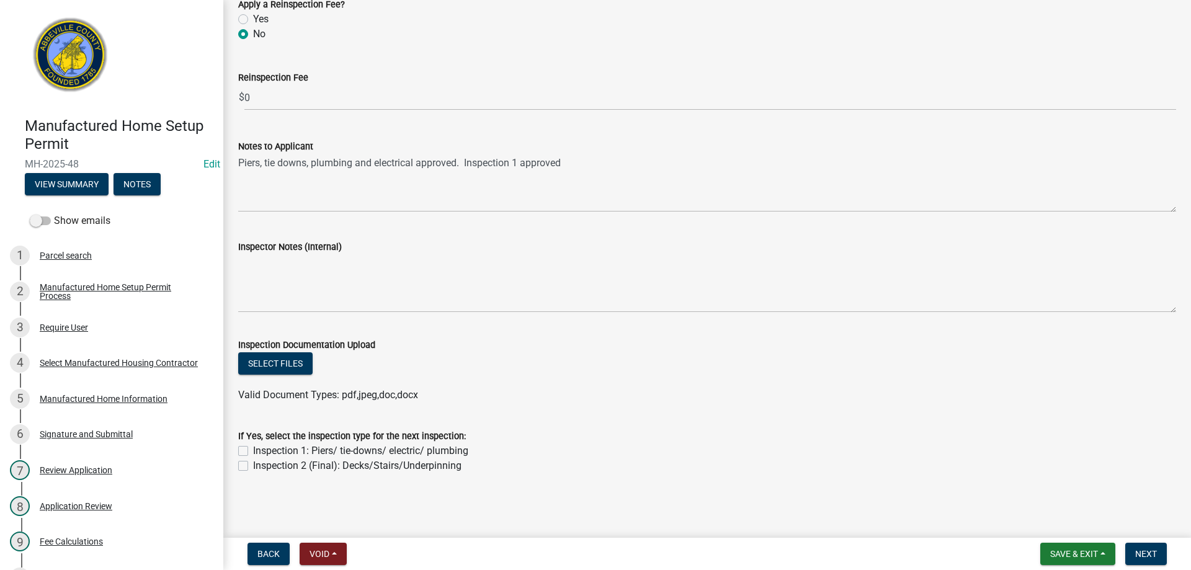
click at [253, 464] on label "Inspection 2 (Final): Decks/Stairs/Underpinning" at bounding box center [357, 465] width 208 height 15
click at [253, 464] on input "Inspection 2 (Final): Decks/Stairs/Underpinning" at bounding box center [257, 462] width 8 height 8
checkbox input "true"
checkbox input "false"
checkbox input "true"
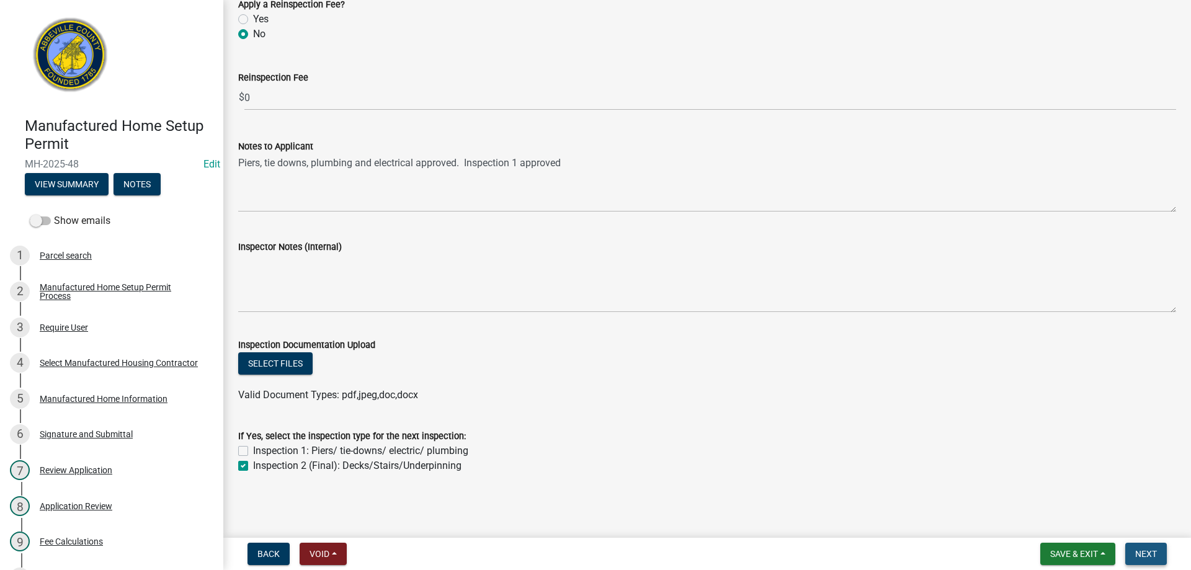
click at [1153, 553] on span "Next" at bounding box center [1146, 554] width 22 height 10
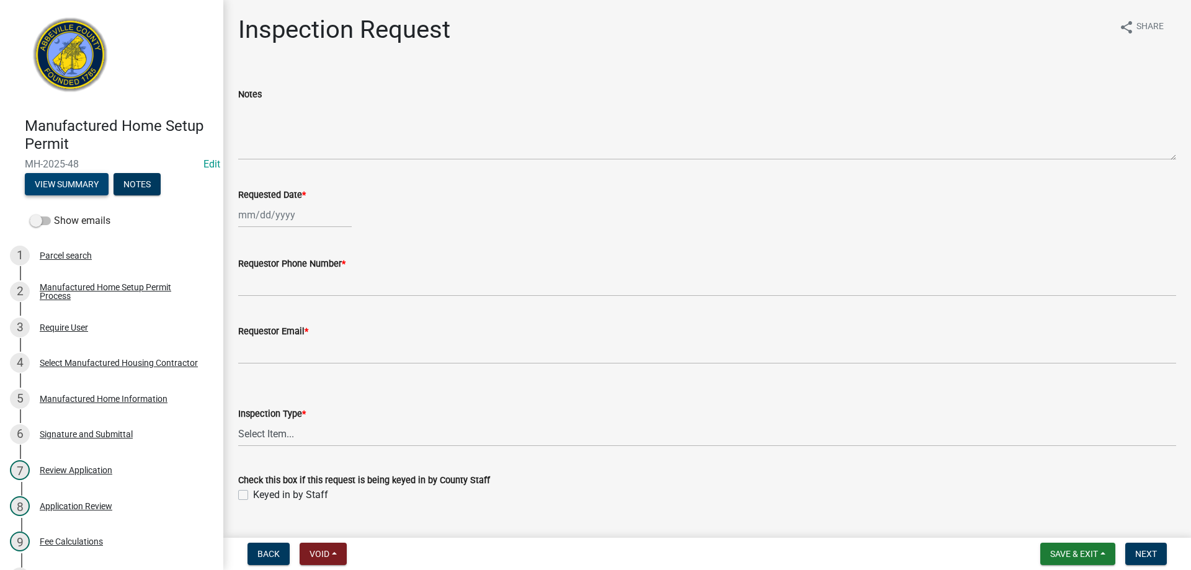
click at [81, 178] on button "View Summary" at bounding box center [67, 184] width 84 height 22
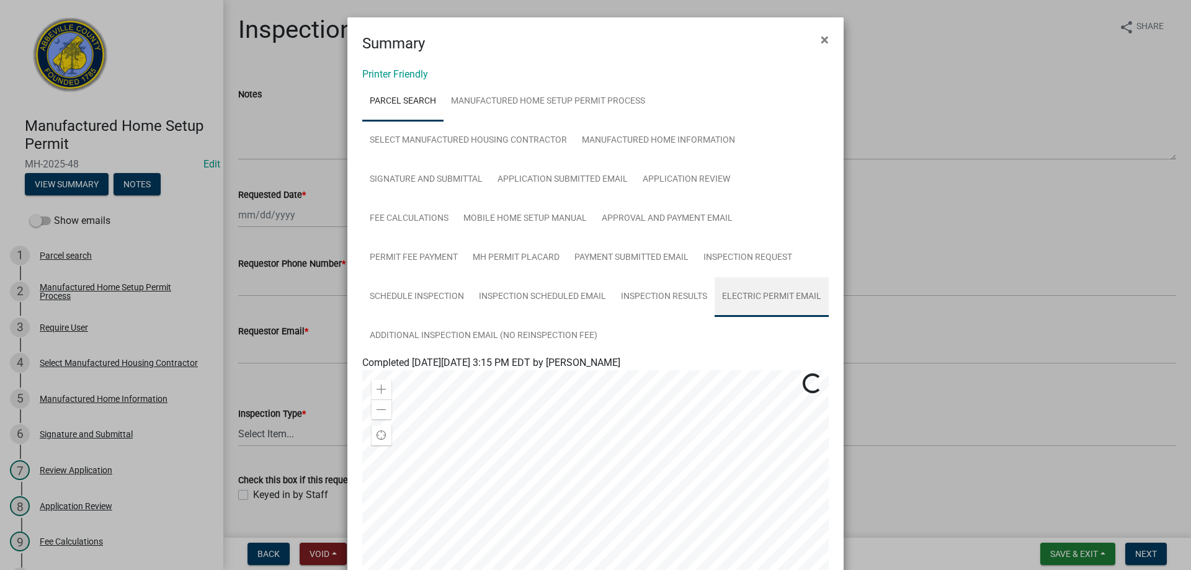
click at [714, 317] on link "Electric Permit Email" at bounding box center [771, 297] width 114 height 40
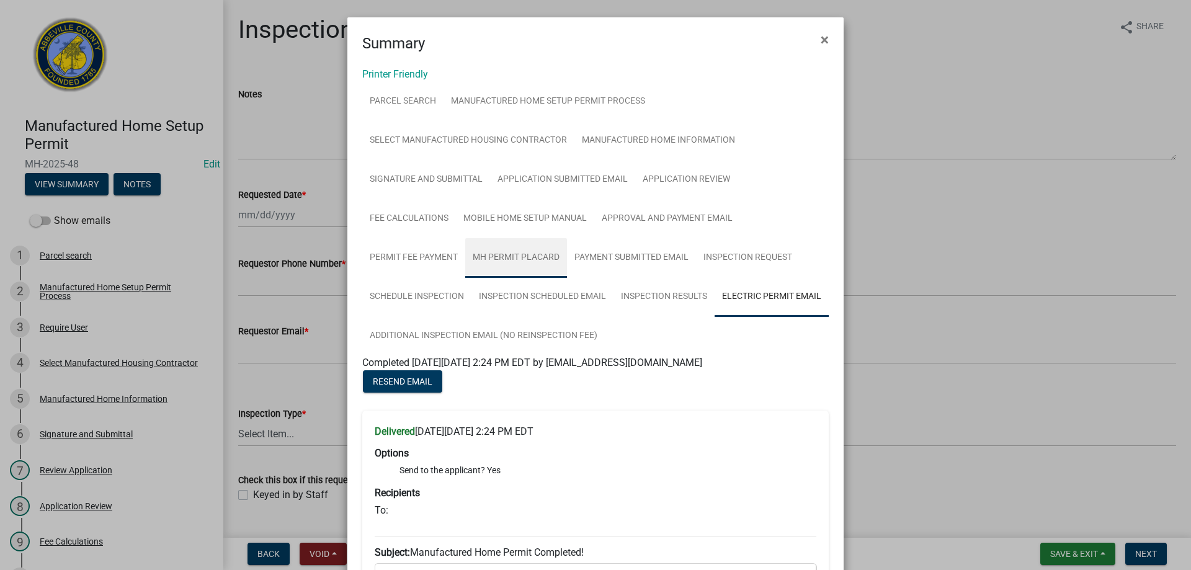
click at [500, 254] on link "MH Permit Placard" at bounding box center [516, 258] width 102 height 40
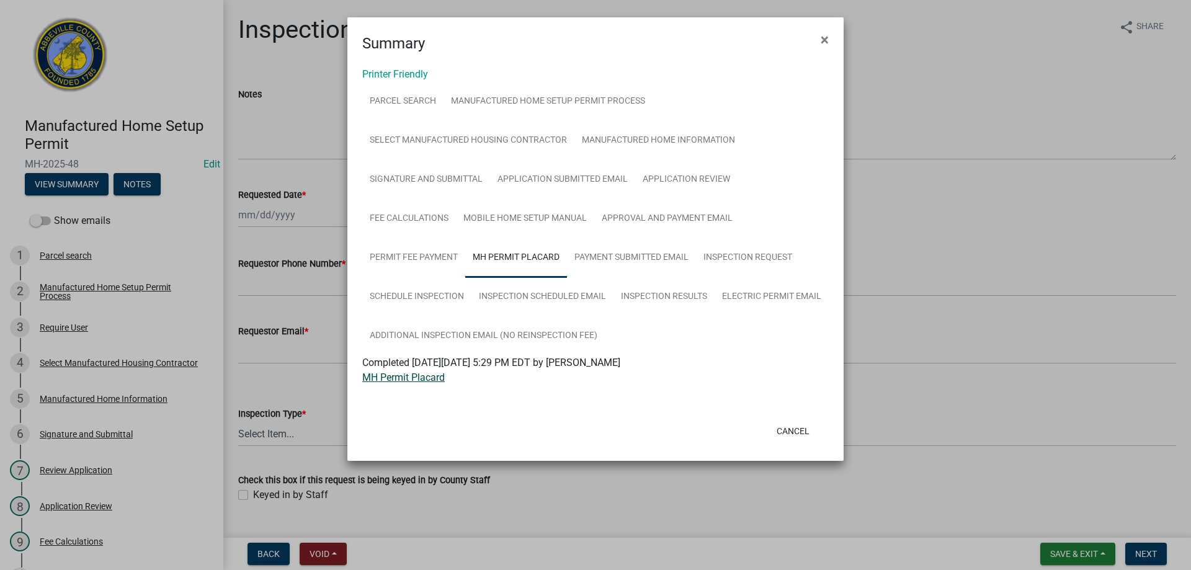
click at [396, 377] on link "MH Permit Placard" at bounding box center [403, 377] width 82 height 12
click at [794, 430] on button "Cancel" at bounding box center [792, 431] width 53 height 22
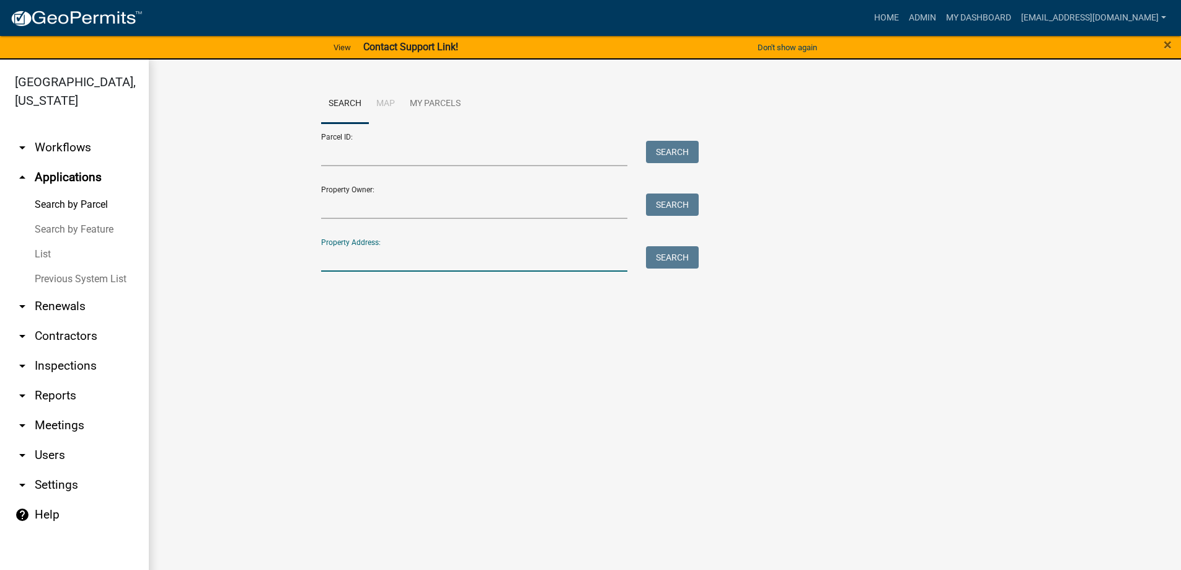
click at [368, 264] on input "Property Address:" at bounding box center [474, 258] width 307 height 25
click at [663, 258] on button "Search" at bounding box center [672, 257] width 53 height 22
click at [375, 256] on input "71 [PERSON_NAME]" at bounding box center [474, 258] width 307 height 25
type input "7"
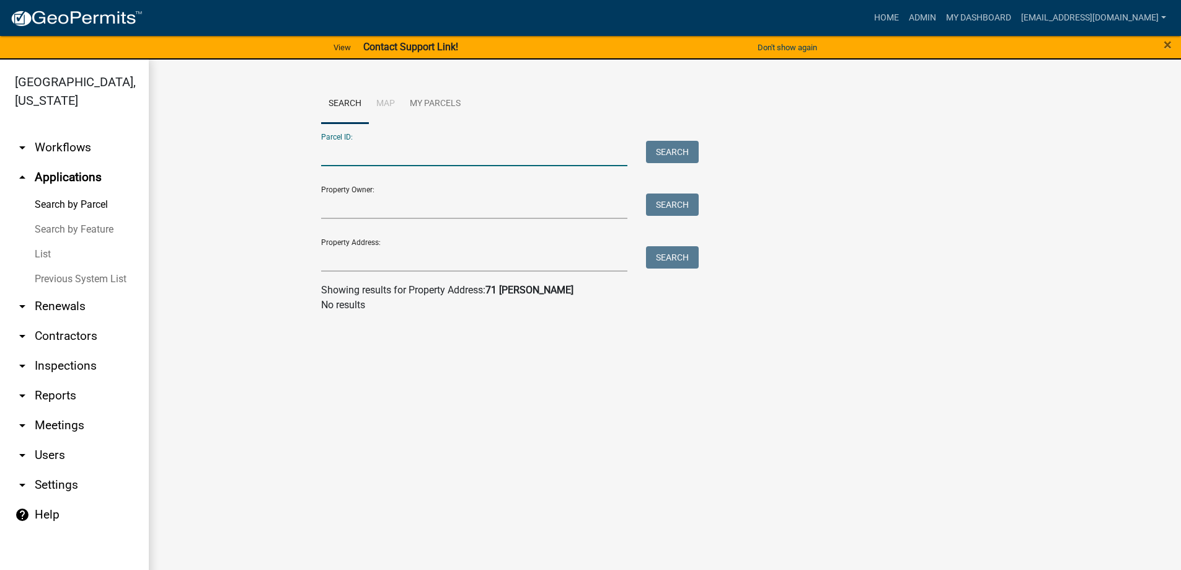
click at [366, 154] on input "Parcel ID:" at bounding box center [474, 153] width 307 height 25
type input "[PHONE_NUMBER]"
click at [677, 146] on button "Search" at bounding box center [672, 152] width 53 height 22
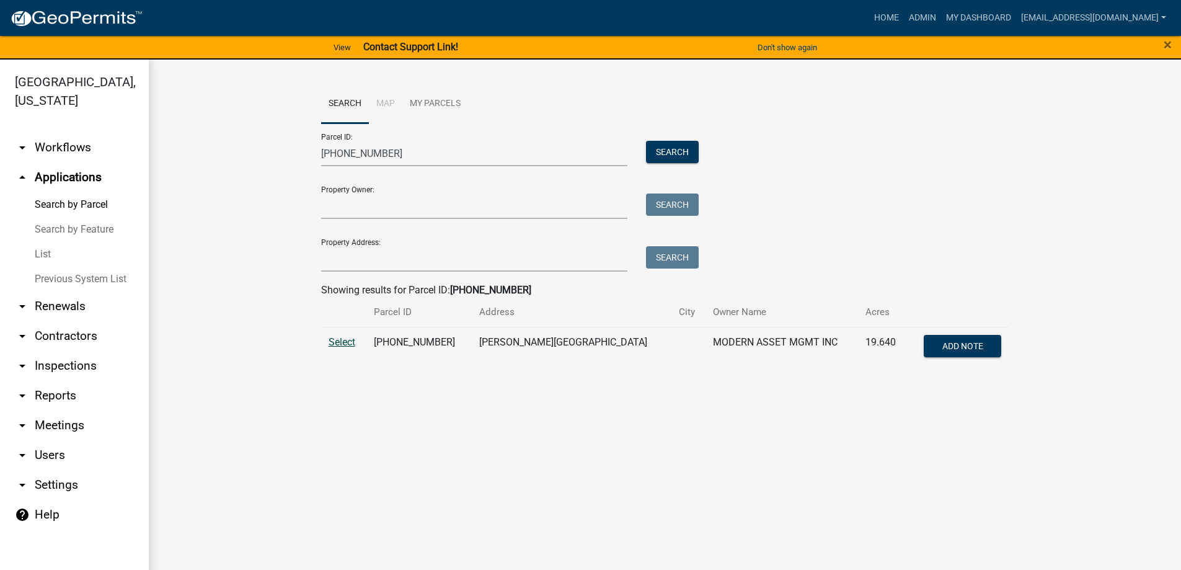
click at [339, 341] on span "Select" at bounding box center [342, 342] width 27 height 12
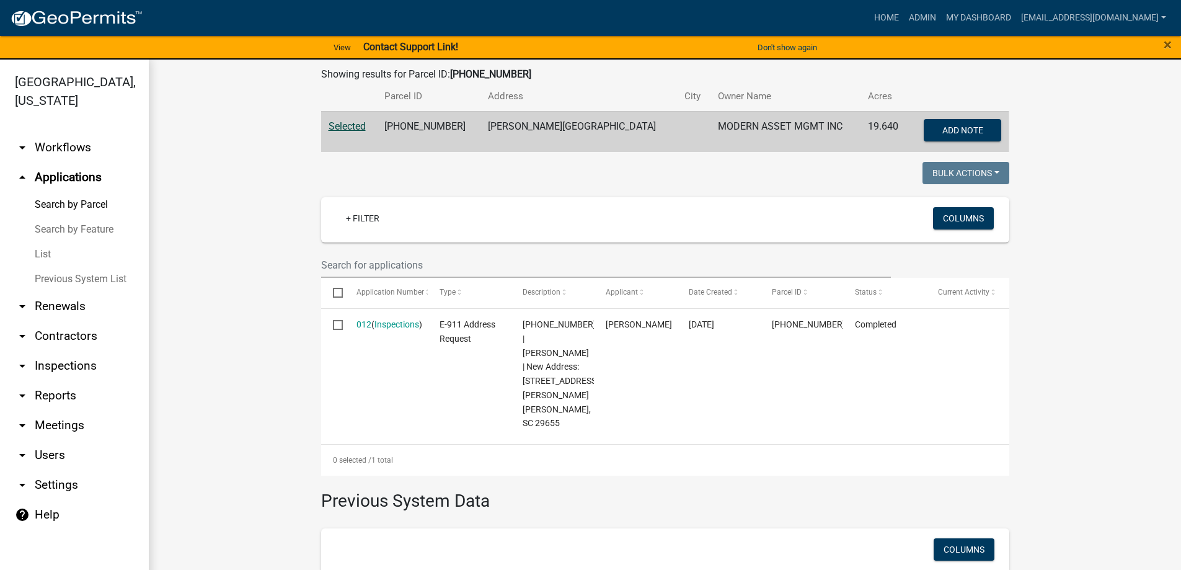
scroll to position [310, 0]
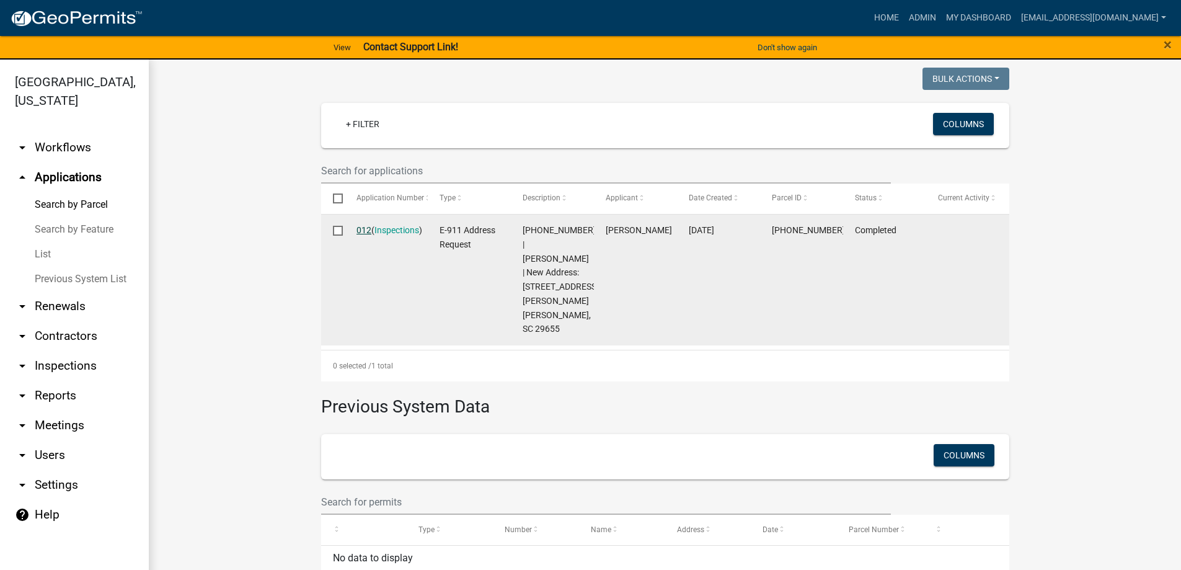
click at [363, 229] on link "012" at bounding box center [364, 230] width 15 height 10
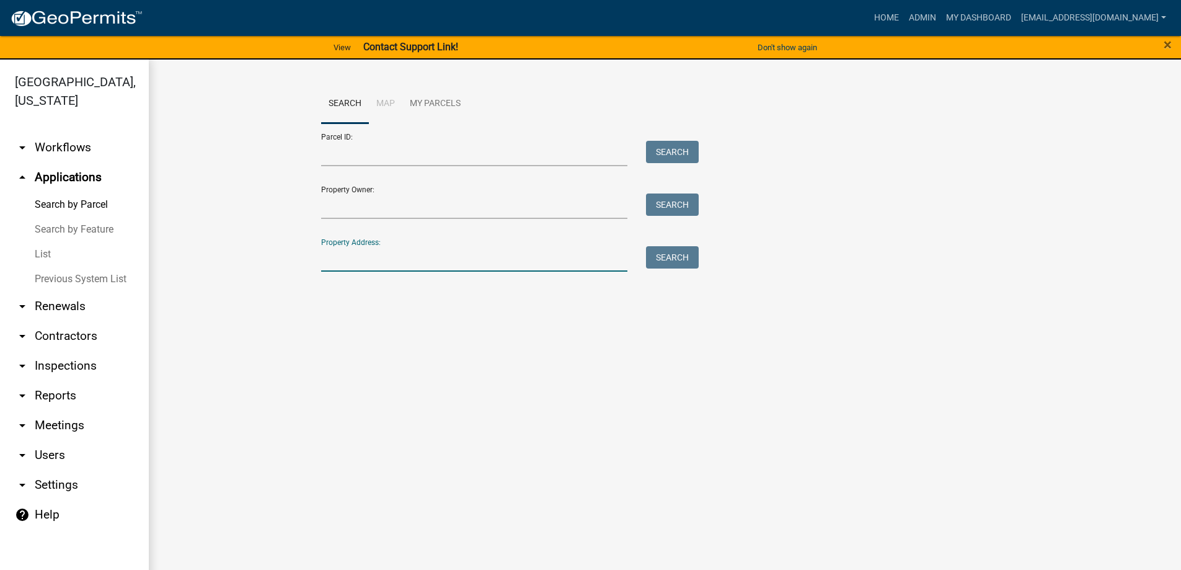
click at [378, 255] on input "Property Address:" at bounding box center [474, 258] width 307 height 25
type input "280 belt"
click at [684, 254] on button "Search" at bounding box center [672, 257] width 53 height 22
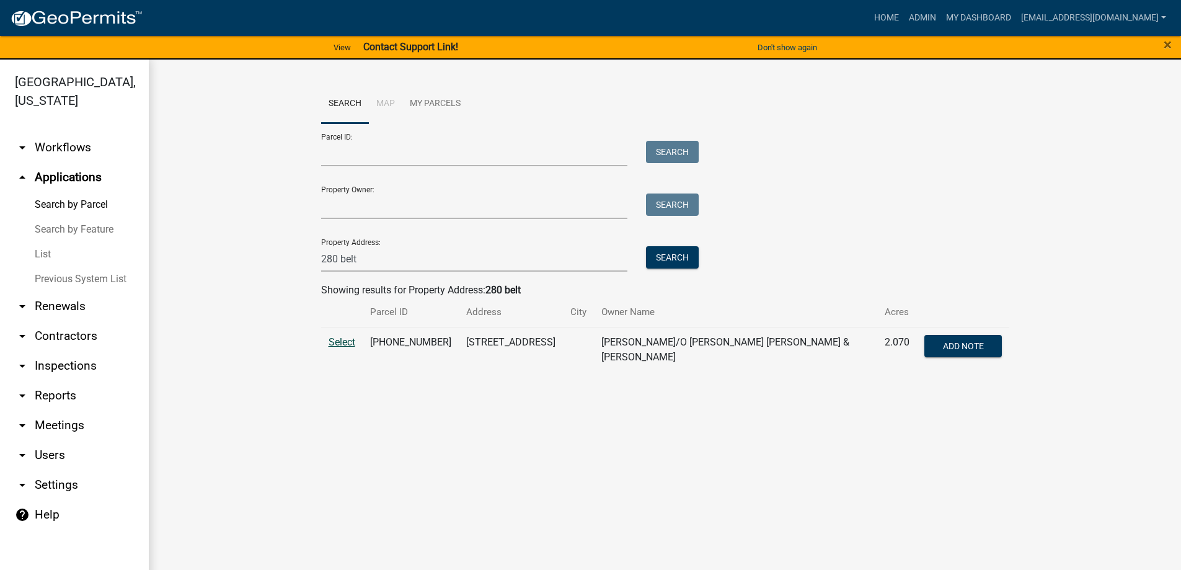
click at [335, 340] on span "Select" at bounding box center [342, 342] width 27 height 12
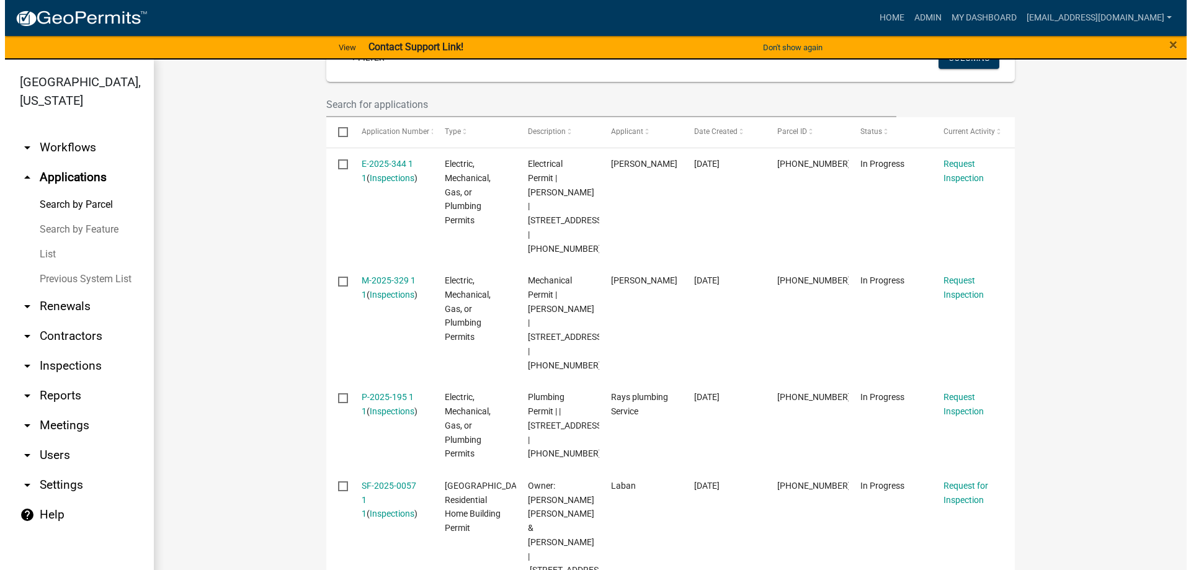
scroll to position [409, 0]
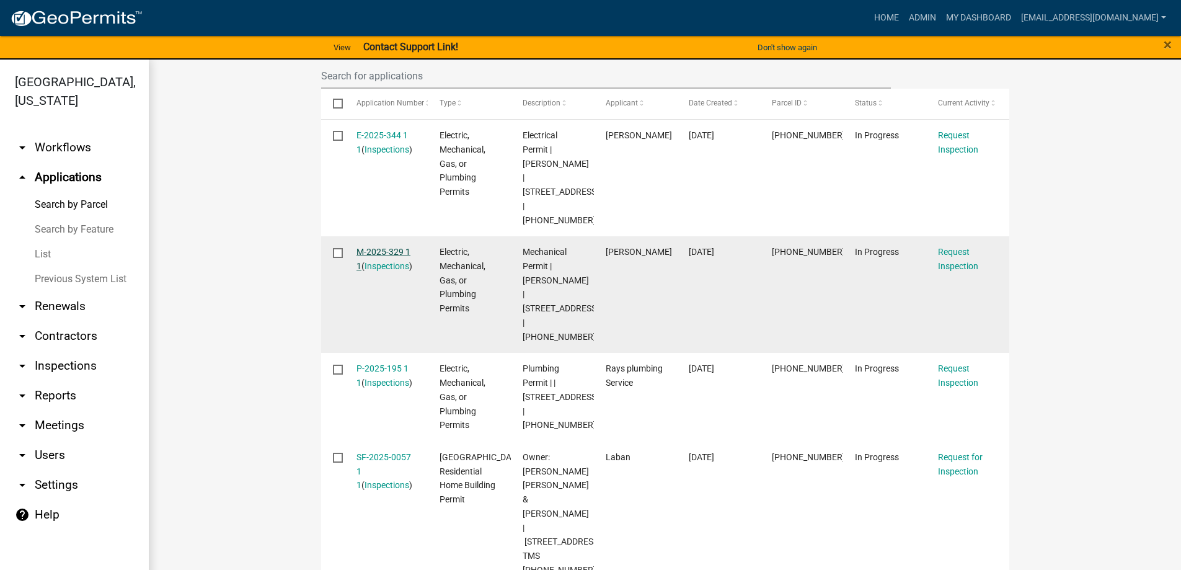
click at [369, 247] on link "M-2025-329 1 1" at bounding box center [384, 259] width 54 height 24
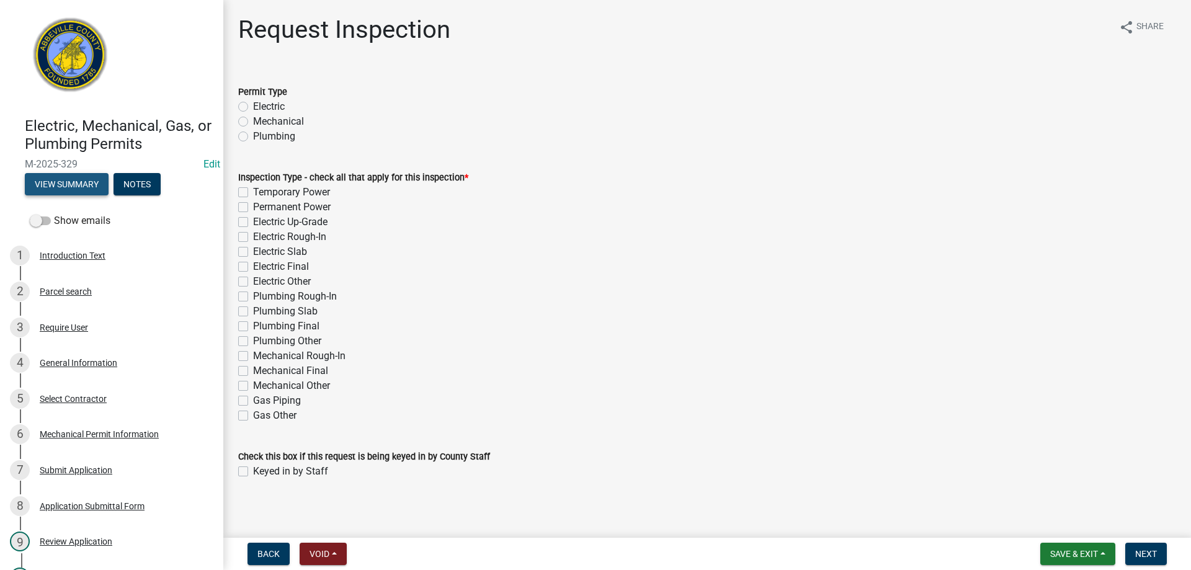
click at [73, 178] on button "View Summary" at bounding box center [67, 184] width 84 height 22
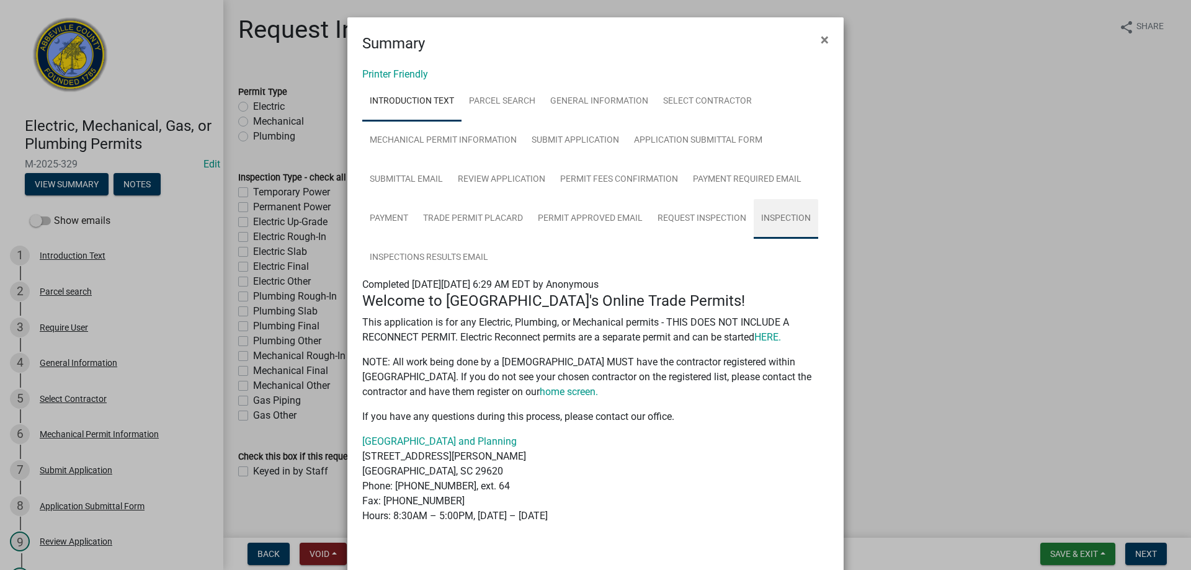
click at [778, 220] on link "Inspection" at bounding box center [785, 219] width 64 height 40
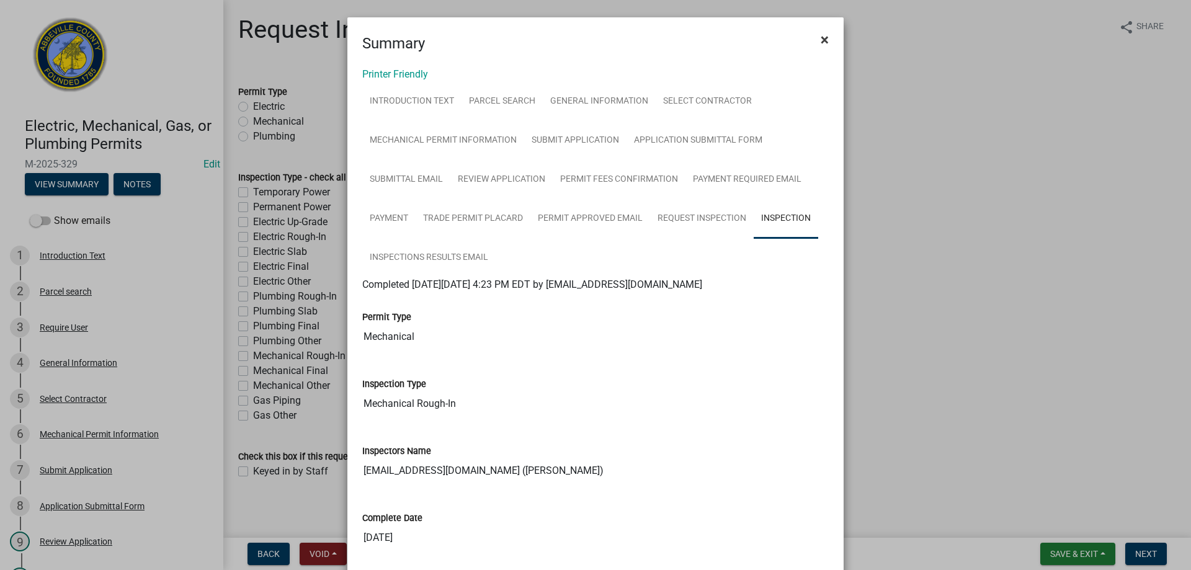
click at [820, 38] on span "×" at bounding box center [824, 39] width 8 height 17
